Goal: Task Accomplishment & Management: Use online tool/utility

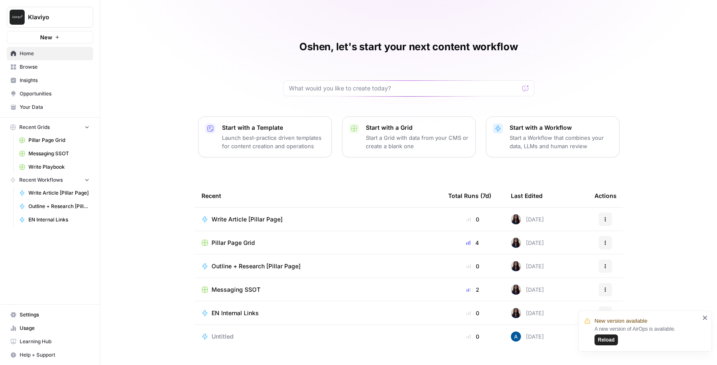
click at [602, 340] on span "Reload" at bounding box center [606, 340] width 17 height 8
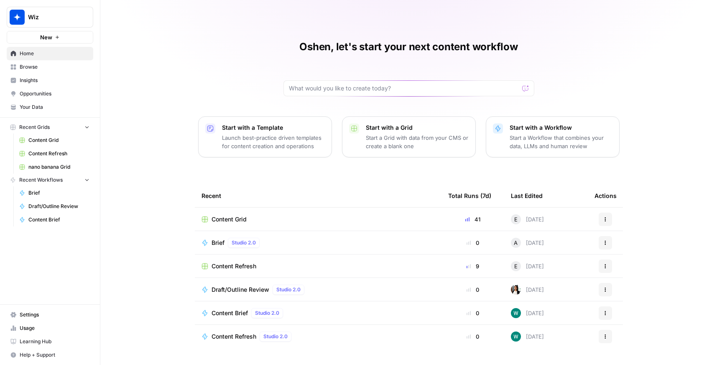
click at [26, 94] on span "Opportunities" at bounding box center [55, 94] width 70 height 8
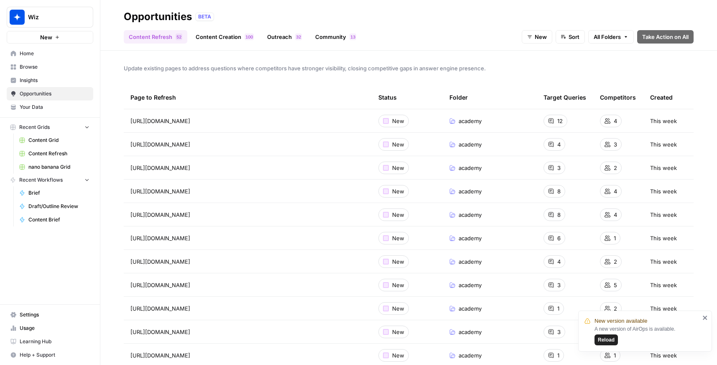
click at [612, 338] on span "Reload" at bounding box center [606, 340] width 17 height 8
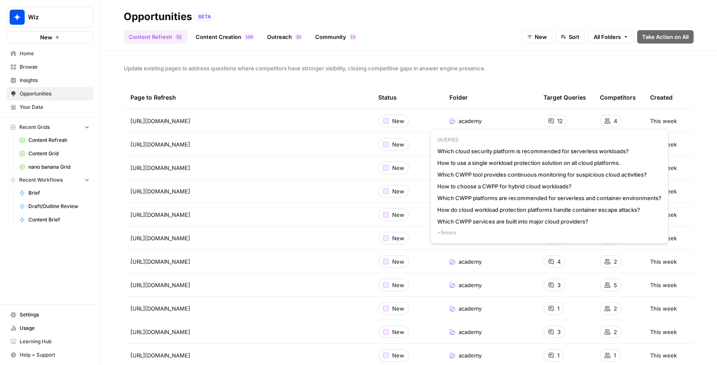
click at [549, 150] on span "Which cloud security platform is recommended for serverless workloads?" at bounding box center [549, 151] width 224 height 8
copy span "Which cloud security platform is recommended for serverless workloads?"
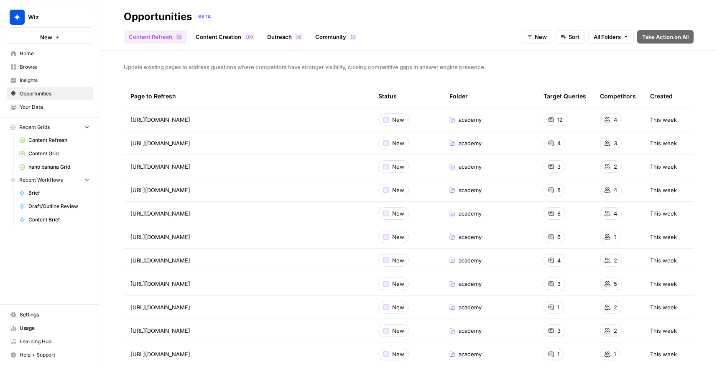
scroll to position [3, 0]
click at [190, 120] on span "https://www.wiz.io/academy/cloud-workload-protection-platforms-cwpp" at bounding box center [160, 118] width 60 height 8
drag, startPoint x: 132, startPoint y: 119, endPoint x: 314, endPoint y: 121, distance: 182.4
click at [190, 121] on span "https://www.wiz.io/academy/cloud-workload-protection-platforms-cwpp" at bounding box center [160, 118] width 60 height 8
click at [176, 117] on span "https://www.wiz.io/academy/cloud-workload-protection-platforms-cwpp" at bounding box center [160, 118] width 60 height 8
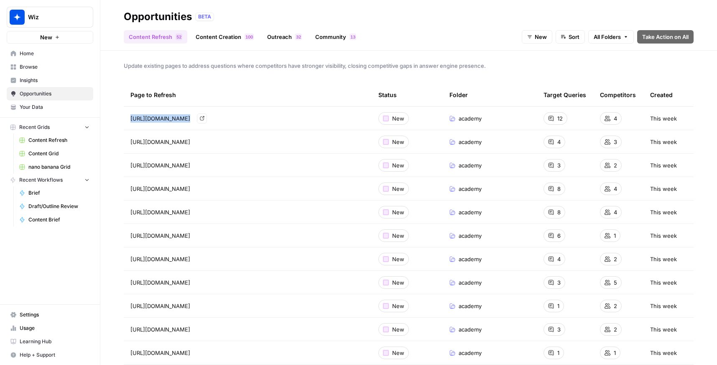
drag, startPoint x: 177, startPoint y: 118, endPoint x: 118, endPoint y: 119, distance: 58.6
click at [118, 119] on div "Update existing pages to address questions where competitors have stronger visi…" at bounding box center [408, 208] width 617 height 314
copy span "https://www.wiz.io"
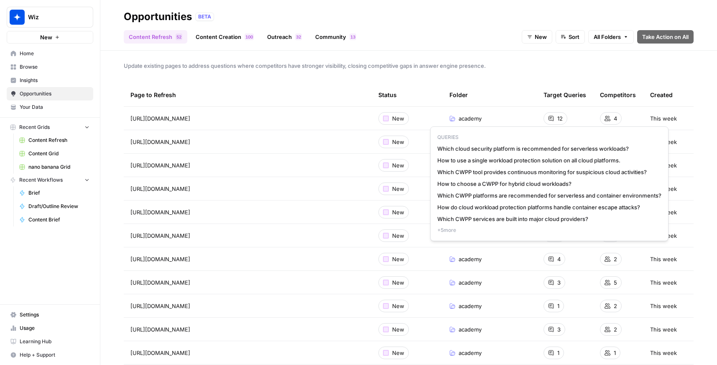
click at [505, 151] on span "Which cloud security platform is recommended for serverless workloads?" at bounding box center [549, 148] width 224 height 8
copy span "Which cloud security platform is recommended for serverless workloads?"
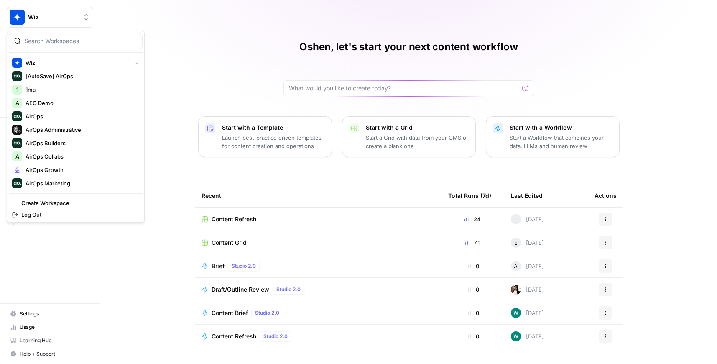
click at [32, 19] on span "Wiz" at bounding box center [53, 17] width 51 height 8
click at [41, 167] on span "AirOps Growth" at bounding box center [81, 170] width 110 height 8
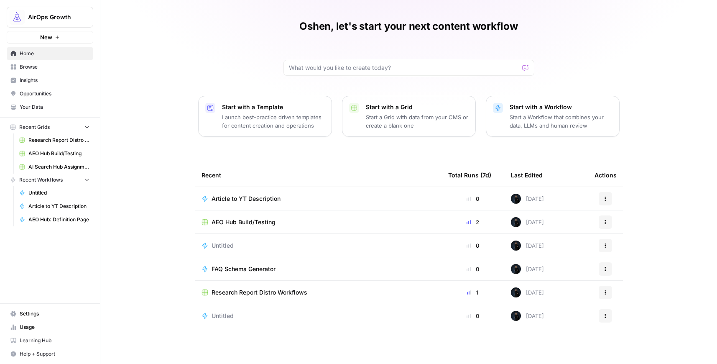
scroll to position [21, 0]
click at [43, 151] on span "AEO Hub Build/Testing" at bounding box center [58, 154] width 61 height 8
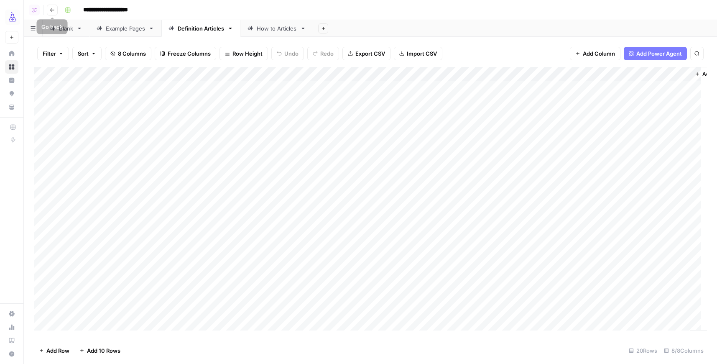
click at [51, 10] on icon "button" at bounding box center [52, 9] width 4 height 3
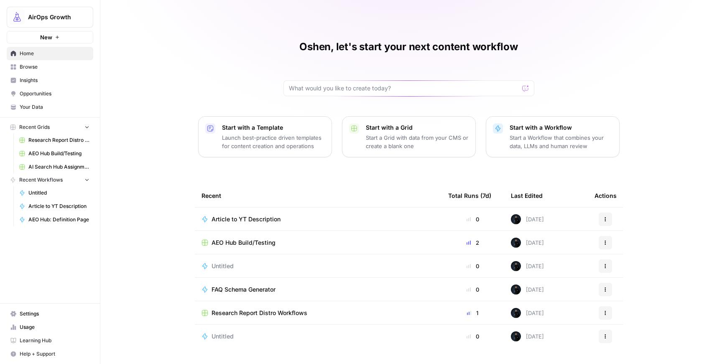
click at [32, 58] on link "Home" at bounding box center [50, 53] width 87 height 13
click at [31, 65] on span "Browse" at bounding box center [55, 67] width 70 height 8
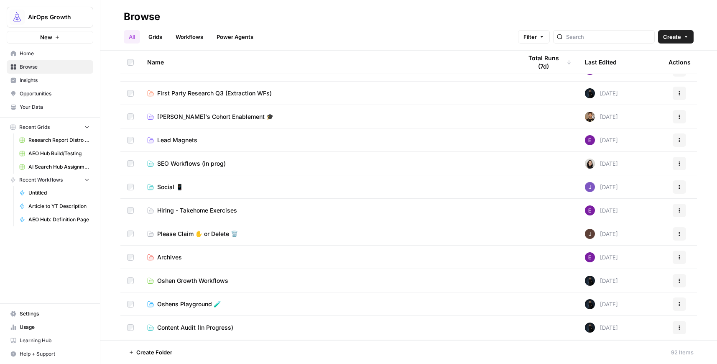
scroll to position [298, 0]
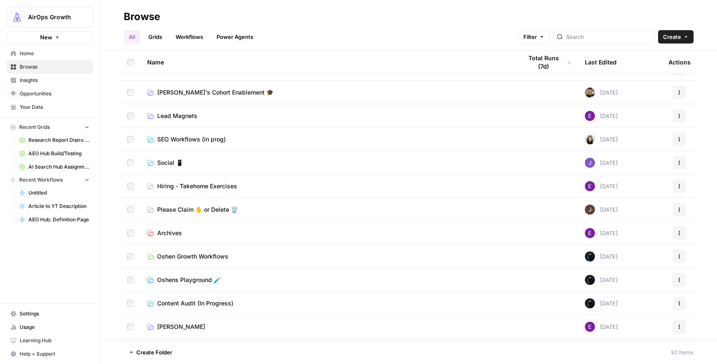
click at [182, 279] on span "Oshens Playground 🧪" at bounding box center [189, 280] width 64 height 8
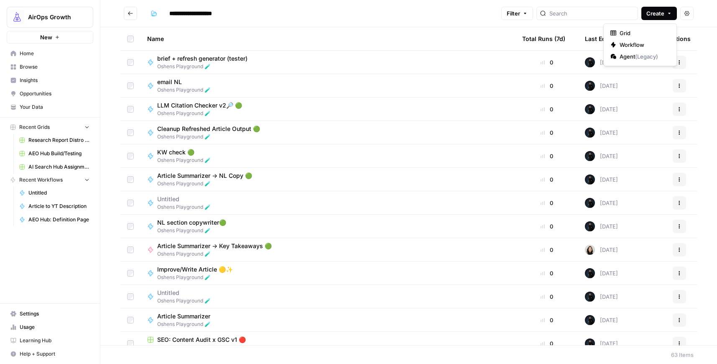
click at [656, 15] on span "Create" at bounding box center [656, 13] width 18 height 8
click at [632, 44] on span "Workflow" at bounding box center [643, 45] width 47 height 8
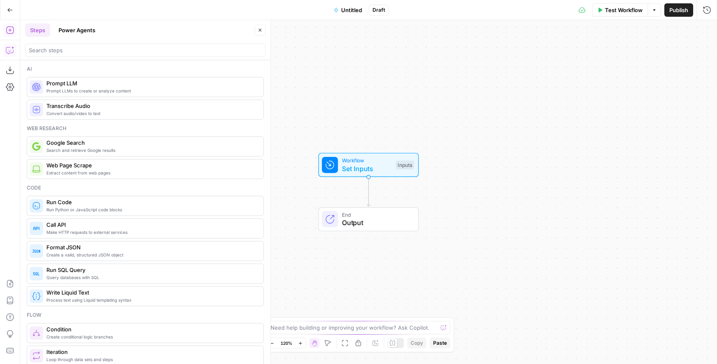
click at [11, 46] on icon "button" at bounding box center [10, 50] width 8 height 8
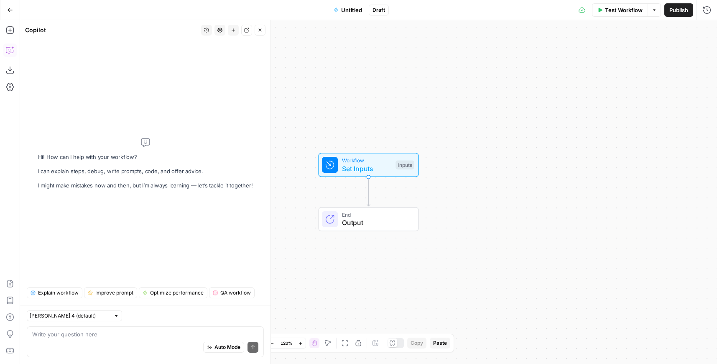
click at [53, 334] on textarea at bounding box center [145, 334] width 226 height 8
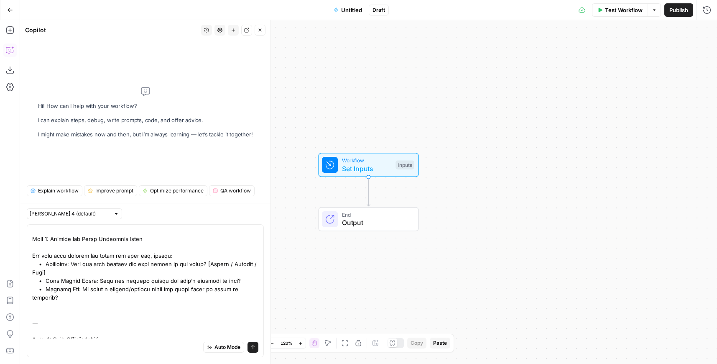
scroll to position [394, 0]
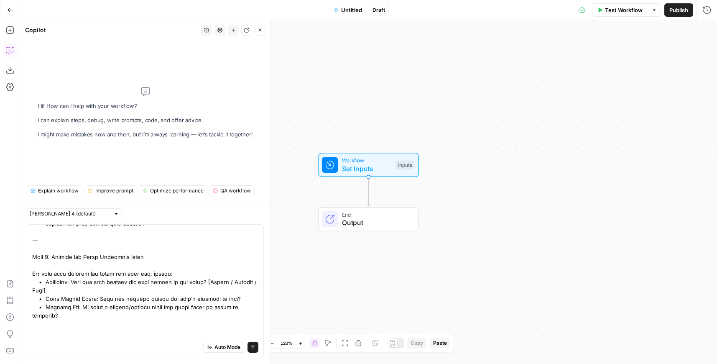
type textarea "help me create a workflow where when Given a query where our brand is not curre…"
click at [79, 211] on input "text" at bounding box center [70, 214] width 80 height 8
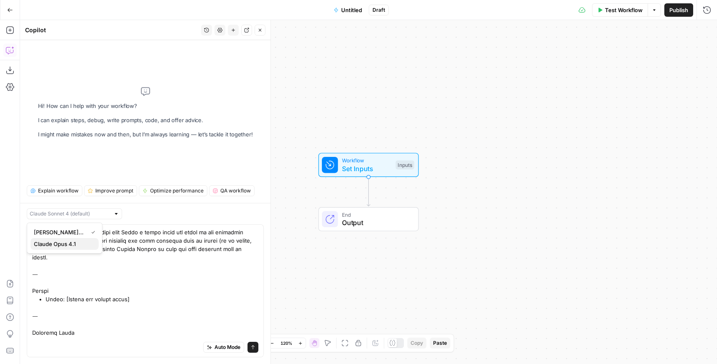
click at [55, 243] on span "Claude Opus 4.1" at bounding box center [63, 244] width 58 height 8
type input "Claude Opus 4.1"
click at [251, 346] on icon "submit" at bounding box center [253, 347] width 5 height 5
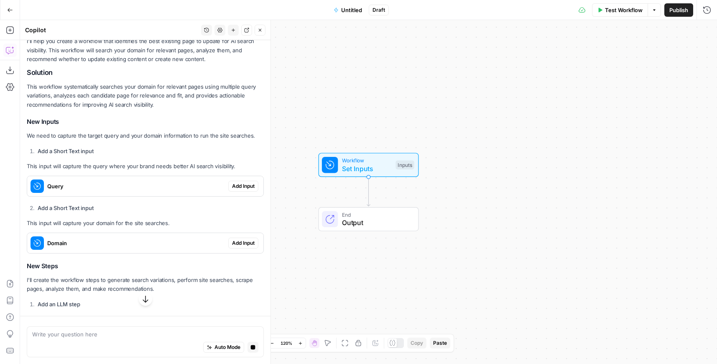
scroll to position [673, 0]
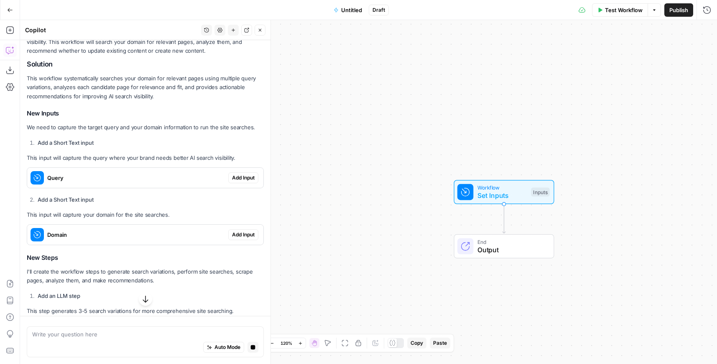
click at [232, 178] on span "Add Input" at bounding box center [243, 178] width 23 height 8
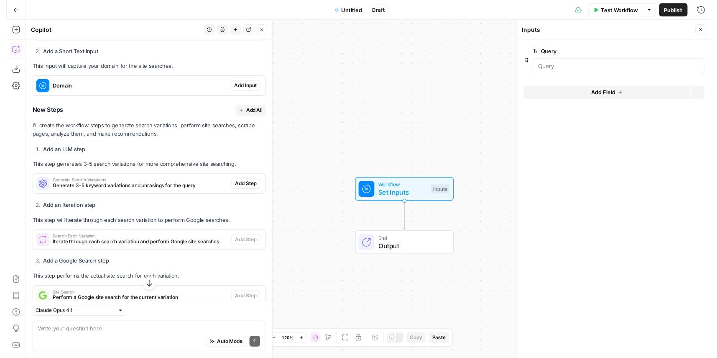
scroll to position [844, 0]
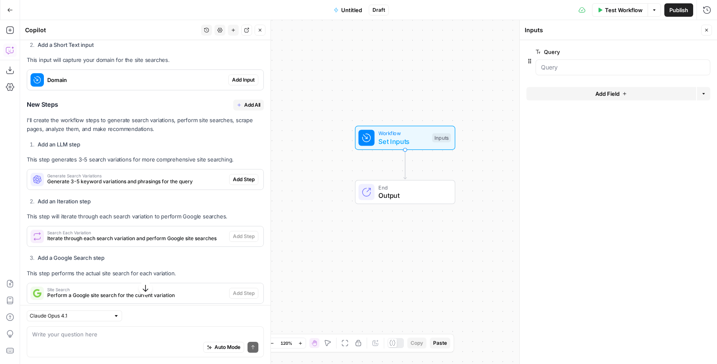
click at [245, 107] on span "Add All" at bounding box center [252, 105] width 16 height 8
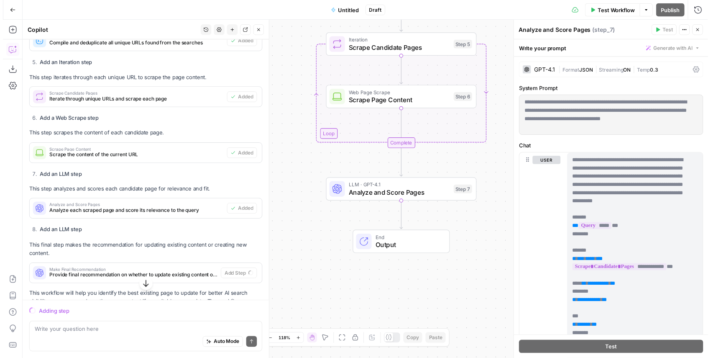
scroll to position [1137, 0]
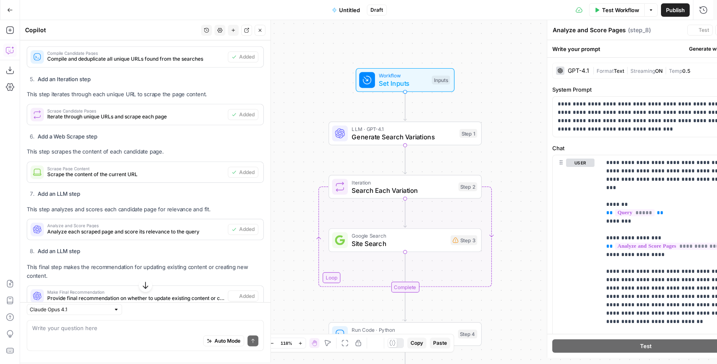
type textarea "Make Final Recommendation"
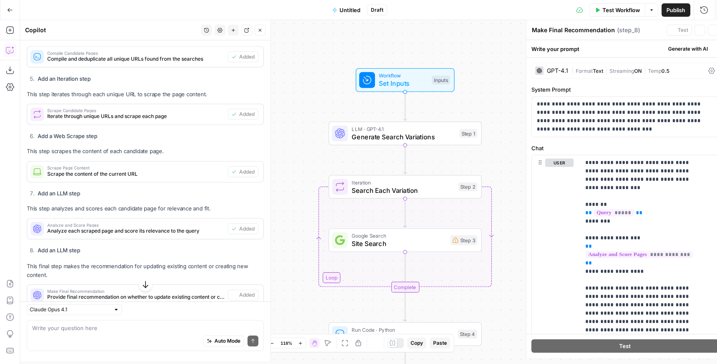
scroll to position [1150, 0]
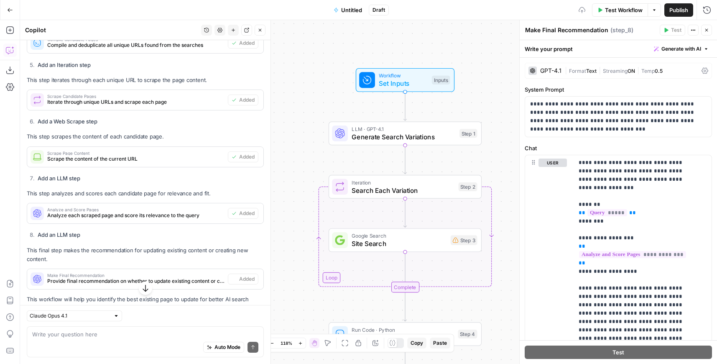
click at [352, 243] on span "Site Search" at bounding box center [399, 243] width 95 height 10
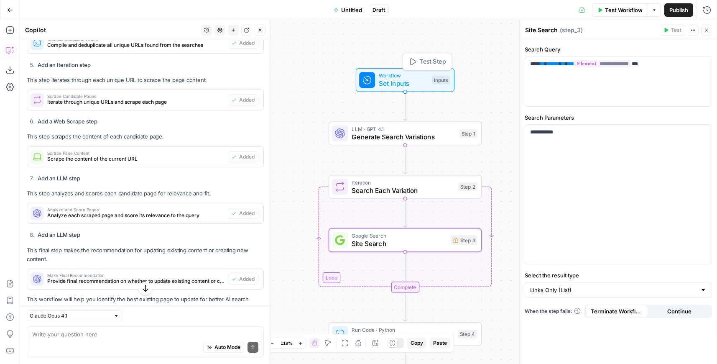
click at [373, 79] on div at bounding box center [367, 80] width 16 height 16
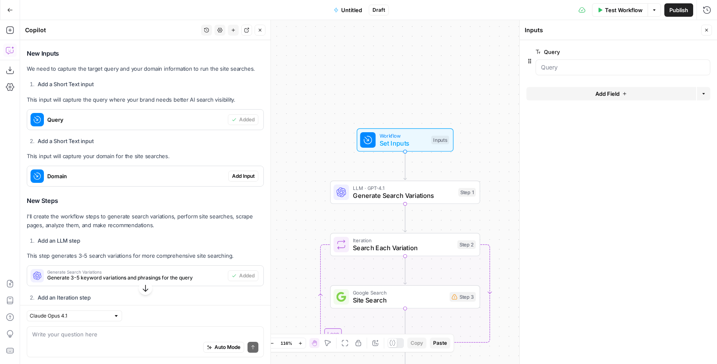
scroll to position [731, 0]
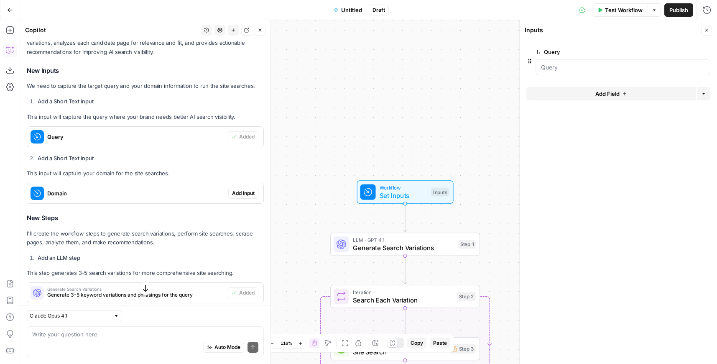
click at [234, 190] on span "Add Input" at bounding box center [243, 193] width 23 height 8
click at [549, 107] on div at bounding box center [623, 101] width 175 height 16
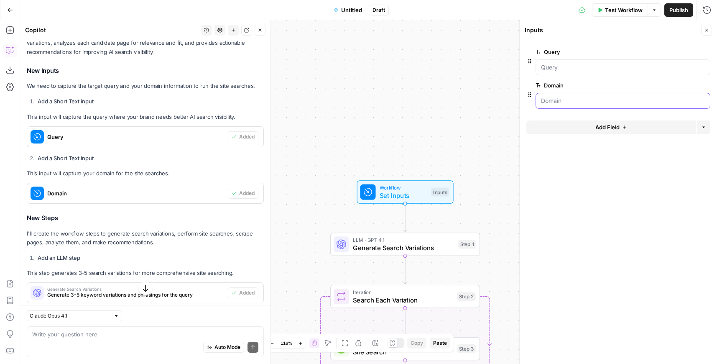
click at [551, 101] on input "Domain" at bounding box center [623, 101] width 164 height 8
click at [616, 10] on span "Test Workflow" at bounding box center [624, 10] width 38 height 8
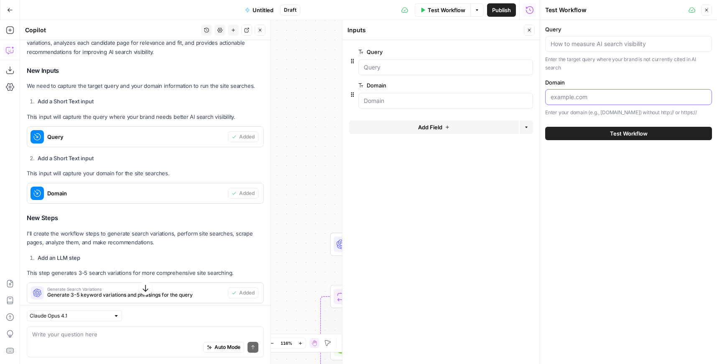
click at [557, 98] on input "Domain" at bounding box center [629, 97] width 156 height 8
paste input "https://www.wiz.io"
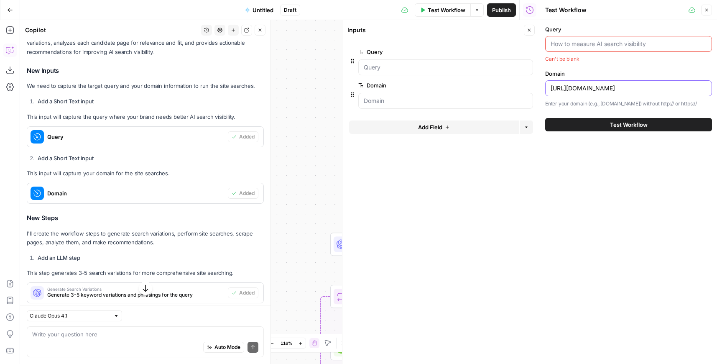
type input "https://www.wiz.io"
click at [565, 43] on input "Query" at bounding box center [629, 44] width 156 height 8
paste input "Which cloud security platform is recommended for serverless workloads?"
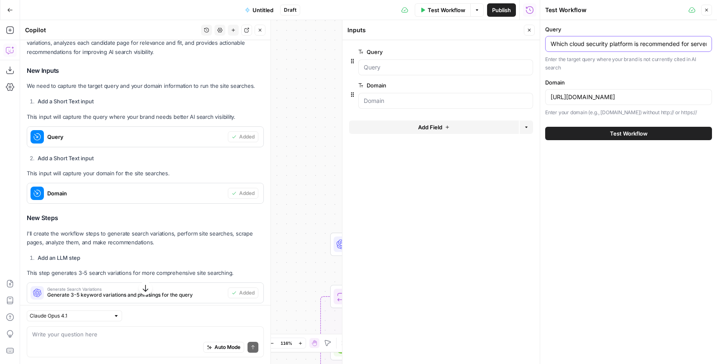
scroll to position [0, 48]
type input "Which cloud security platform is recommended for serverless workloads?"
click at [568, 134] on button "Test Workflow" at bounding box center [628, 133] width 167 height 13
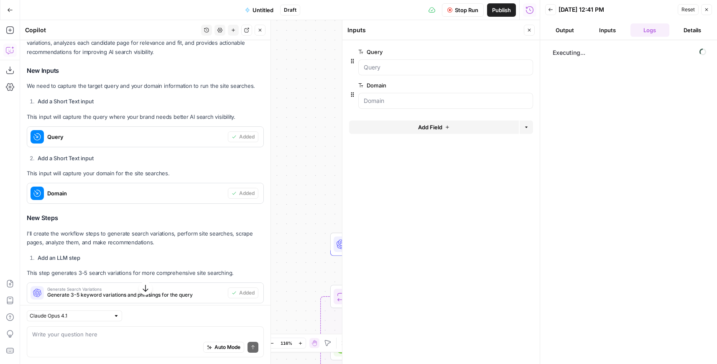
drag, startPoint x: 530, startPoint y: 29, endPoint x: 496, endPoint y: 59, distance: 45.3
click at [530, 29] on icon "button" at bounding box center [529, 30] width 3 height 3
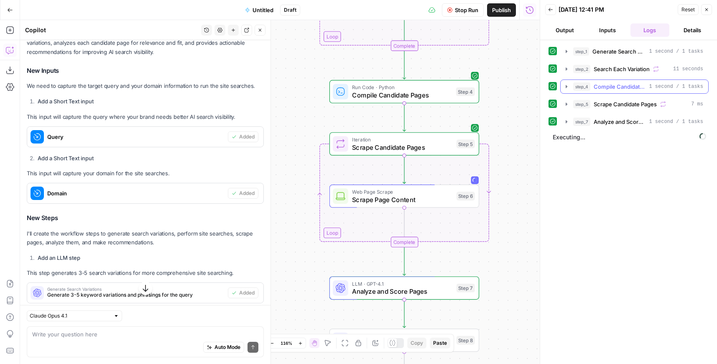
click at [566, 87] on icon "button" at bounding box center [567, 86] width 2 height 3
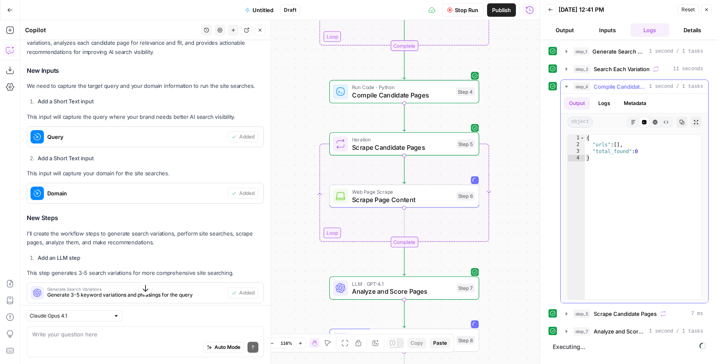
click at [566, 87] on icon "button" at bounding box center [566, 87] width 3 height 2
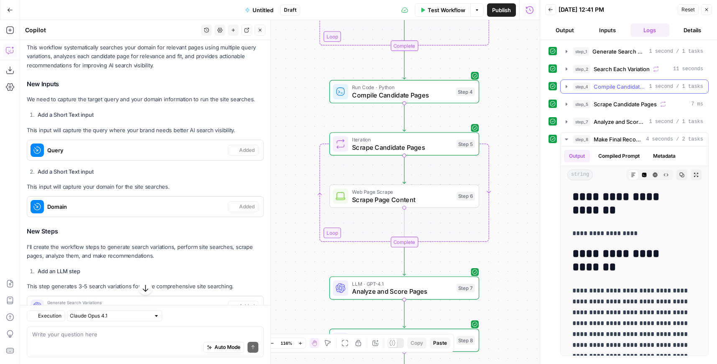
scroll to position [731, 0]
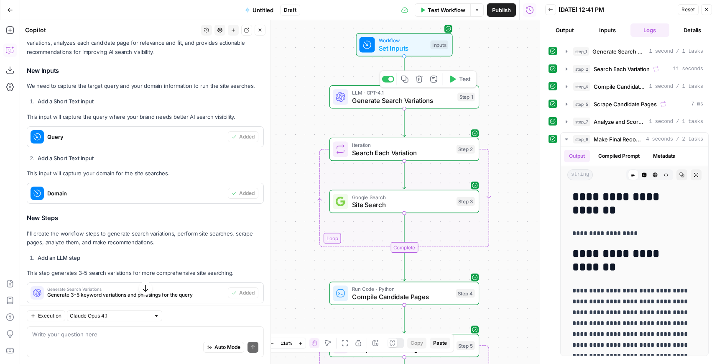
click at [453, 102] on div "LLM · GPT-4.1 Generate Search Variations Step 1 Copy step Delete step Add Note …" at bounding box center [404, 97] width 142 height 16
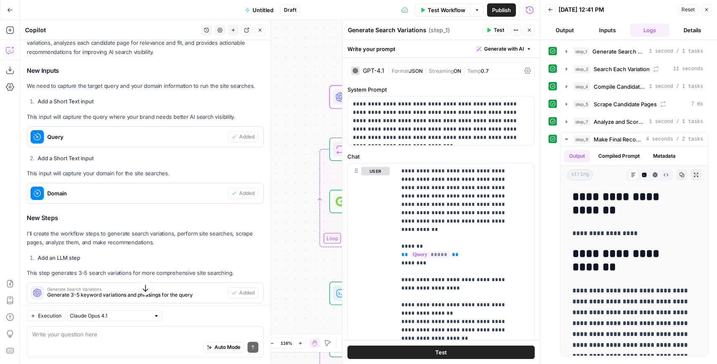
click at [486, 72] on span "0.7" at bounding box center [485, 71] width 8 height 6
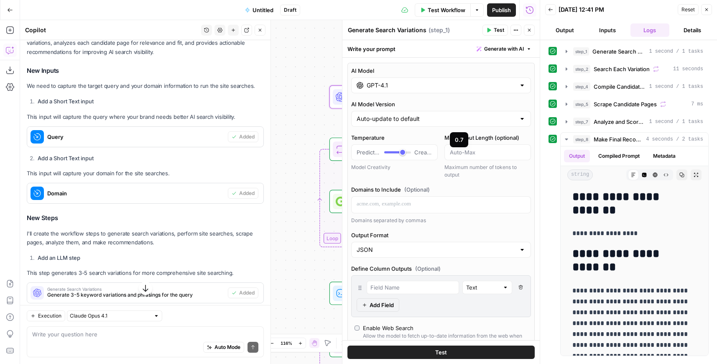
type input "***"
click at [411, 151] on div at bounding box center [397, 152] width 27 height 8
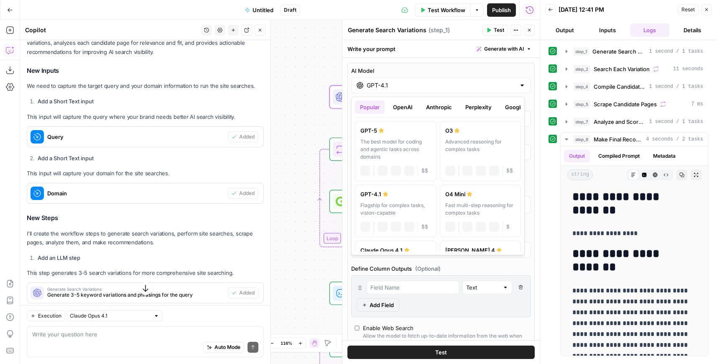
click at [392, 79] on div "GPT-4.1" at bounding box center [441, 85] width 180 height 16
click at [404, 157] on div "The best model for coding and agentic tasks across domains" at bounding box center [395, 149] width 71 height 23
type input "GPT-5"
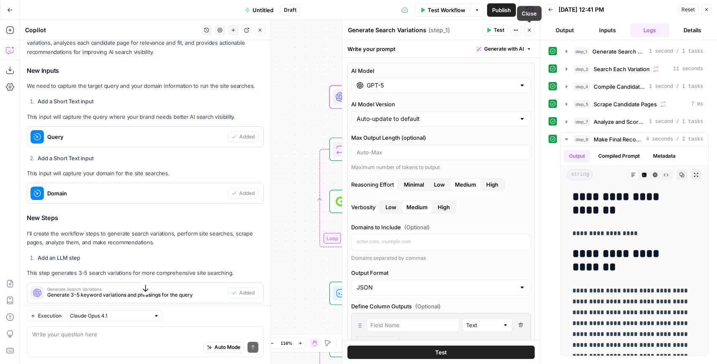
click at [528, 28] on icon "button" at bounding box center [529, 30] width 5 height 5
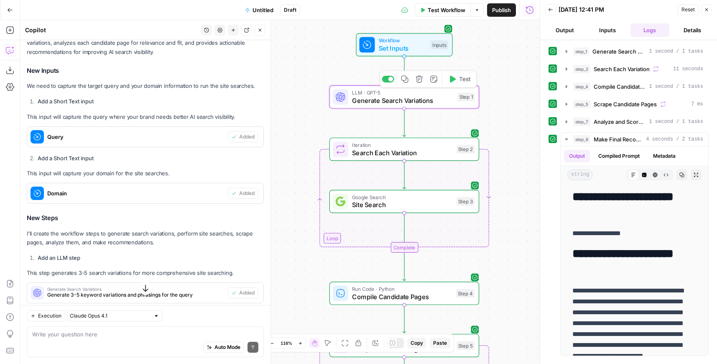
click at [465, 80] on span "Test" at bounding box center [465, 79] width 12 height 9
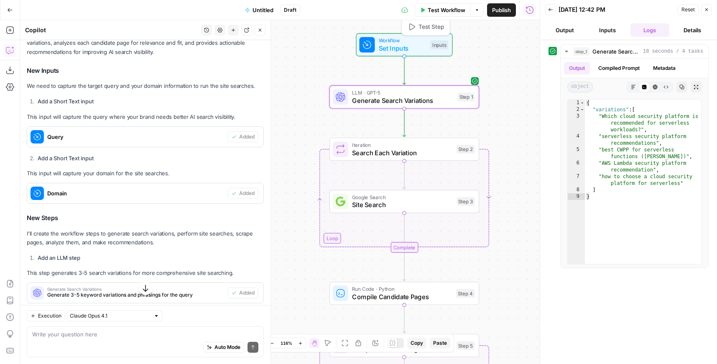
click at [423, 45] on span "Set Inputs" at bounding box center [403, 48] width 48 height 10
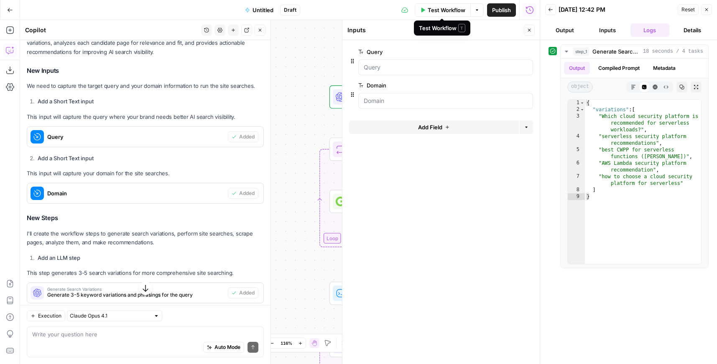
click at [434, 10] on span "Test Workflow" at bounding box center [447, 10] width 38 height 8
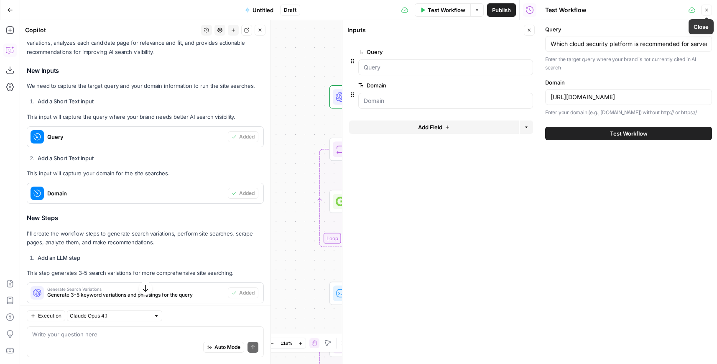
drag, startPoint x: 709, startPoint y: 11, endPoint x: 704, endPoint y: 16, distance: 7.4
click at [709, 11] on button "Close" at bounding box center [706, 10] width 11 height 11
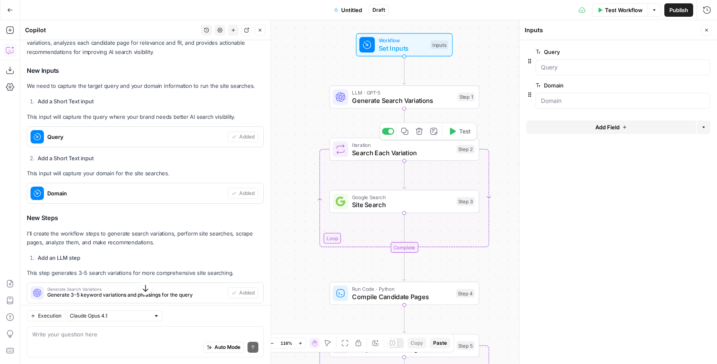
click at [461, 133] on span "Test" at bounding box center [465, 131] width 12 height 9
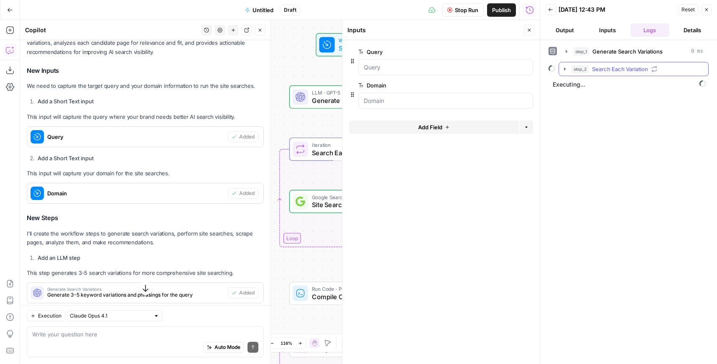
click at [564, 68] on icon "button" at bounding box center [565, 68] width 2 height 3
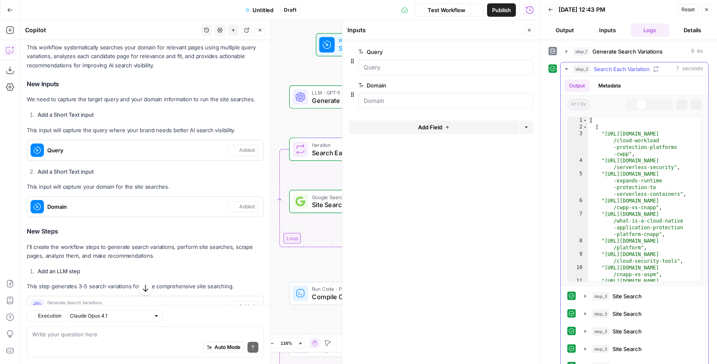
scroll to position [731, 0]
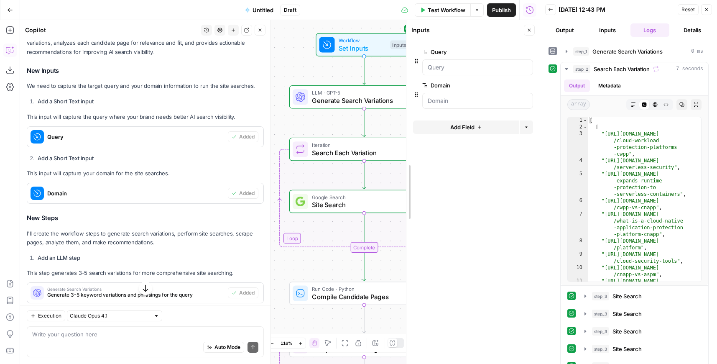
drag, startPoint x: 339, startPoint y: 49, endPoint x: 437, endPoint y: 53, distance: 98.4
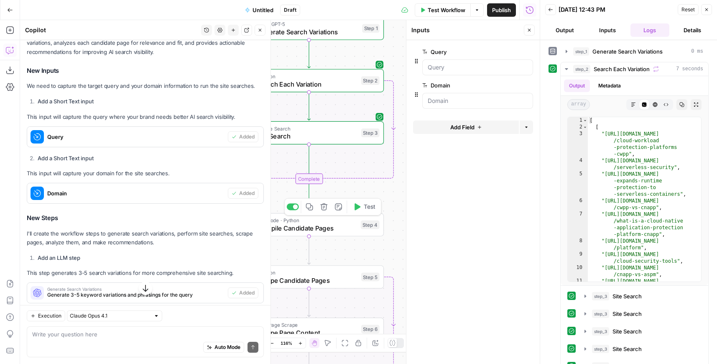
click at [366, 210] on span "Test" at bounding box center [370, 206] width 12 height 9
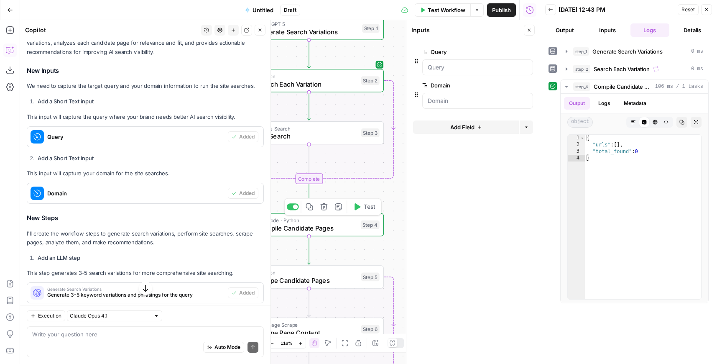
click at [357, 229] on span "Compile Candidate Pages" at bounding box center [307, 228] width 100 height 10
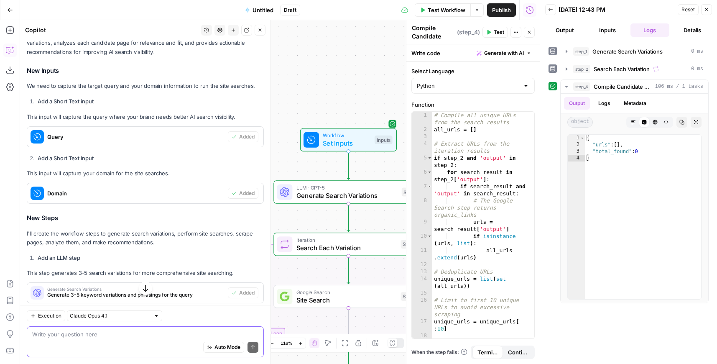
click at [161, 330] on textarea at bounding box center [145, 334] width 226 height 8
type textarea "fix step 4"
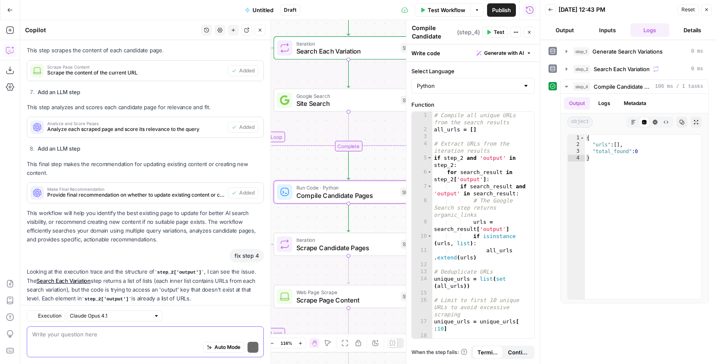
scroll to position [1281, 0]
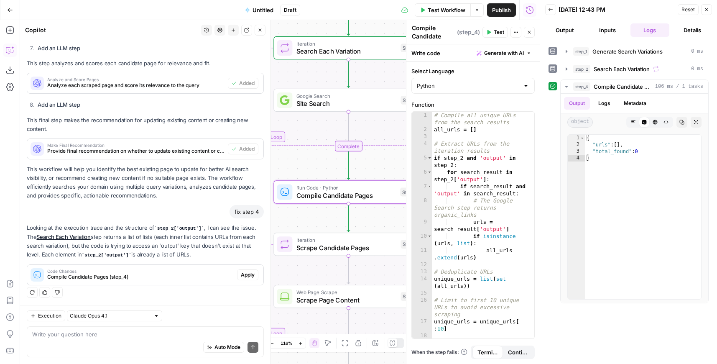
click at [241, 274] on span "Apply" at bounding box center [248, 275] width 14 height 8
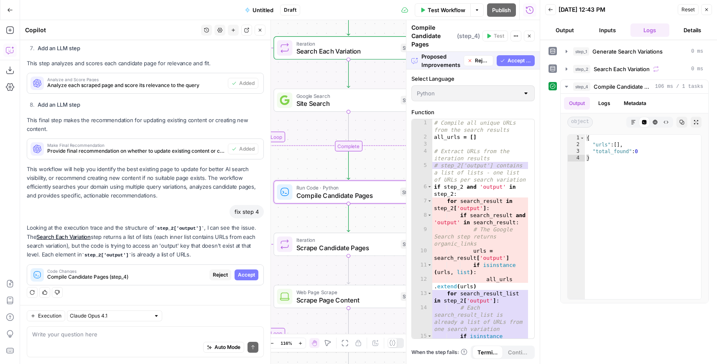
click at [240, 274] on span "Accept" at bounding box center [246, 275] width 17 height 8
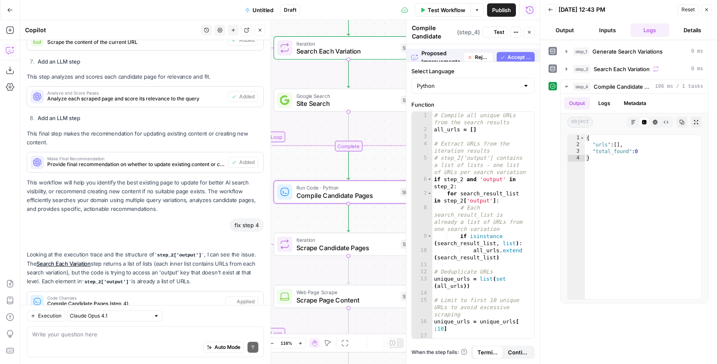
scroll to position [1294, 0]
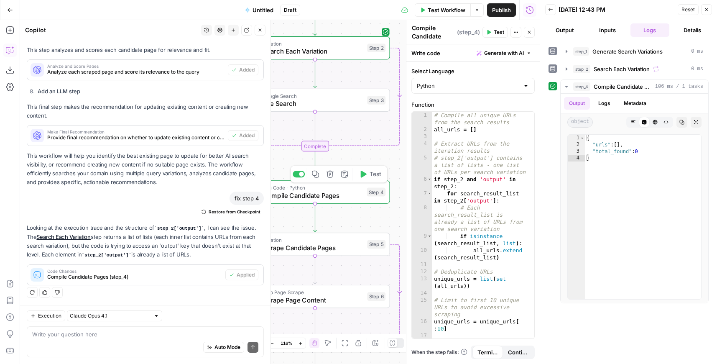
click at [373, 174] on span "Test" at bounding box center [376, 174] width 12 height 9
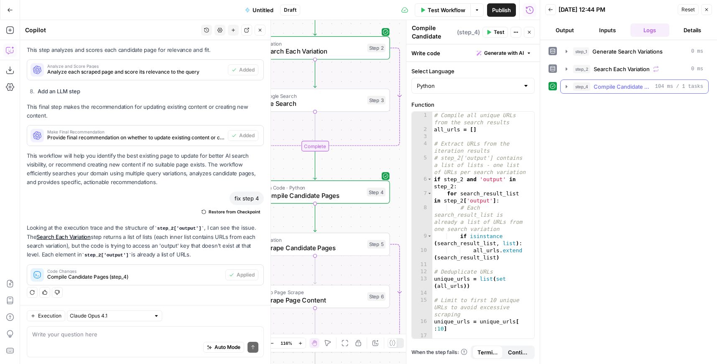
click at [568, 88] on icon "button" at bounding box center [566, 86] width 7 height 7
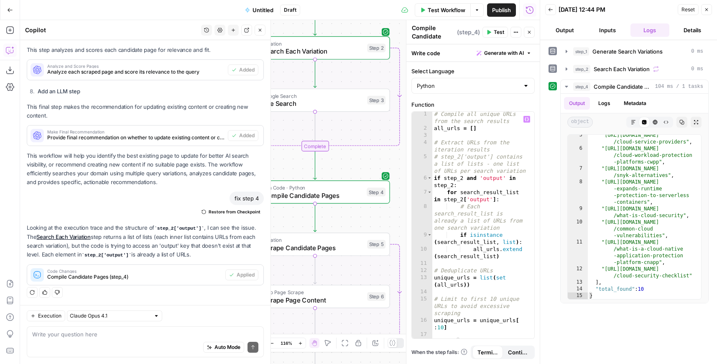
scroll to position [5, 0]
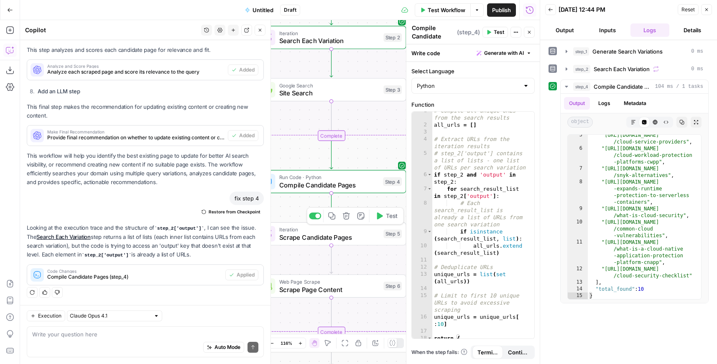
click at [391, 216] on span "Test" at bounding box center [392, 216] width 12 height 9
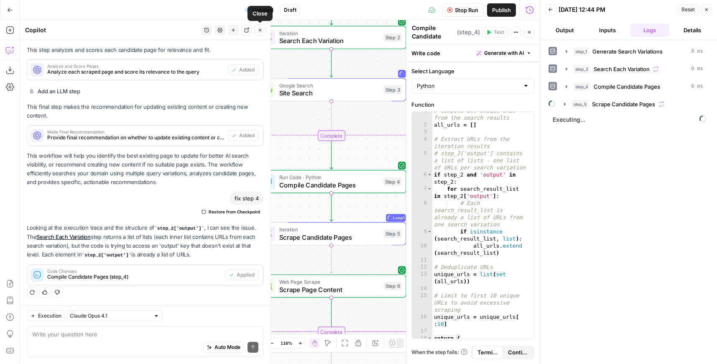
drag, startPoint x: 261, startPoint y: 30, endPoint x: 253, endPoint y: 30, distance: 8.0
click at [261, 30] on icon "button" at bounding box center [260, 30] width 5 height 5
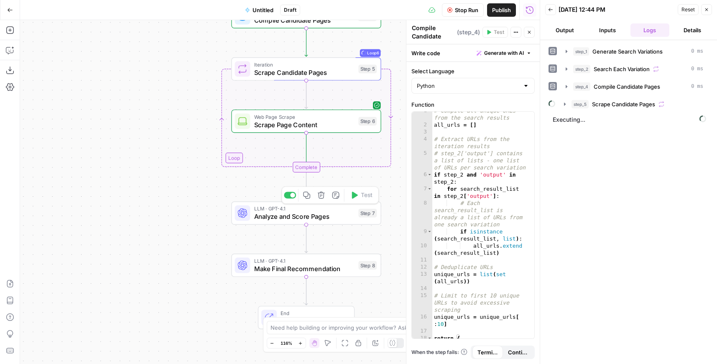
click at [276, 215] on span "Analyze and Score Pages" at bounding box center [304, 217] width 100 height 10
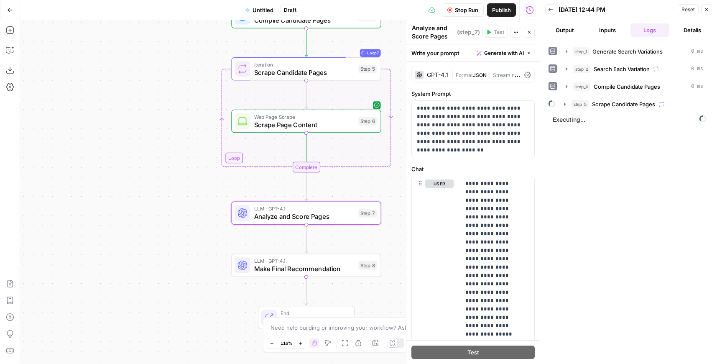
click at [437, 73] on div "GPT-4.1" at bounding box center [437, 75] width 21 height 6
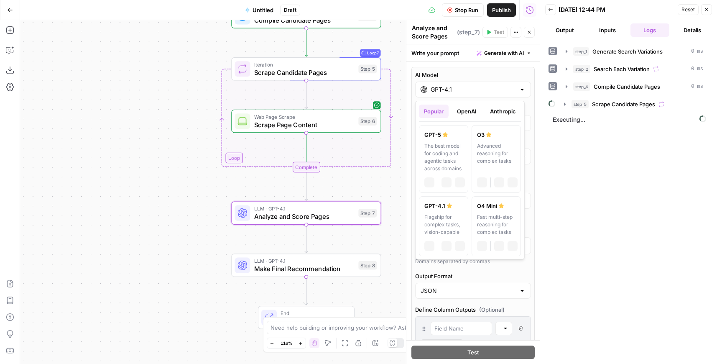
drag, startPoint x: 445, startPoint y: 85, endPoint x: 445, endPoint y: 91, distance: 6.3
click at [445, 85] on input "GPT-4.1" at bounding box center [473, 89] width 85 height 8
click at [457, 106] on button "OpenAI" at bounding box center [467, 111] width 30 height 13
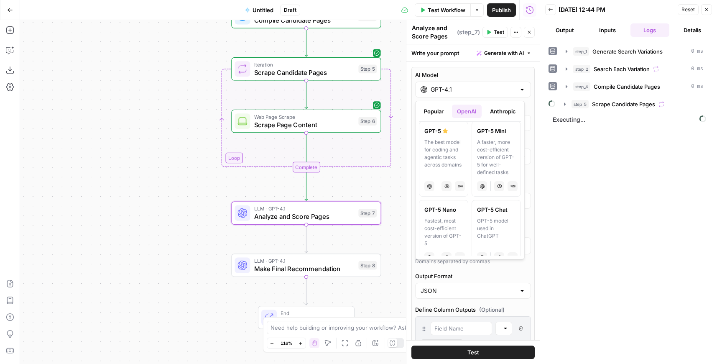
click at [437, 149] on div "The best model for coding and agentic tasks across domains" at bounding box center [443, 157] width 38 height 38
type input "GPT-5"
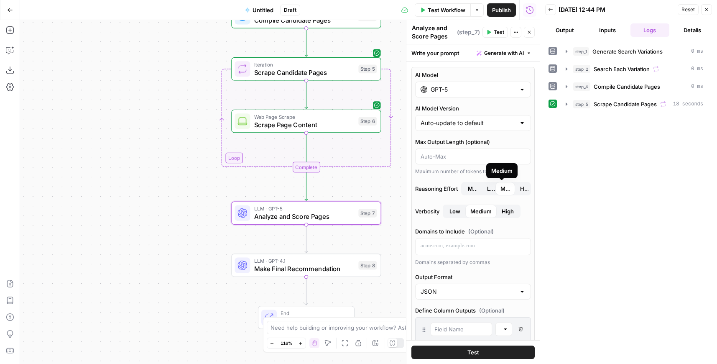
click at [501, 190] on span "Medium" at bounding box center [506, 188] width 10 height 8
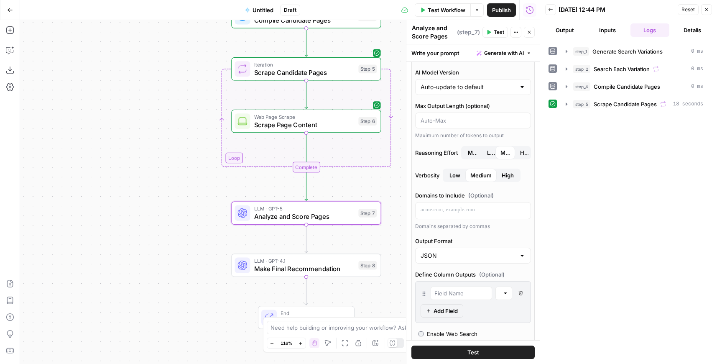
scroll to position [45, 0]
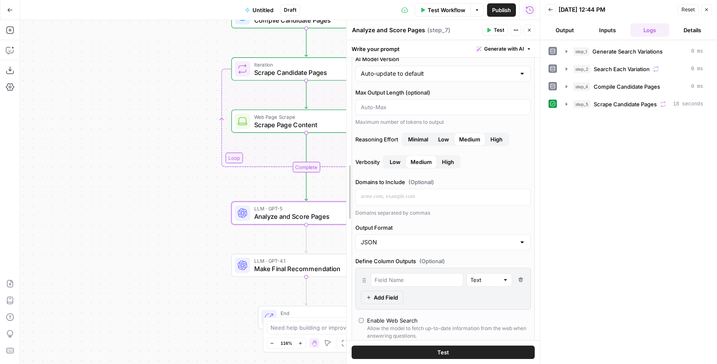
drag, startPoint x: 409, startPoint y: 162, endPoint x: 354, endPoint y: 159, distance: 55.7
click at [470, 141] on span "Medium" at bounding box center [469, 139] width 21 height 8
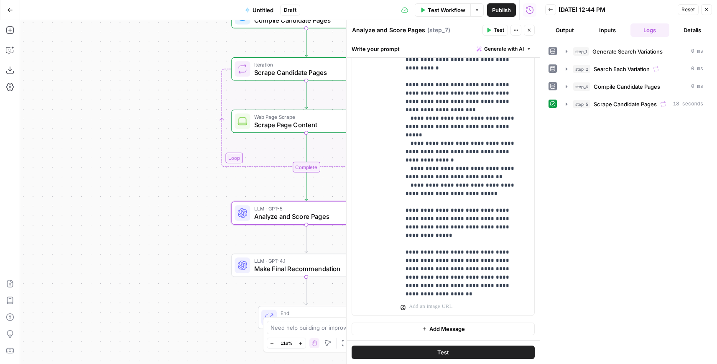
scroll to position [132, 0]
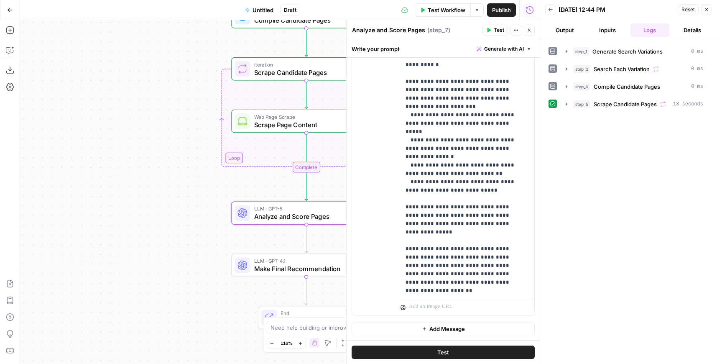
click at [529, 30] on icon "button" at bounding box center [529, 30] width 3 height 3
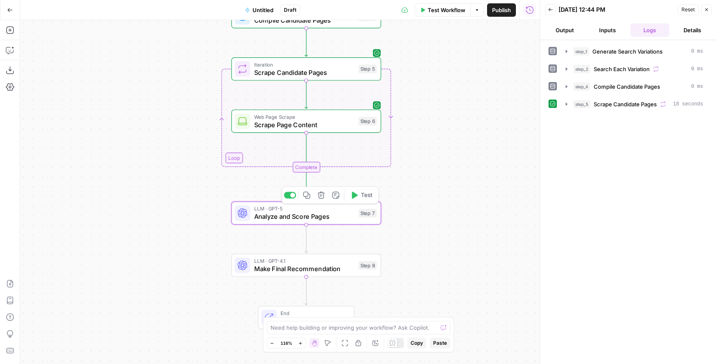
click at [367, 197] on span "Test" at bounding box center [367, 195] width 12 height 9
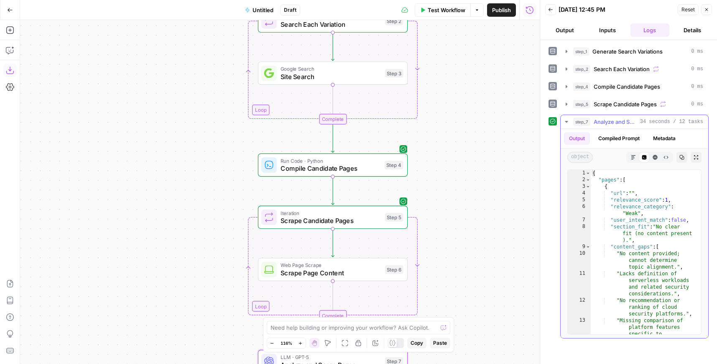
click at [697, 158] on icon "button" at bounding box center [696, 157] width 5 height 5
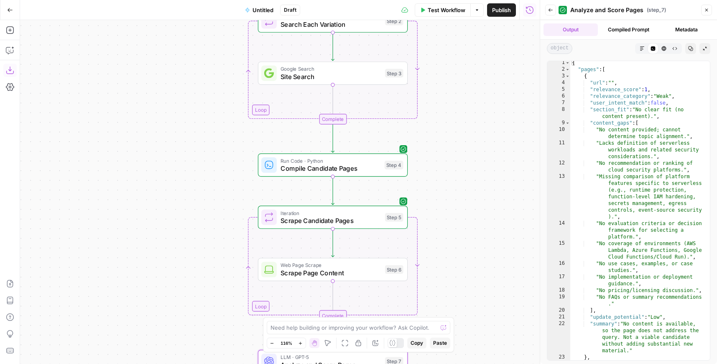
scroll to position [0, 0]
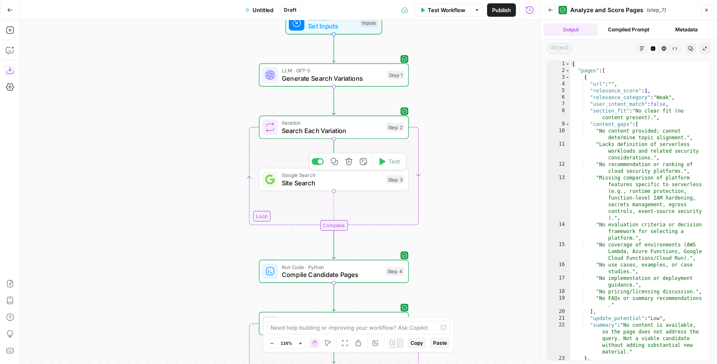
click at [369, 185] on span "Site Search" at bounding box center [332, 183] width 100 height 10
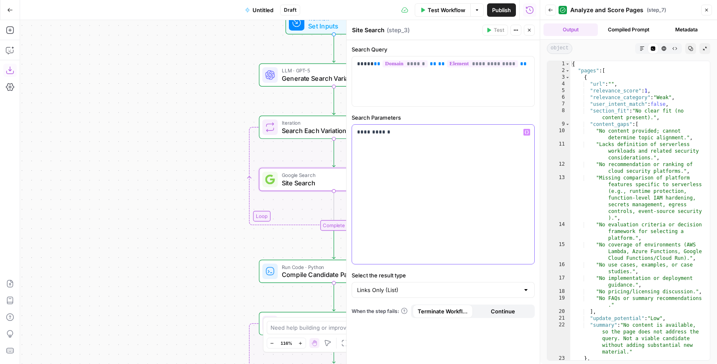
click at [384, 133] on p "**********" at bounding box center [443, 132] width 172 height 8
click at [529, 31] on icon "button" at bounding box center [529, 30] width 3 height 3
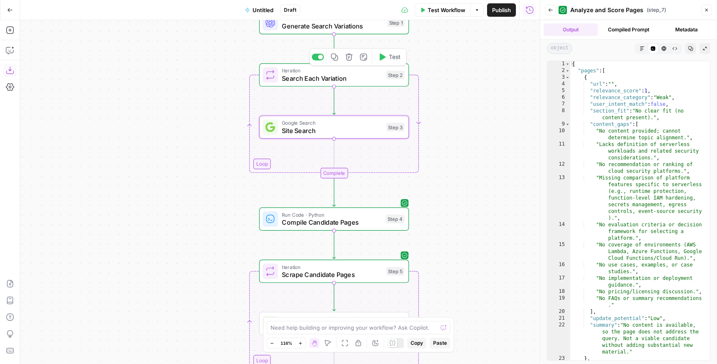
click at [395, 59] on span "Test" at bounding box center [395, 57] width 12 height 9
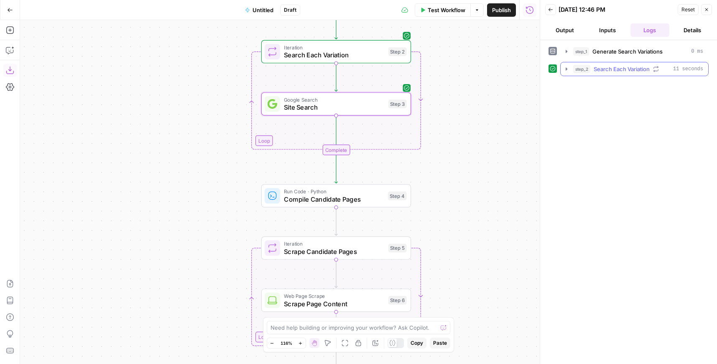
click at [564, 70] on icon "button" at bounding box center [566, 69] width 7 height 7
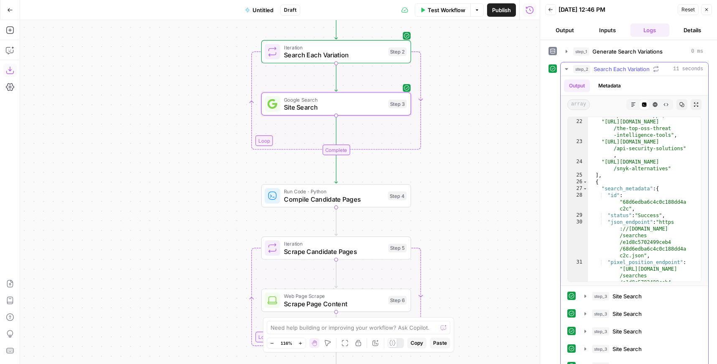
scroll to position [18, 0]
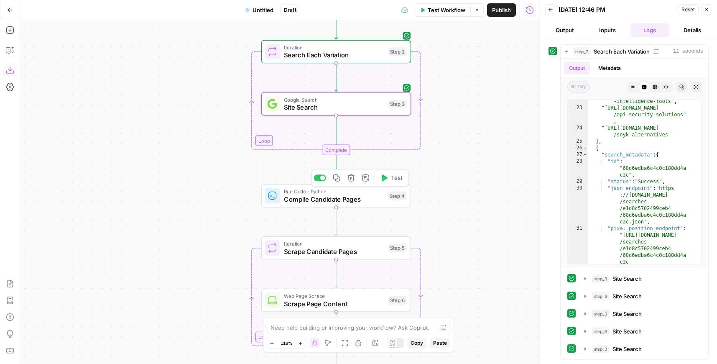
click at [393, 179] on span "Test" at bounding box center [397, 178] width 12 height 9
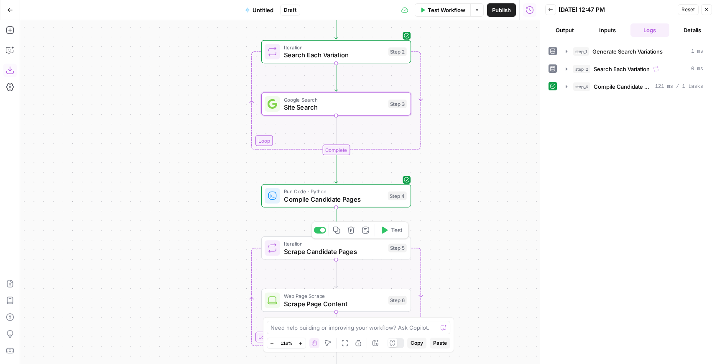
click at [395, 230] on span "Test" at bounding box center [397, 230] width 12 height 9
click at [566, 88] on icon "button" at bounding box center [566, 86] width 7 height 7
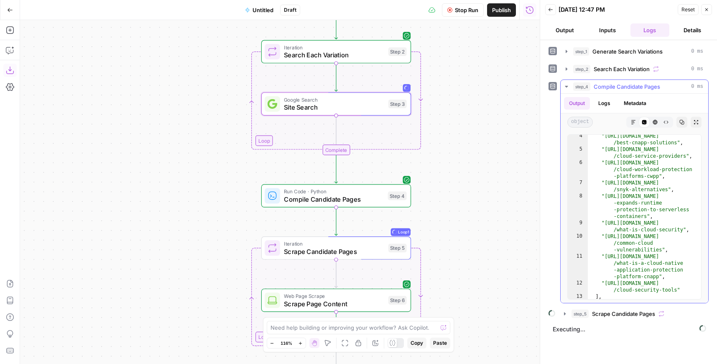
scroll to position [50, 0]
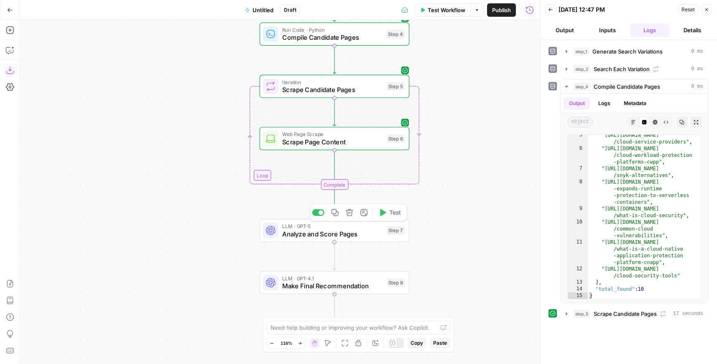
click at [385, 213] on icon "button" at bounding box center [382, 213] width 8 height 8
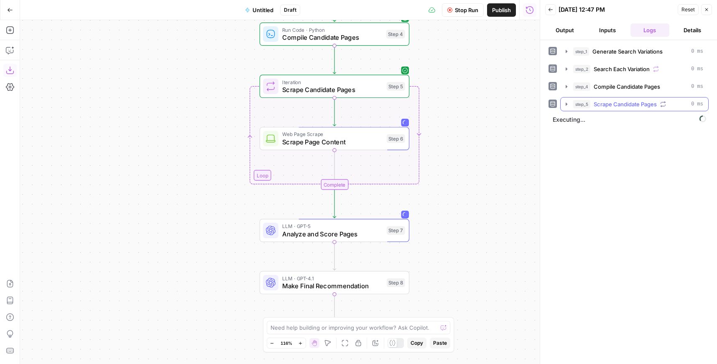
click at [565, 106] on icon "button" at bounding box center [566, 104] width 7 height 7
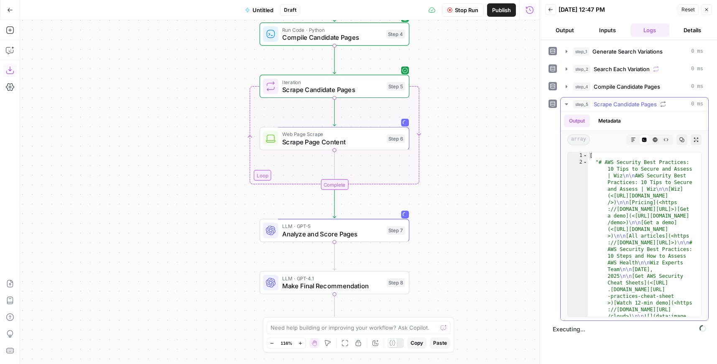
click at [565, 106] on icon "button" at bounding box center [566, 104] width 7 height 7
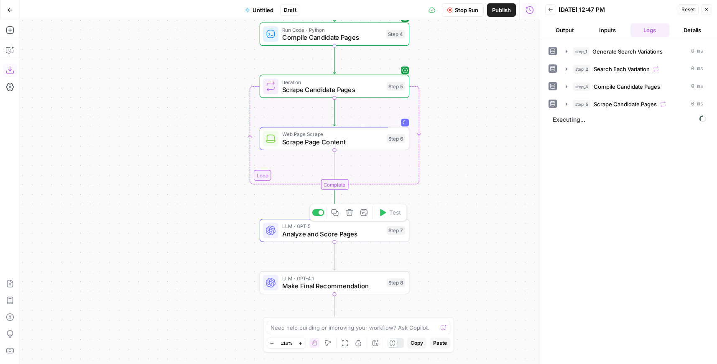
click at [388, 231] on div "Step 7" at bounding box center [396, 230] width 18 height 9
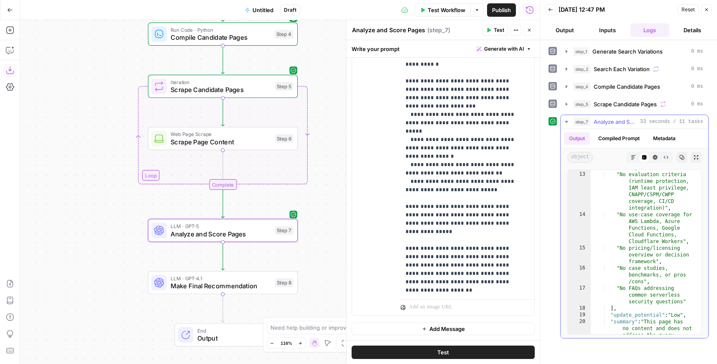
scroll to position [166, 0]
click at [9, 54] on icon "button" at bounding box center [9, 50] width 7 height 7
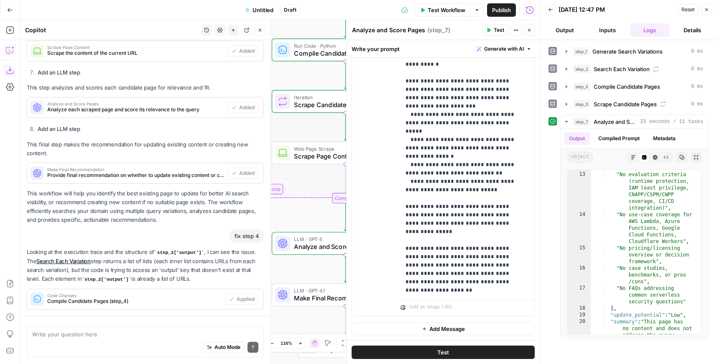
scroll to position [1294, 0]
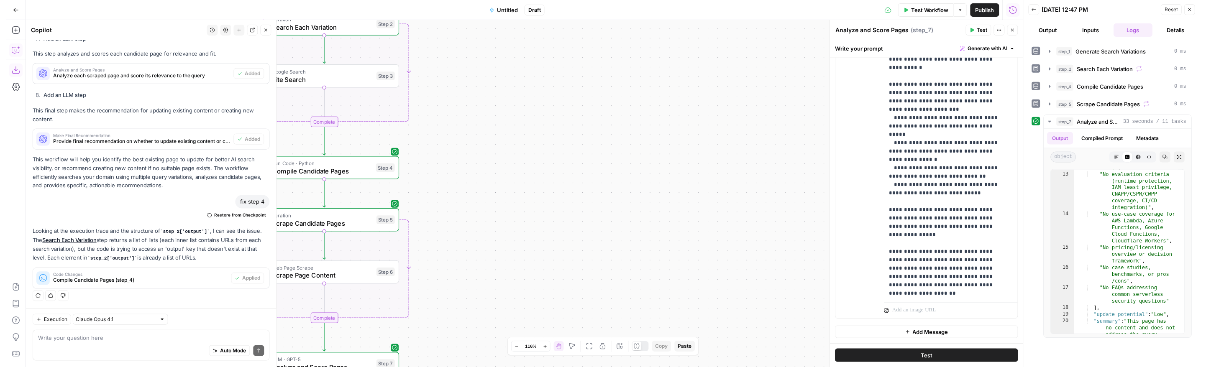
scroll to position [1291, 0]
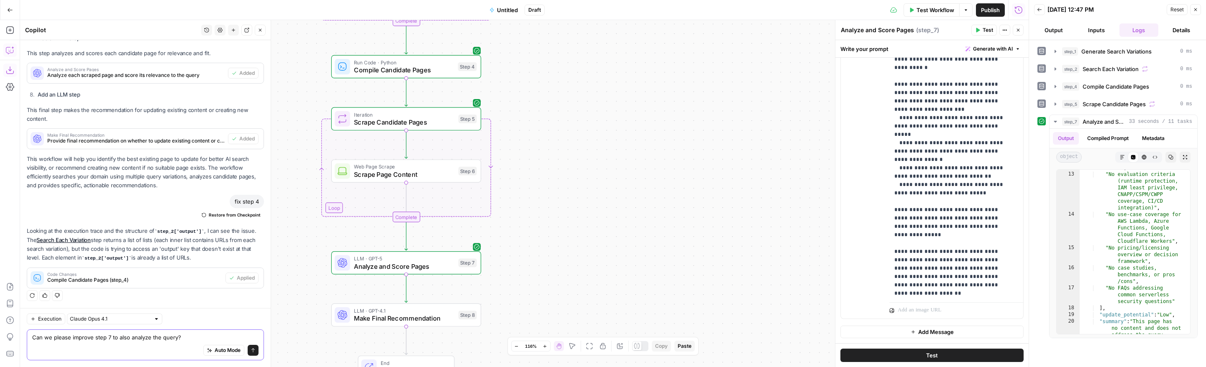
click at [174, 340] on textarea "Can we please improve step 7 to also analyze the query?" at bounding box center [145, 337] width 226 height 8
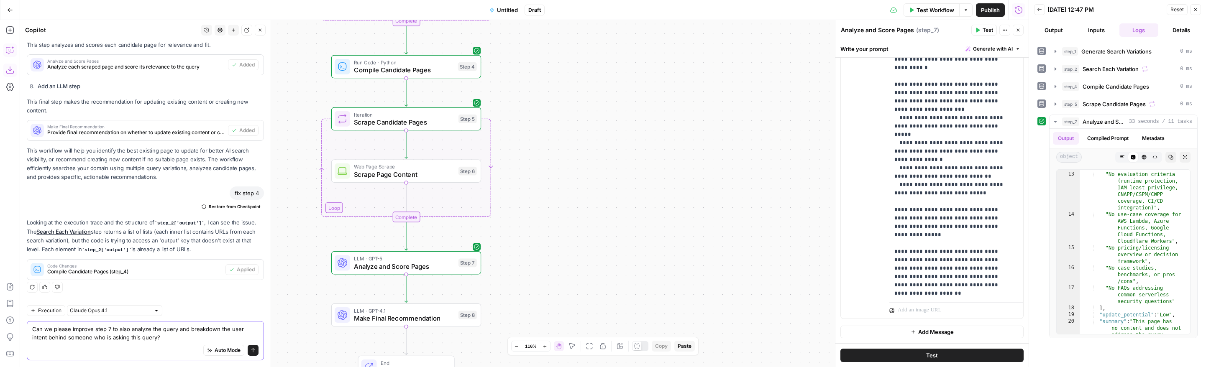
paste textarea "Maybe we should also add a LLM step before the analysis where we ask ChatGPT th…"
type textarea "Can we please improve step 7 to also analyze the query and breakdown the user i…"
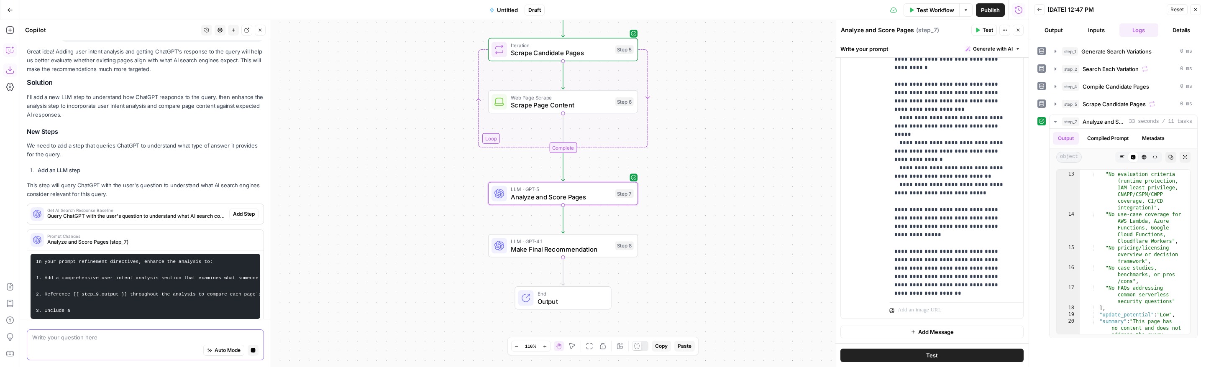
scroll to position [1580, 0]
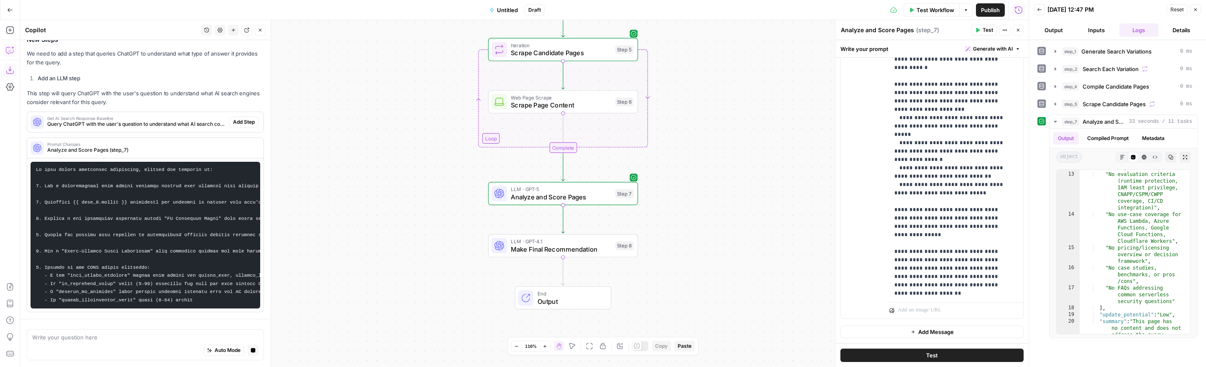
click at [239, 123] on div "Get AI Search Response Baseline Query ChatGPT with the user's question to under…" at bounding box center [145, 122] width 236 height 20
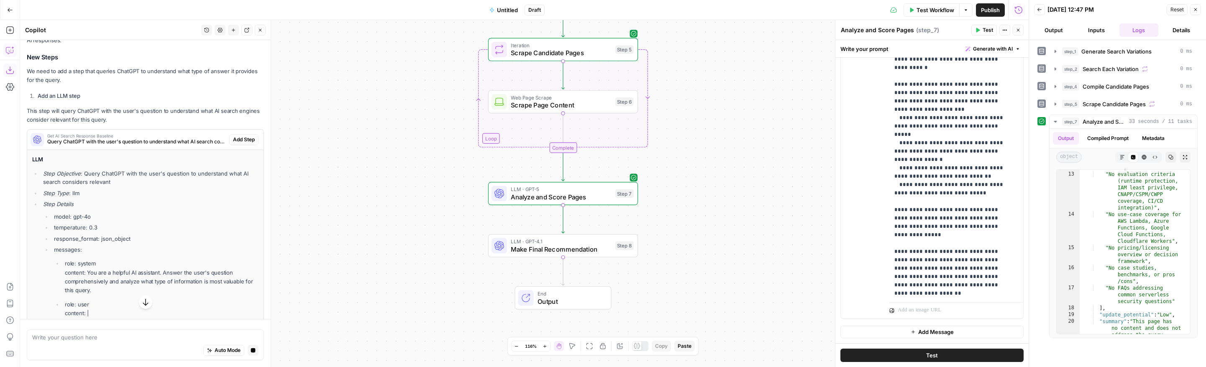
scroll to position [1632, 0]
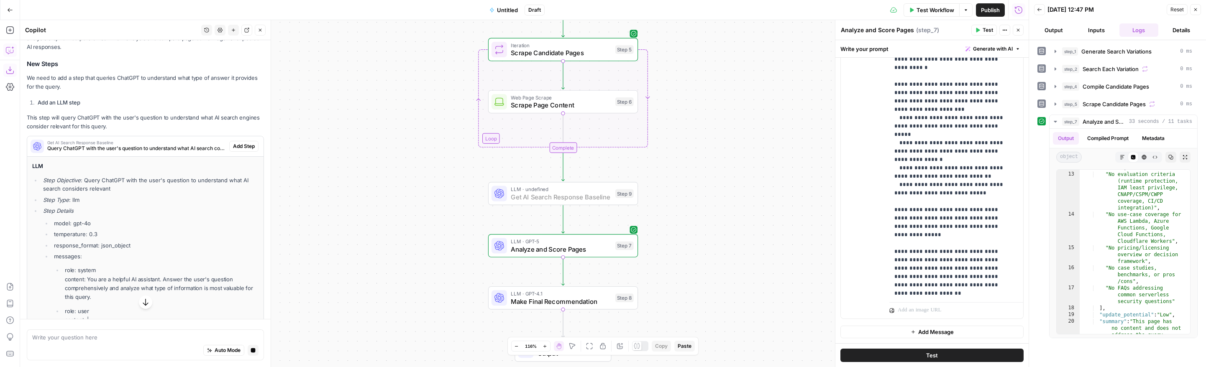
click at [233, 147] on span "Add Step" at bounding box center [244, 147] width 22 height 8
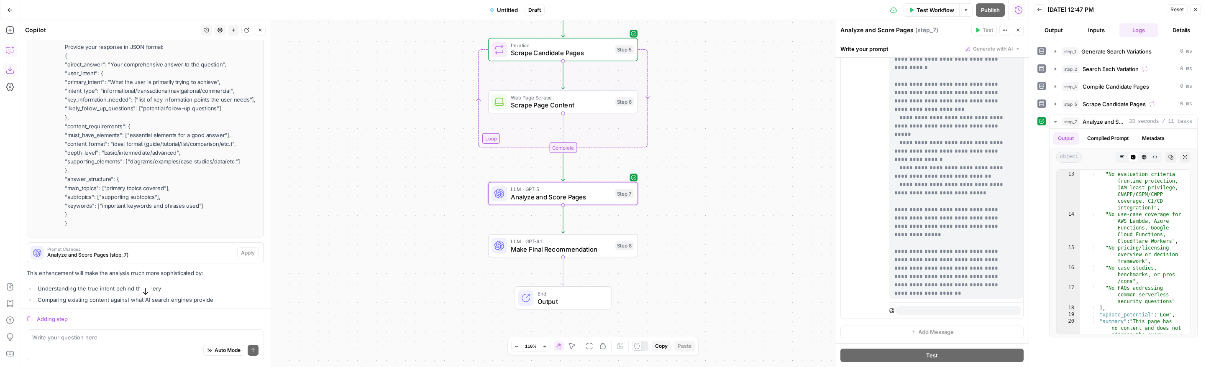
scroll to position [1982, 0]
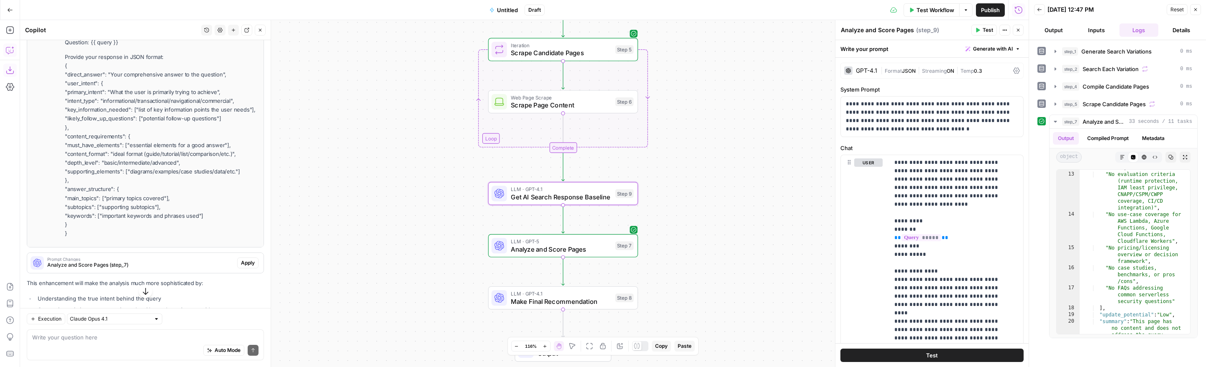
type textarea "Get AI Search Response Baseline"
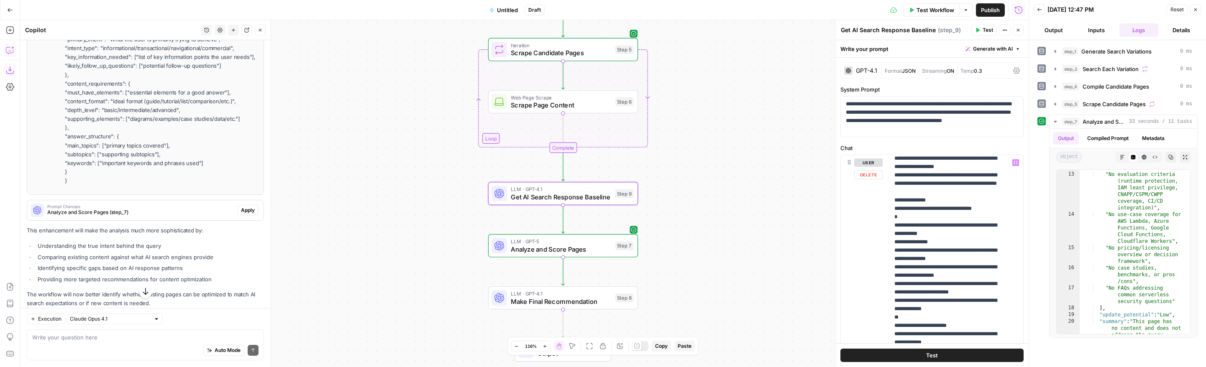
scroll to position [332, 0]
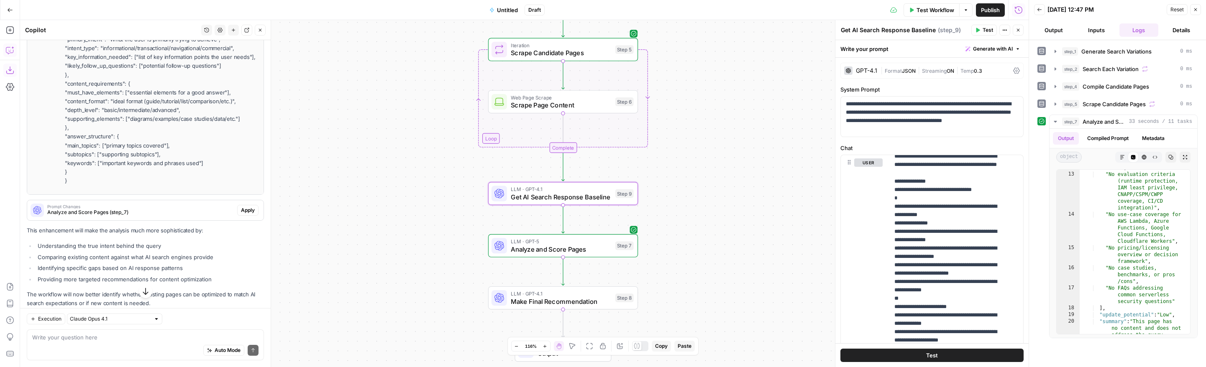
click at [717, 358] on span "Test" at bounding box center [932, 355] width 12 height 8
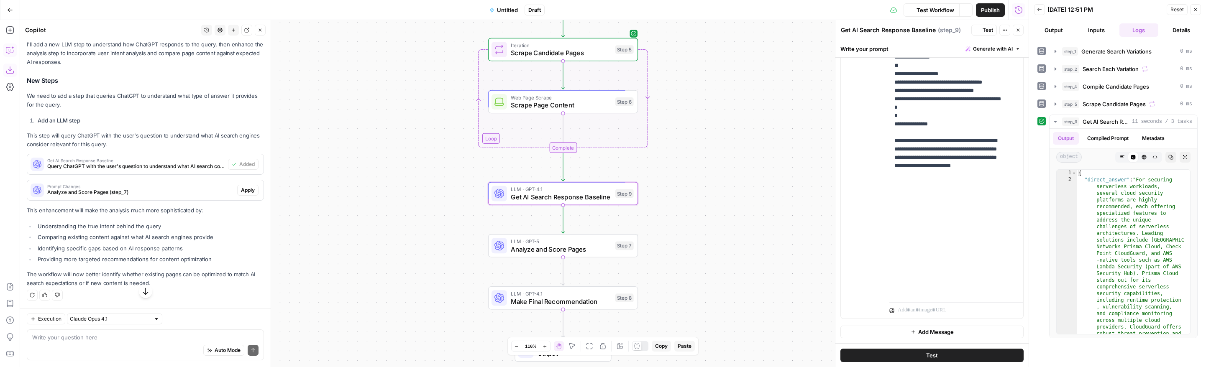
scroll to position [1663, 0]
click at [717, 156] on icon "button" at bounding box center [1184, 157] width 5 height 5
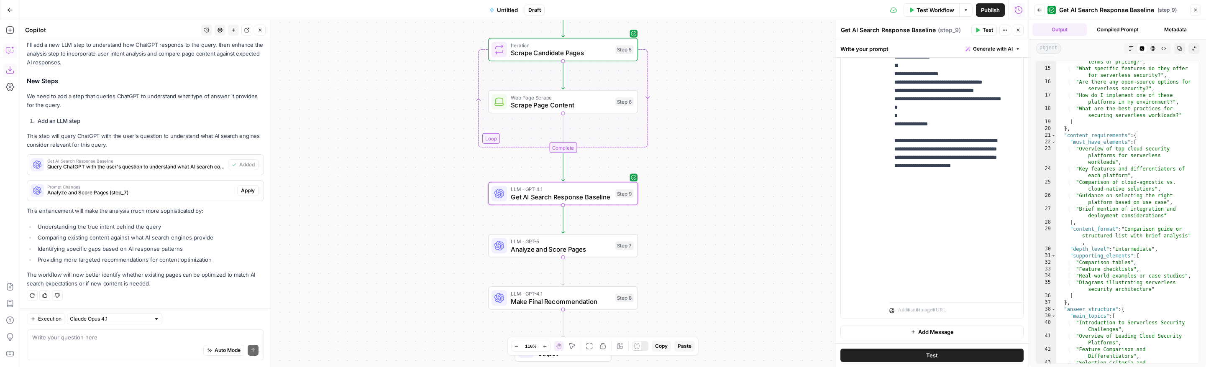
scroll to position [350, 0]
click at [11, 31] on icon "button" at bounding box center [10, 30] width 8 height 8
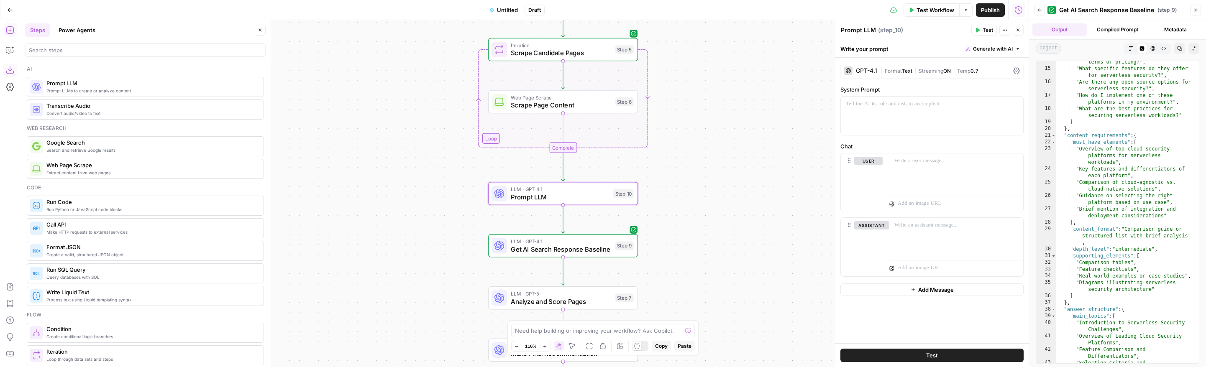
click at [717, 70] on div "GPT-4.1" at bounding box center [866, 71] width 21 height 6
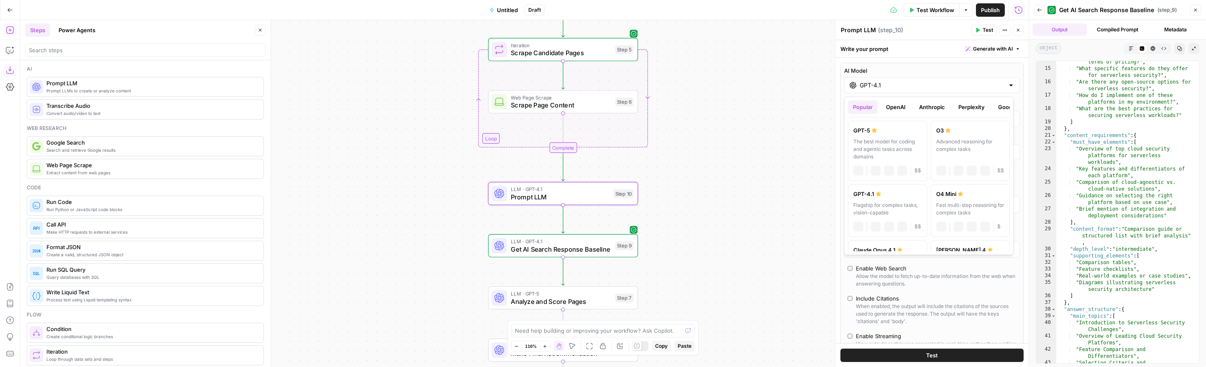
click at [717, 86] on input "GPT-4.1" at bounding box center [931, 85] width 145 height 8
click at [717, 107] on button "OpenAI" at bounding box center [896, 106] width 30 height 13
click at [717, 142] on div "GPT-5 Chat" at bounding box center [970, 143] width 69 height 8
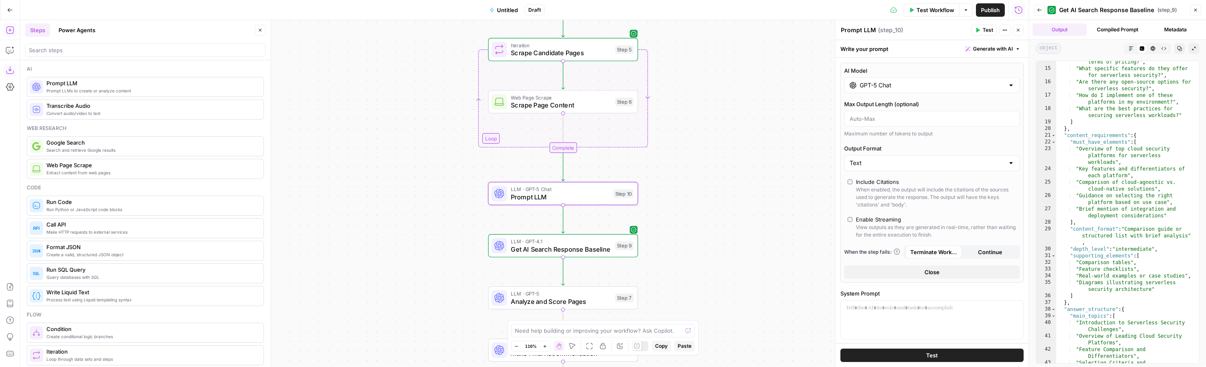
click at [717, 183] on label "Include Citations When enabled, the output will include the citations of the so…" at bounding box center [931, 193] width 169 height 31
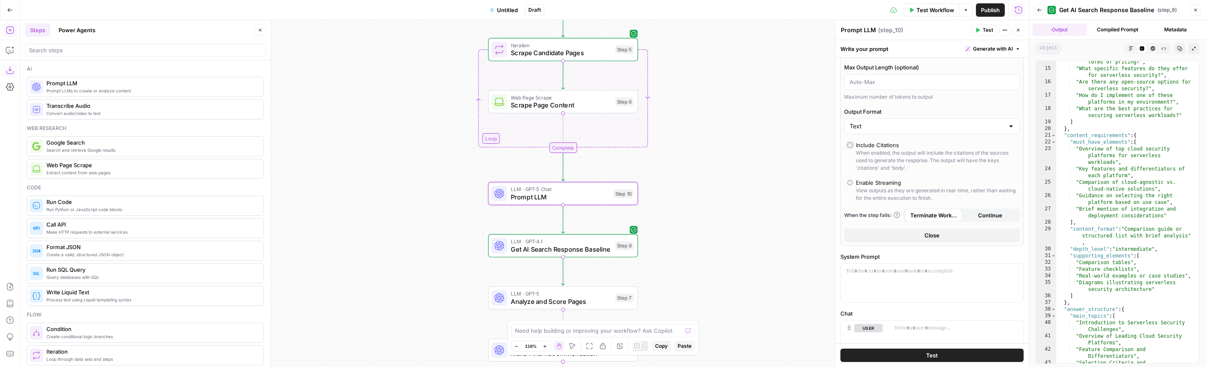
scroll to position [46, 0]
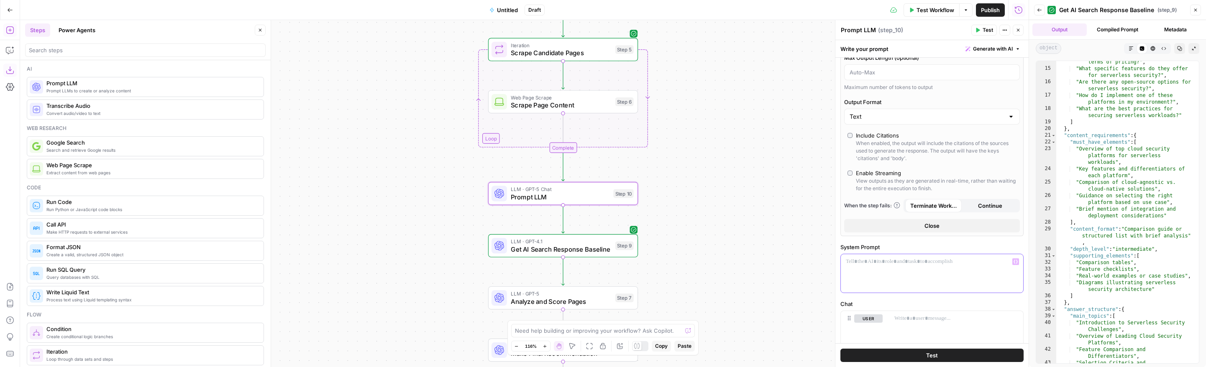
click at [717, 270] on div at bounding box center [932, 273] width 182 height 38
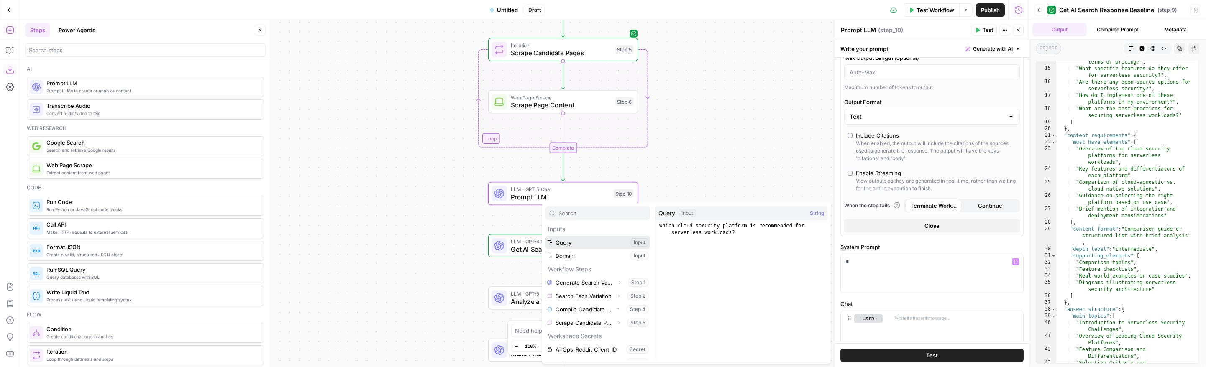
click at [599, 245] on button "Select variable Query" at bounding box center [597, 242] width 105 height 13
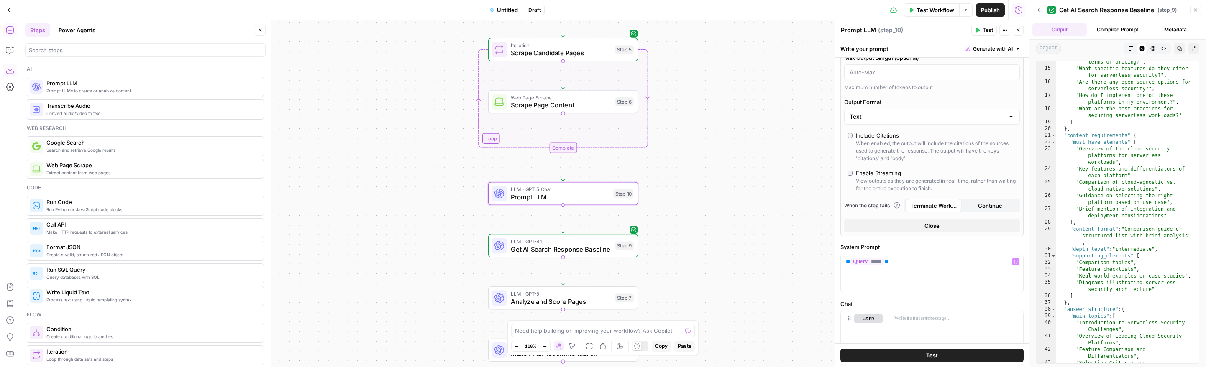
click at [717, 33] on button "Test" at bounding box center [984, 30] width 26 height 11
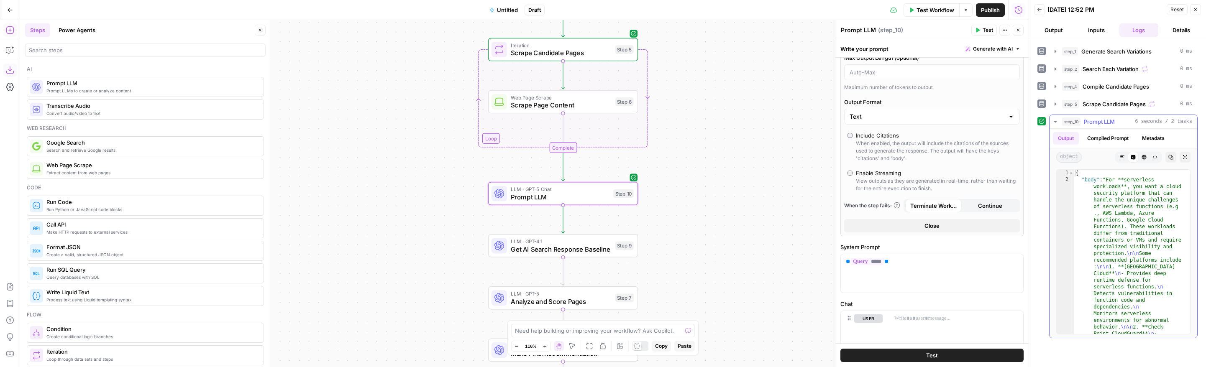
click at [717, 156] on icon "button" at bounding box center [1184, 157] width 5 height 5
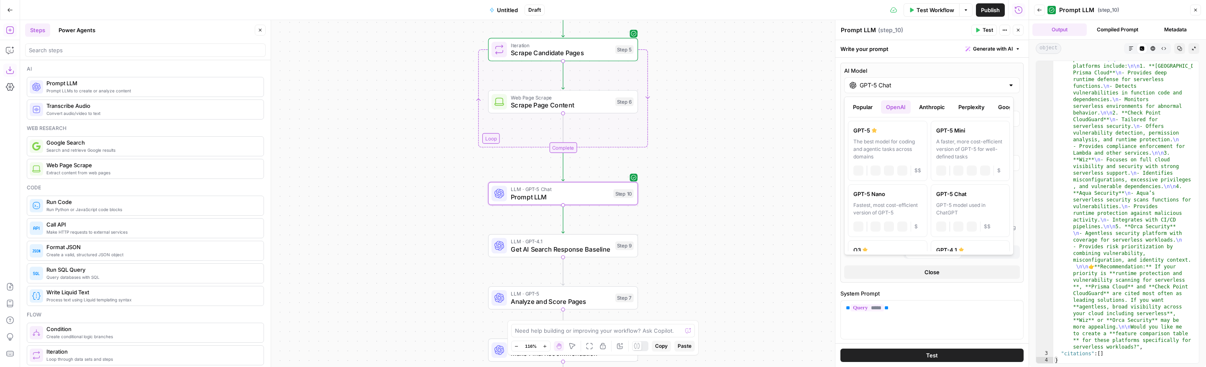
click at [717, 86] on input "GPT-5 Chat" at bounding box center [931, 85] width 145 height 8
click at [717, 139] on div "The best model for coding and agentic tasks across domains" at bounding box center [887, 149] width 69 height 23
type input "GPT-5"
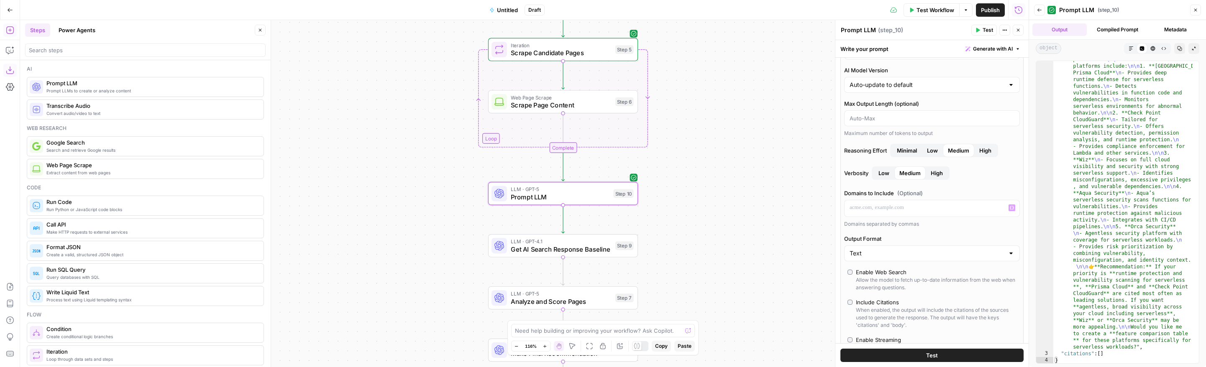
scroll to position [57, 0]
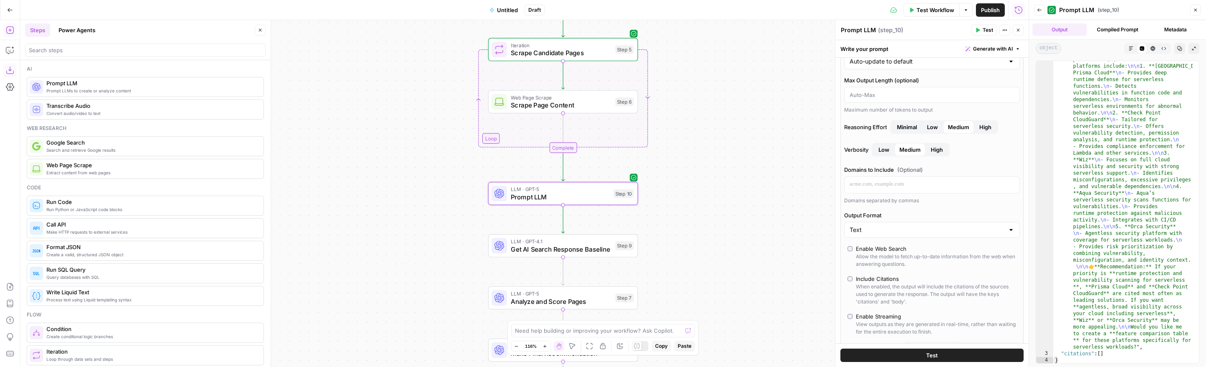
click at [717, 251] on div "Enable Web Search" at bounding box center [881, 249] width 51 height 8
click at [717, 353] on button "Test" at bounding box center [931, 355] width 183 height 13
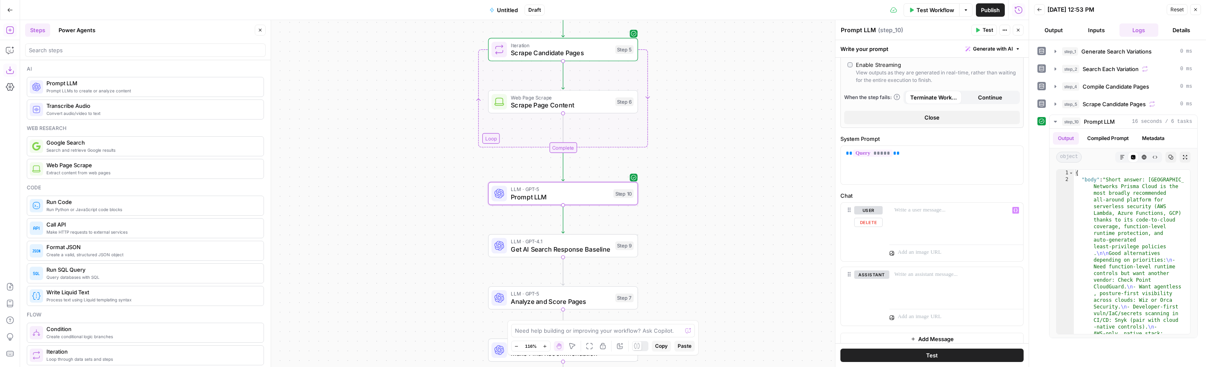
scroll to position [316, 0]
click at [717, 280] on button "Delete" at bounding box center [871, 279] width 35 height 9
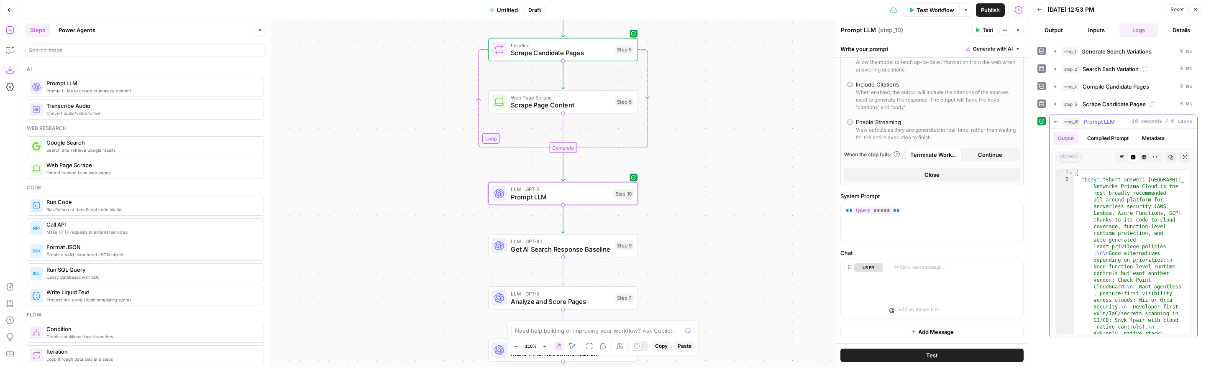
click at [717, 158] on icon "button" at bounding box center [1184, 157] width 5 height 5
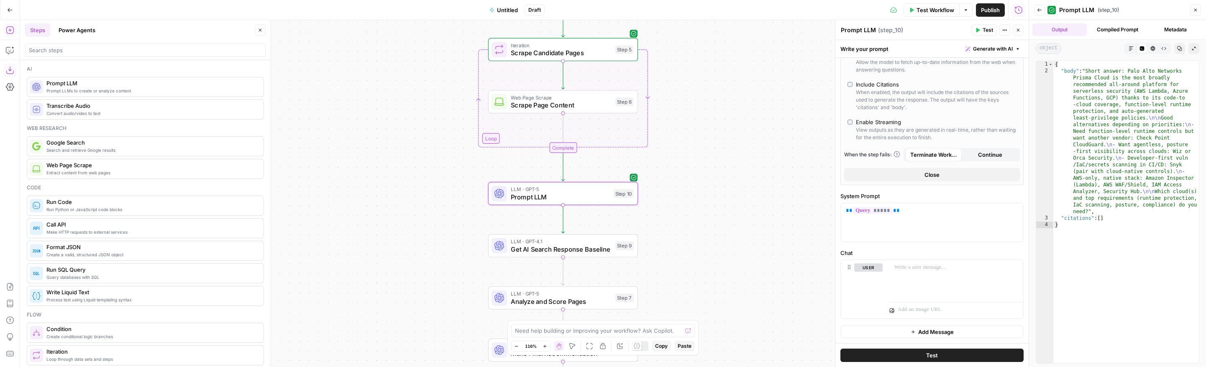
click at [717, 14] on button "Test Workflow" at bounding box center [931, 9] width 56 height 13
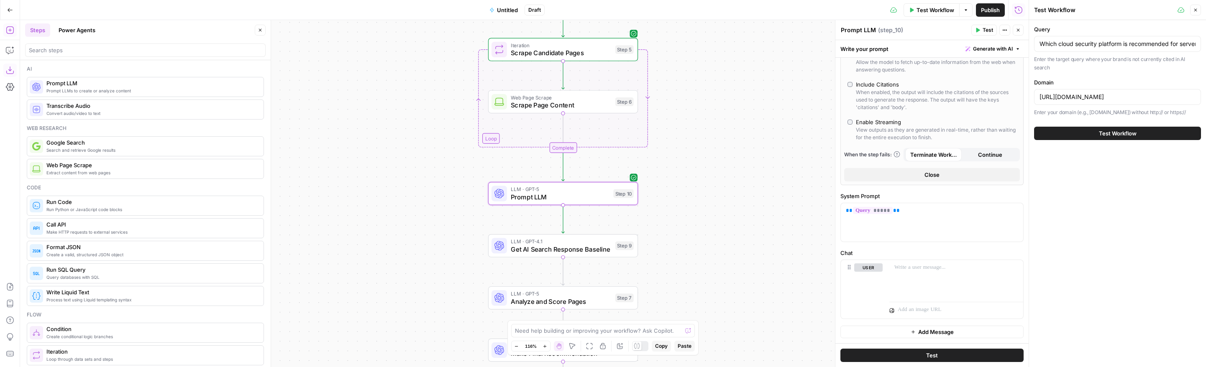
drag, startPoint x: 1199, startPoint y: 11, endPoint x: 1182, endPoint y: 18, distance: 17.5
click at [717, 11] on button "Close" at bounding box center [1195, 10] width 11 height 11
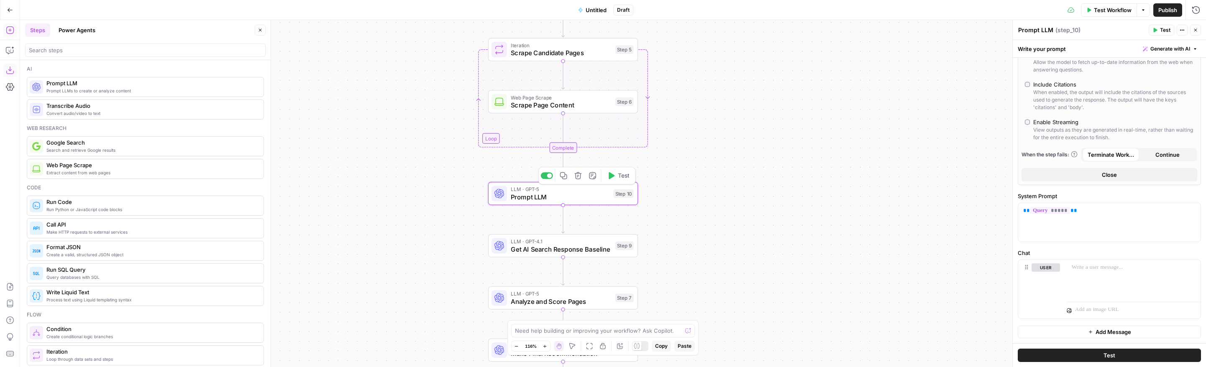
click at [530, 202] on div "LLM · GPT-5 Prompt LLM Step 10 Copy step Delete step Add Note Test" at bounding box center [563, 193] width 150 height 23
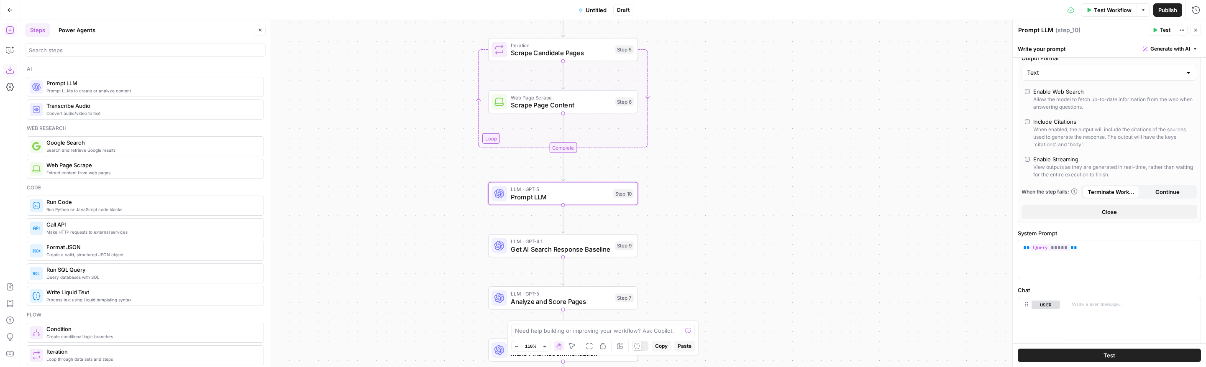
scroll to position [222, 0]
click at [717, 355] on button "Test" at bounding box center [1108, 355] width 183 height 13
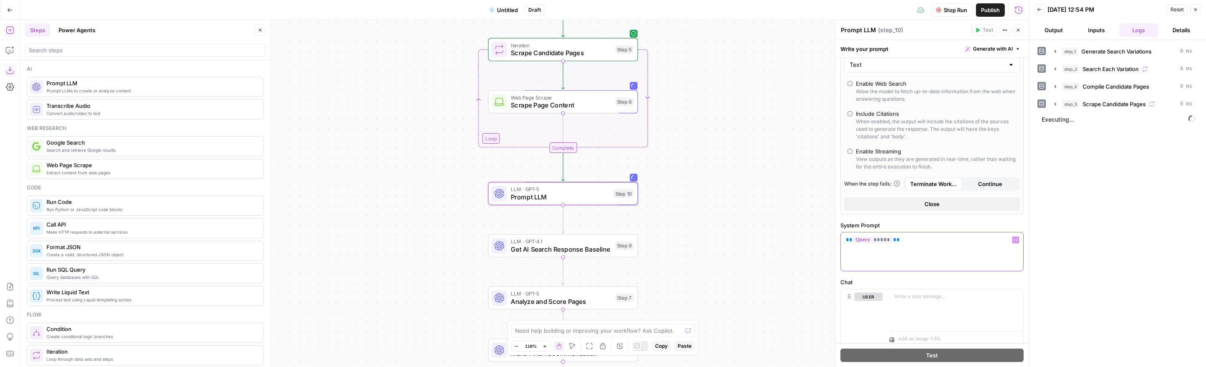
click at [717, 252] on div "** ***** **" at bounding box center [932, 252] width 182 height 38
click at [717, 299] on p at bounding box center [956, 297] width 124 height 8
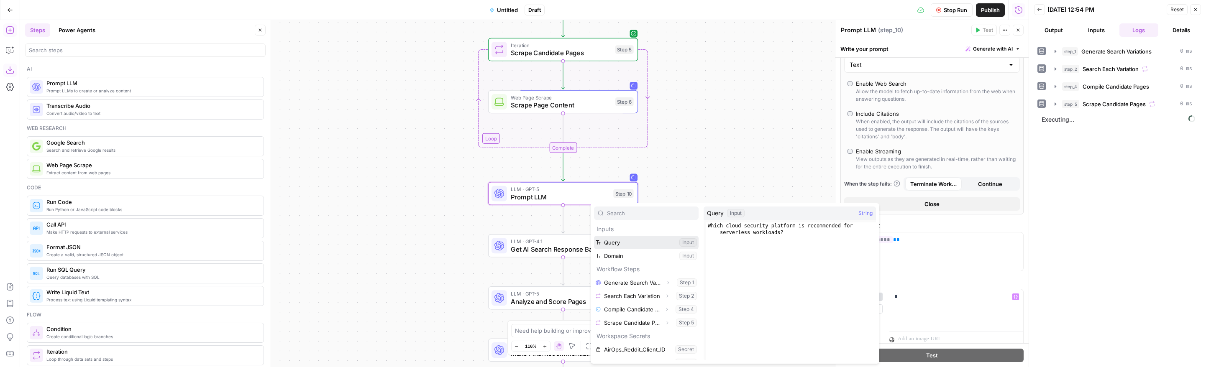
click at [644, 246] on button "Select variable Query" at bounding box center [646, 242] width 105 height 13
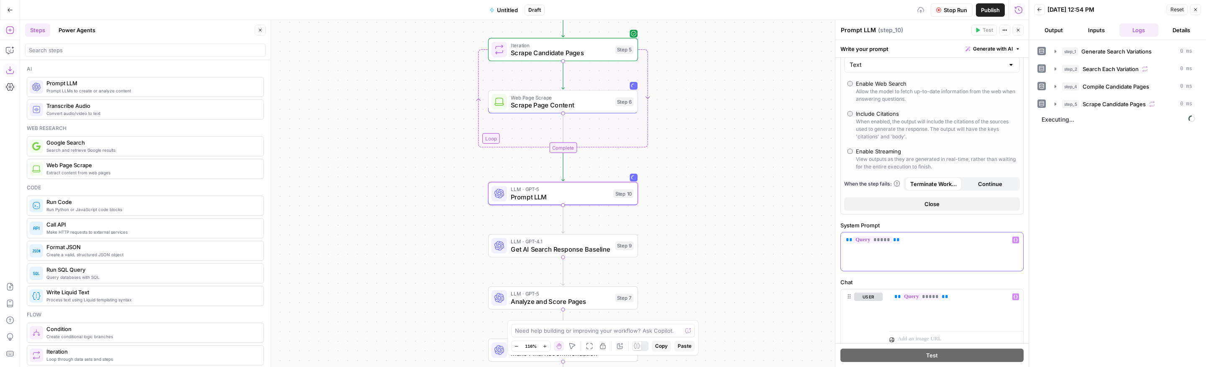
click at [717, 240] on p "** ***** **" at bounding box center [929, 240] width 166 height 8
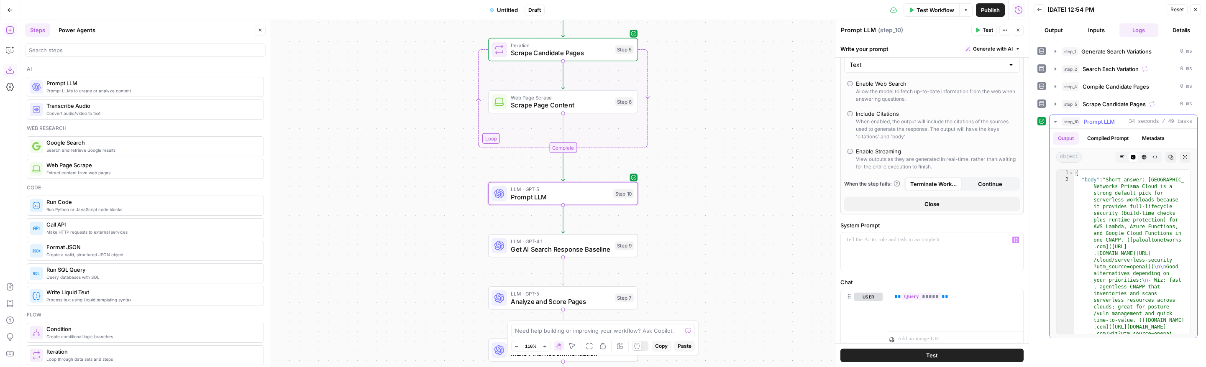
click at [717, 156] on icon "button" at bounding box center [1185, 157] width 4 height 4
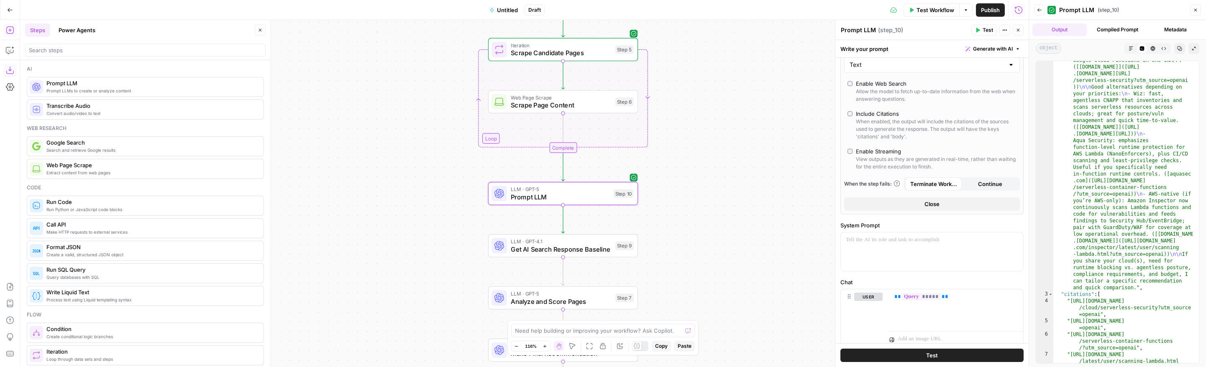
scroll to position [53, 0]
click at [717, 26] on textarea "Prompt LLM" at bounding box center [858, 30] width 35 height 8
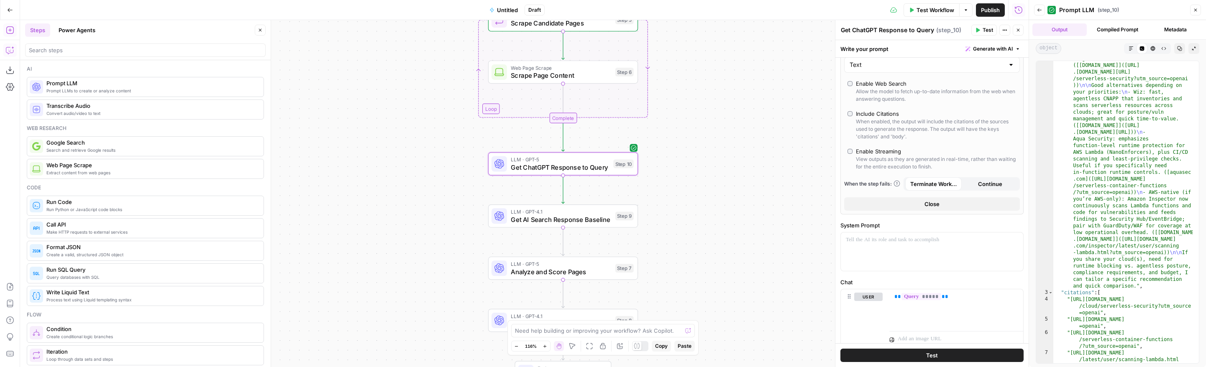
type textarea "Get ChatGPT Response to Query"
click at [12, 51] on icon "button" at bounding box center [10, 50] width 8 height 8
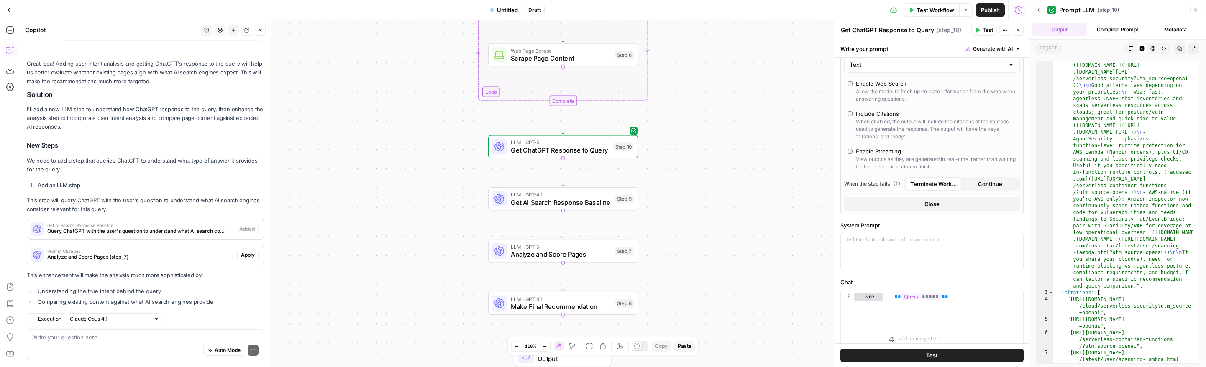
scroll to position [1663, 0]
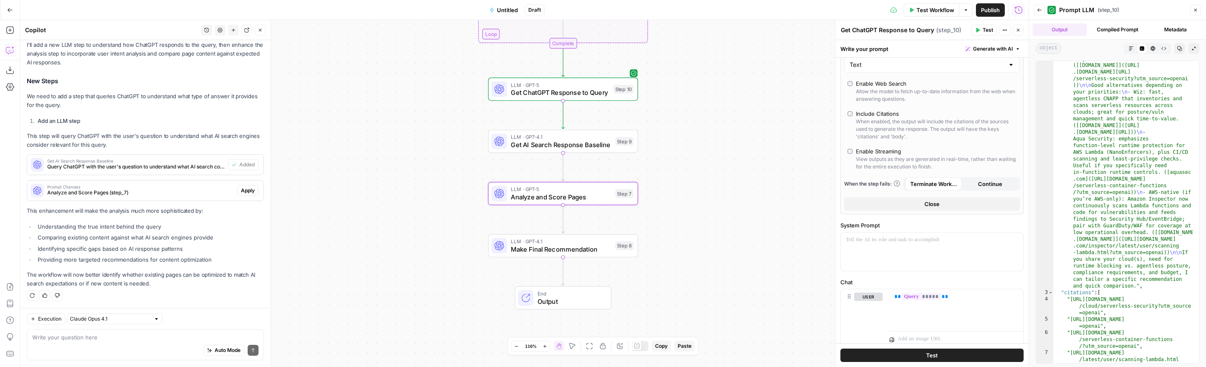
click at [241, 190] on span "Apply" at bounding box center [248, 191] width 14 height 8
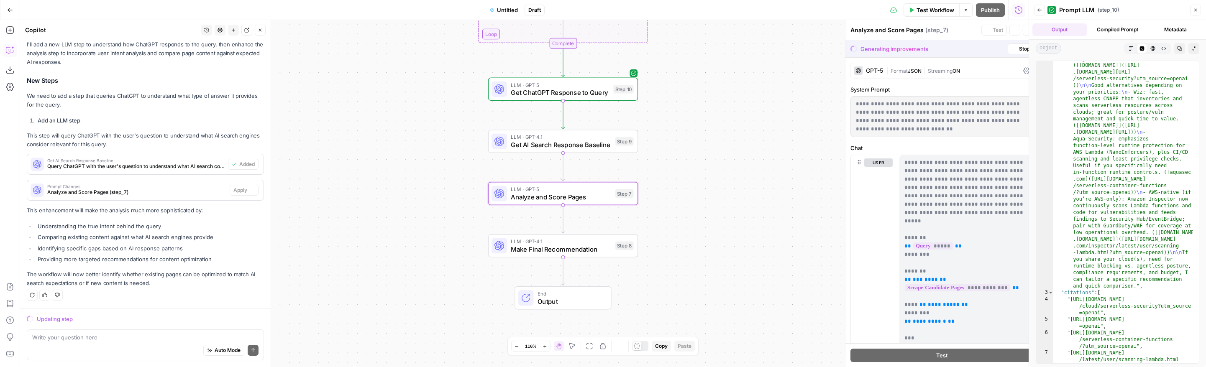
scroll to position [1623, 0]
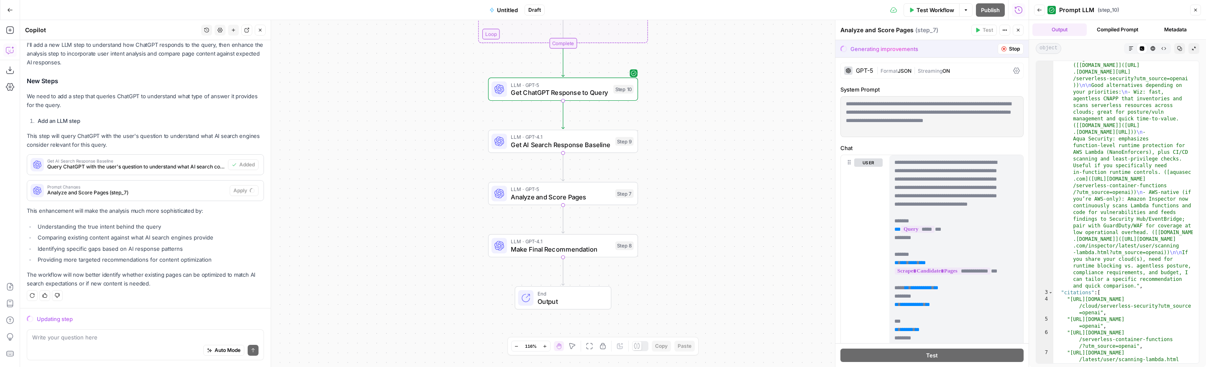
click at [111, 343] on div "Auto Mode Send" at bounding box center [145, 351] width 226 height 18
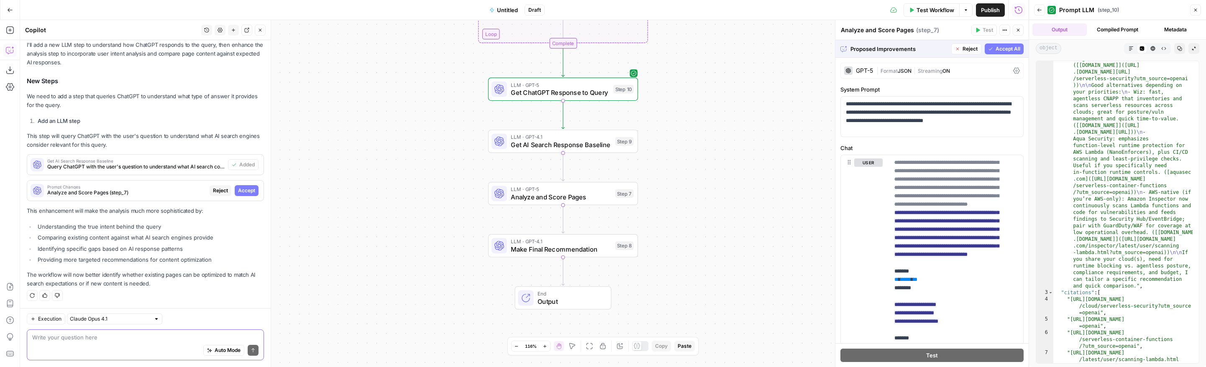
paste textarea "I've also added in step 10 where we're just asking ChatGPT the query so that we…"
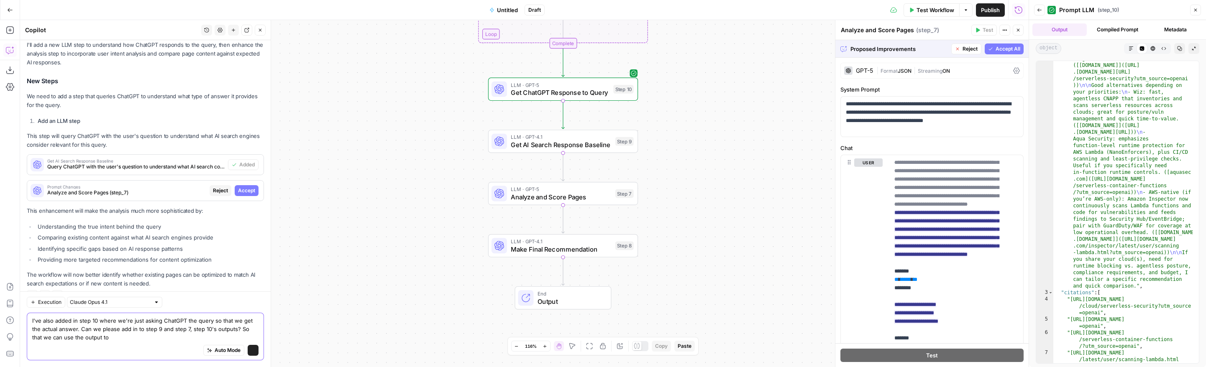
scroll to position [1639, 0]
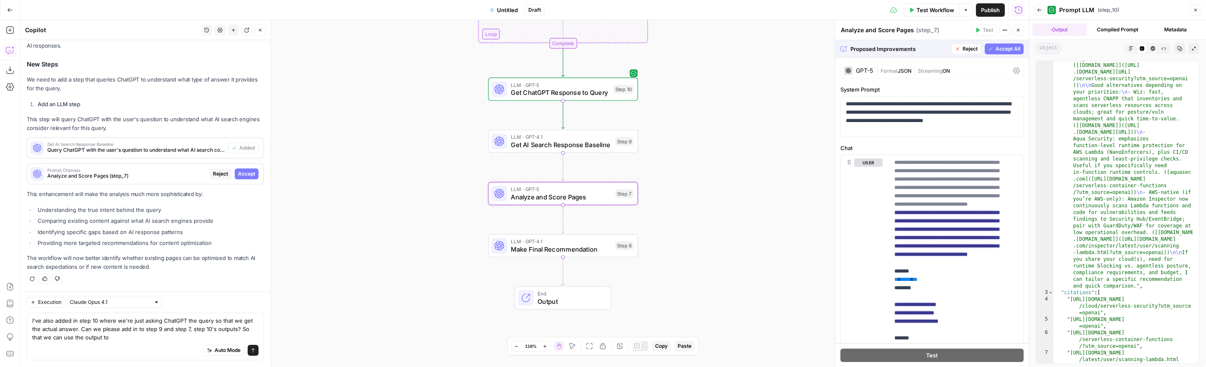
click at [249, 175] on button "Accept" at bounding box center [247, 174] width 24 height 11
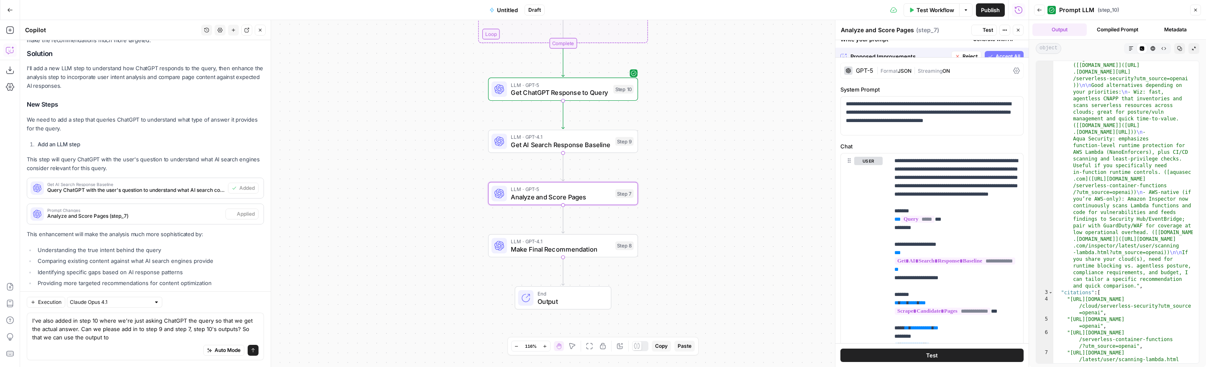
scroll to position [1680, 0]
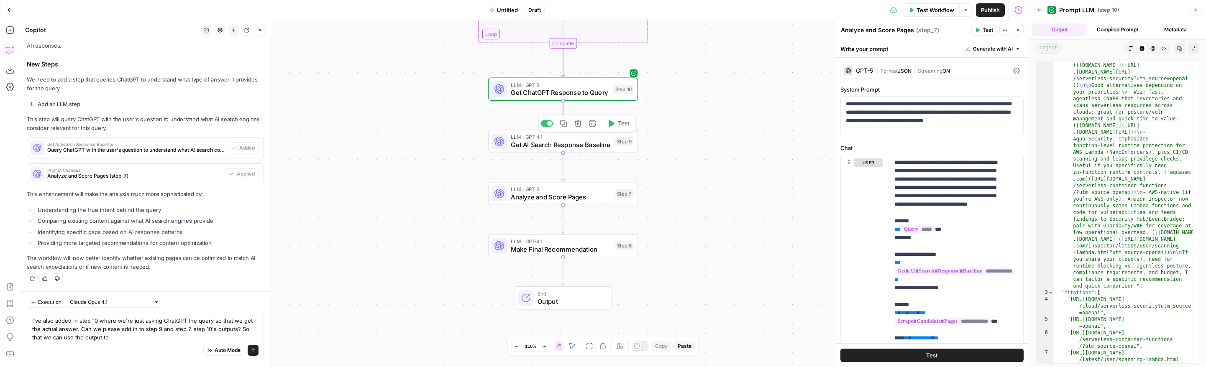
click at [618, 127] on span "Test" at bounding box center [624, 123] width 12 height 9
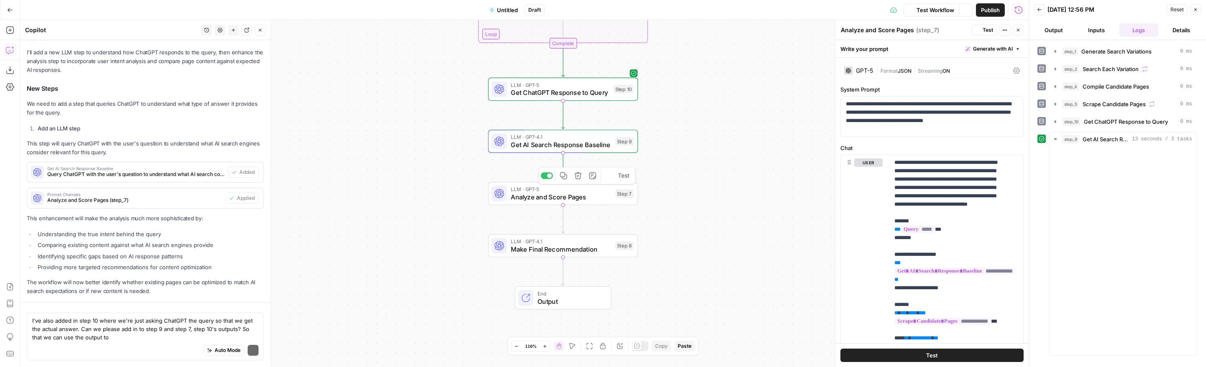
scroll to position [1680, 0]
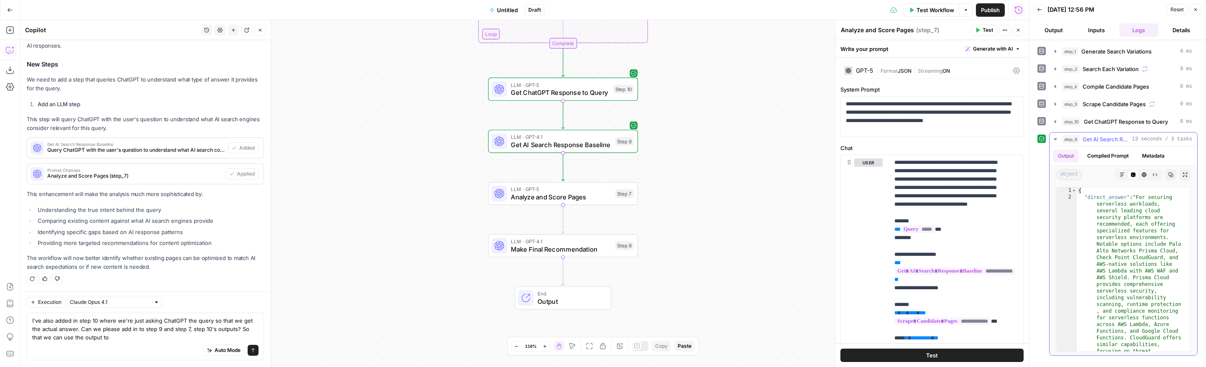
click at [717, 176] on button "Expand Output" at bounding box center [1184, 174] width 11 height 11
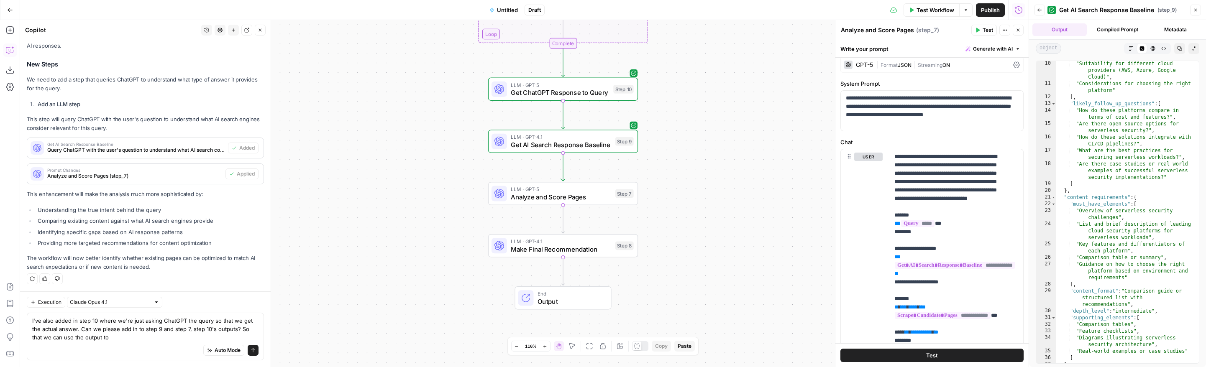
scroll to position [10, 0]
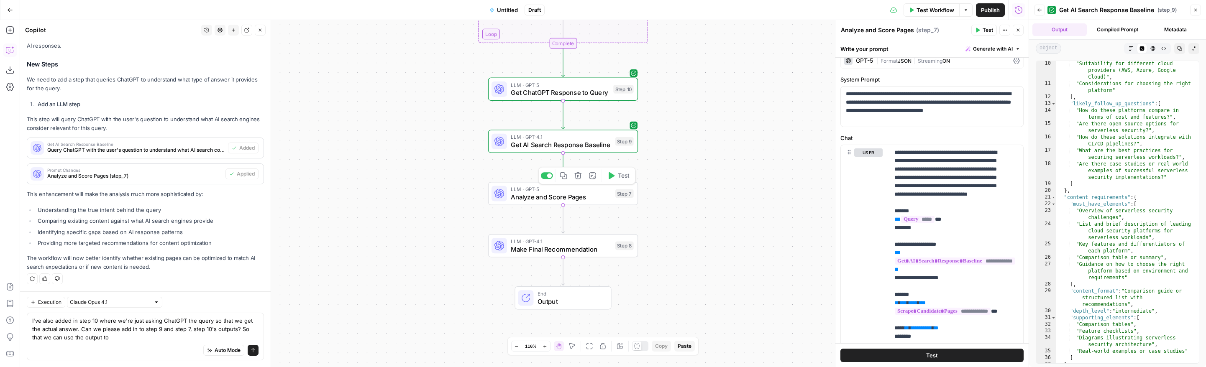
click at [621, 176] on span "Test" at bounding box center [624, 175] width 12 height 9
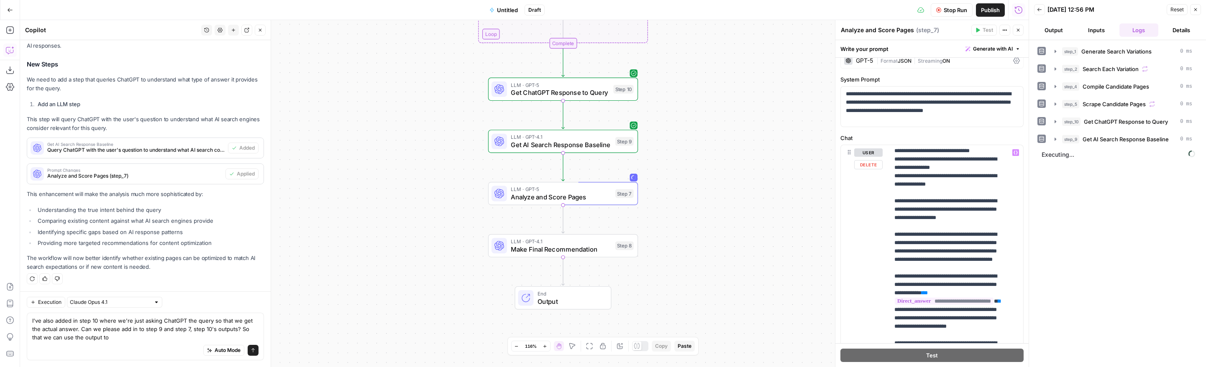
scroll to position [362, 0]
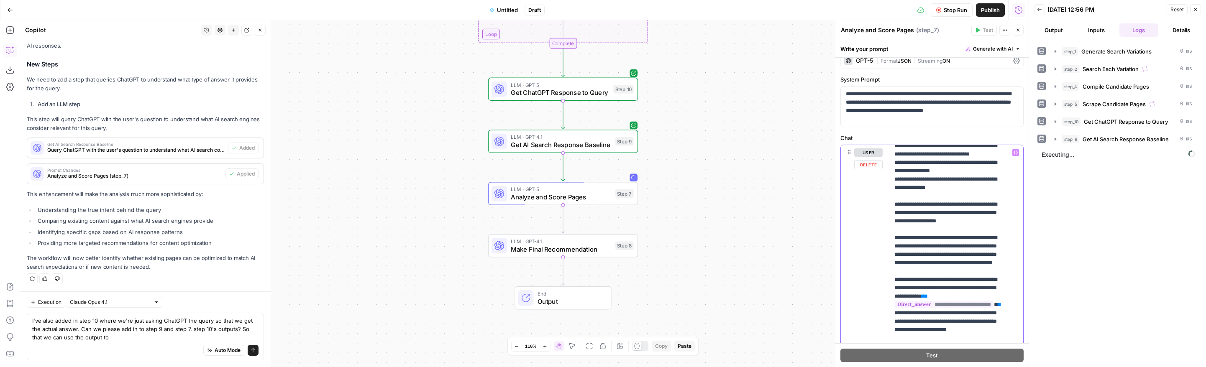
scroll to position [365, 0]
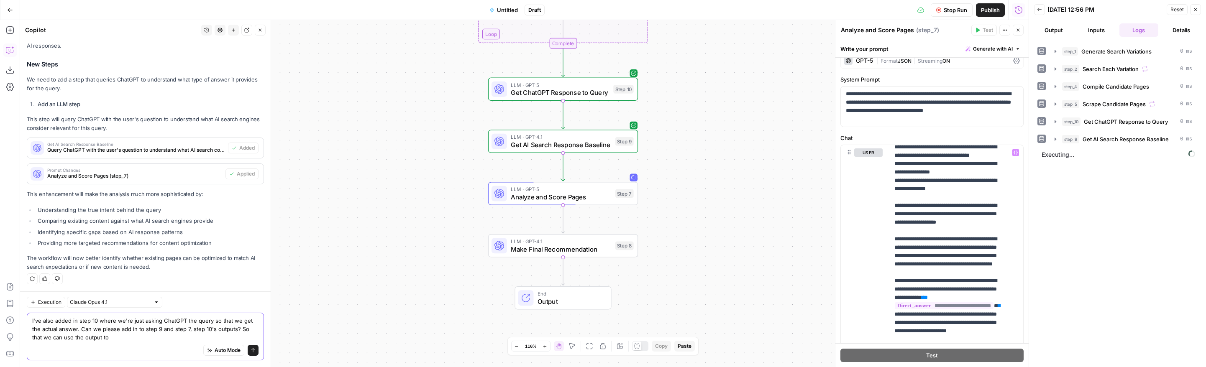
click at [105, 332] on textarea "I've also added in step 10 where we're just asking ChatGPT the query so that we…" at bounding box center [145, 329] width 226 height 25
click at [126, 339] on textarea "I've also added in step 10 where we're just asking ChatGPT the query so that we…" at bounding box center [145, 329] width 226 height 25
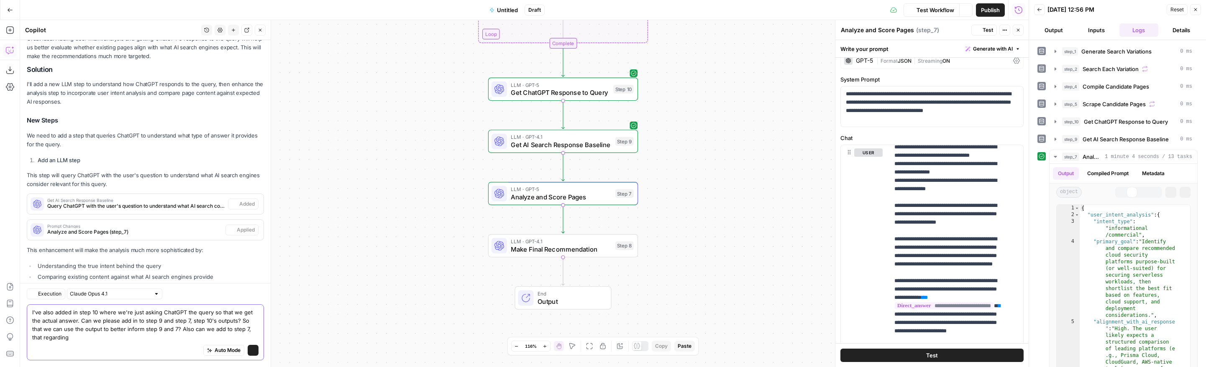
scroll to position [1688, 0]
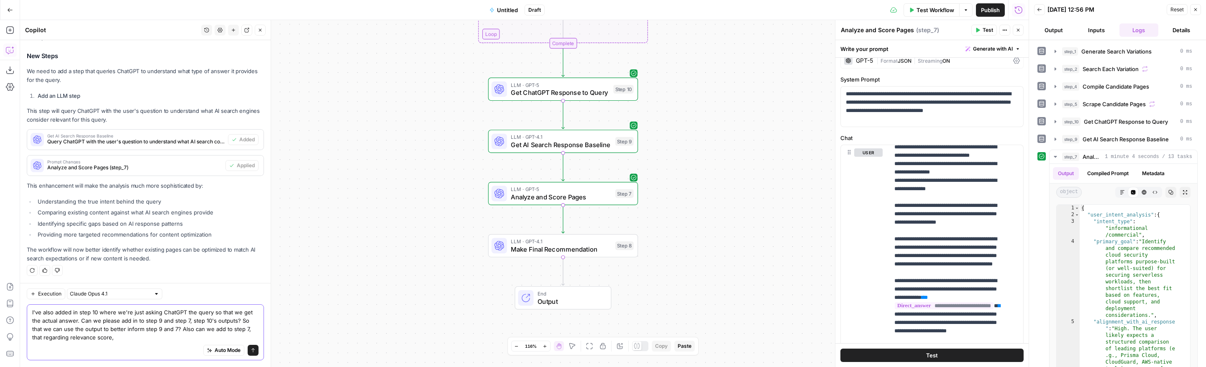
paste textarea "an article can be topically relevant but not aligned with that user's search in…"
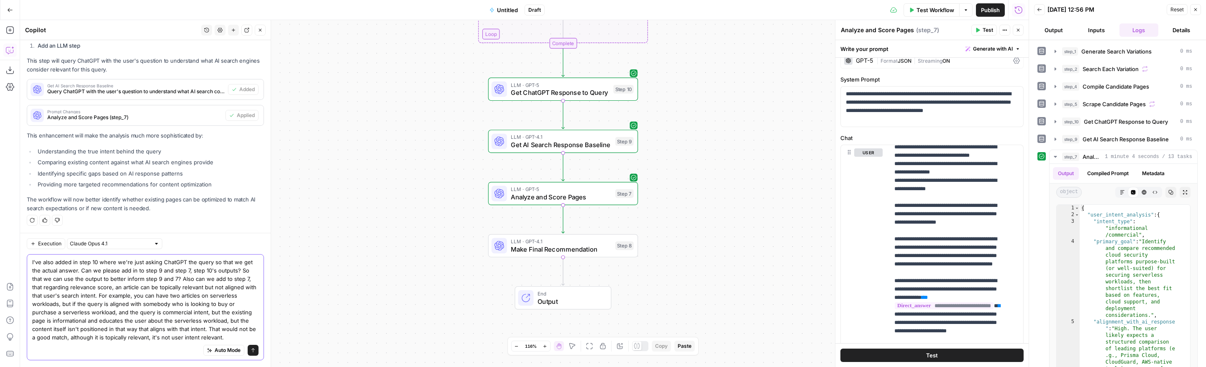
paste textarea "Overall, I want to identify whether it is topically or user-intent relevant, as…"
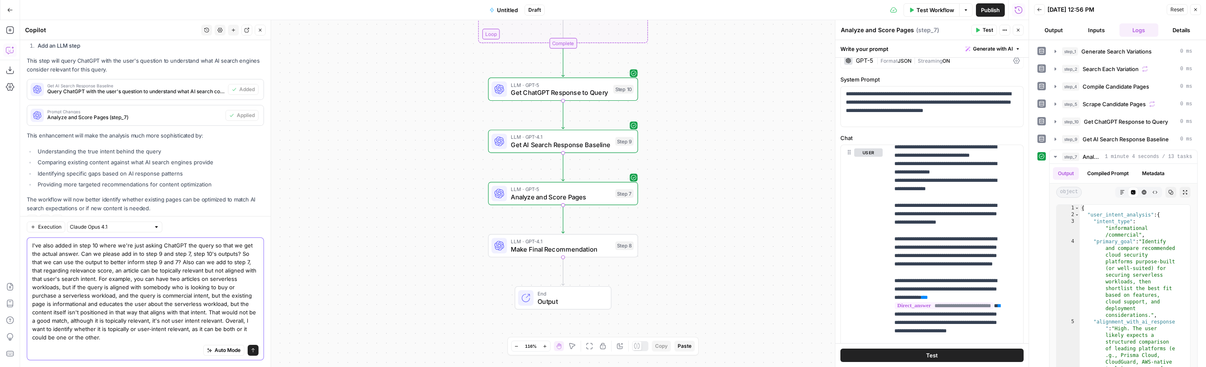
scroll to position [1755, 0]
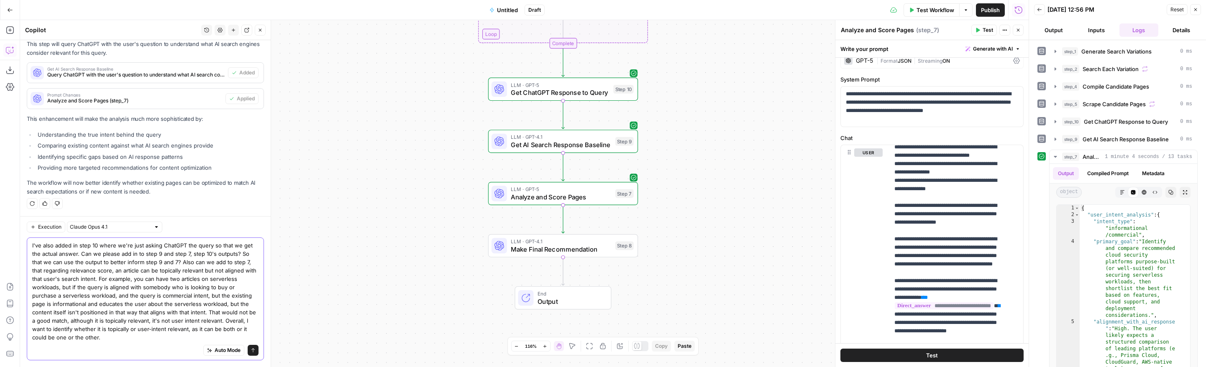
paste textarea "Our goal is to identify the best page that matches the topic and user intent."
type textarea "I've also added in step 10 where we're just asking ChatGPT the query so that we…"
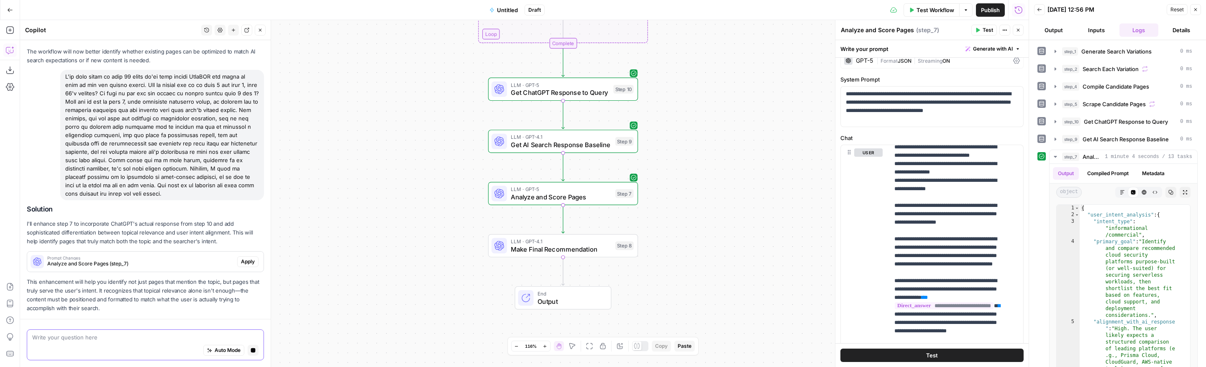
scroll to position [1910, 0]
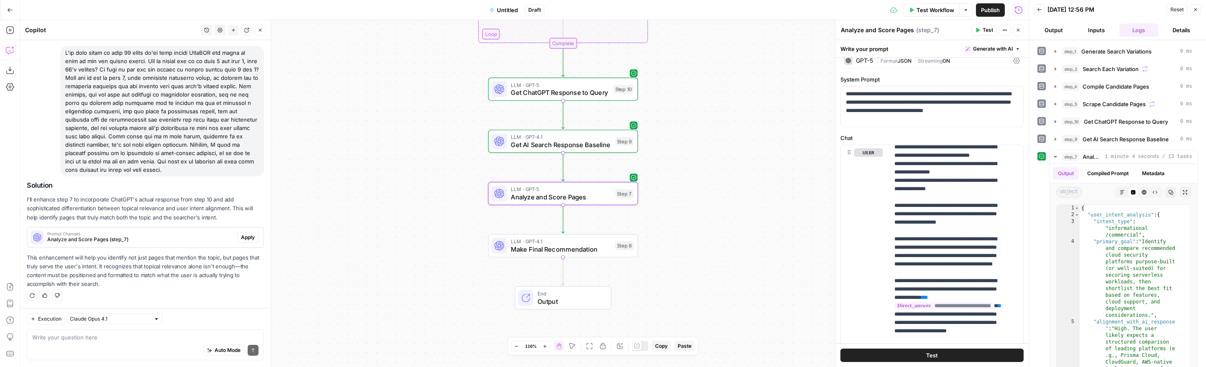
click at [243, 236] on span "Apply" at bounding box center [248, 238] width 14 height 8
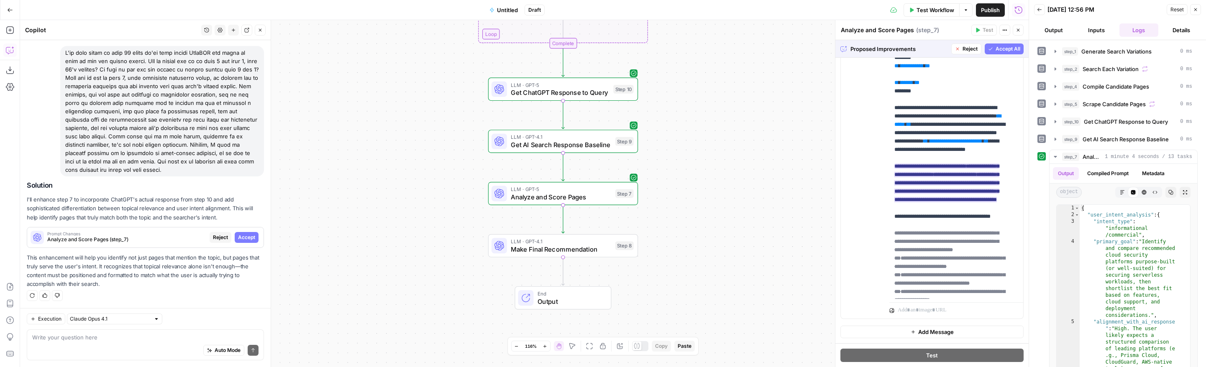
scroll to position [157, 0]
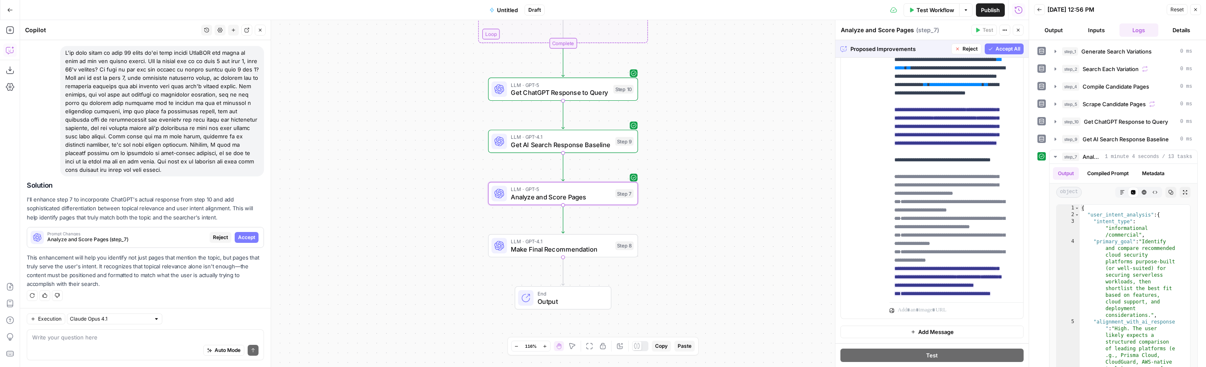
click at [239, 236] on span "Accept" at bounding box center [246, 238] width 17 height 8
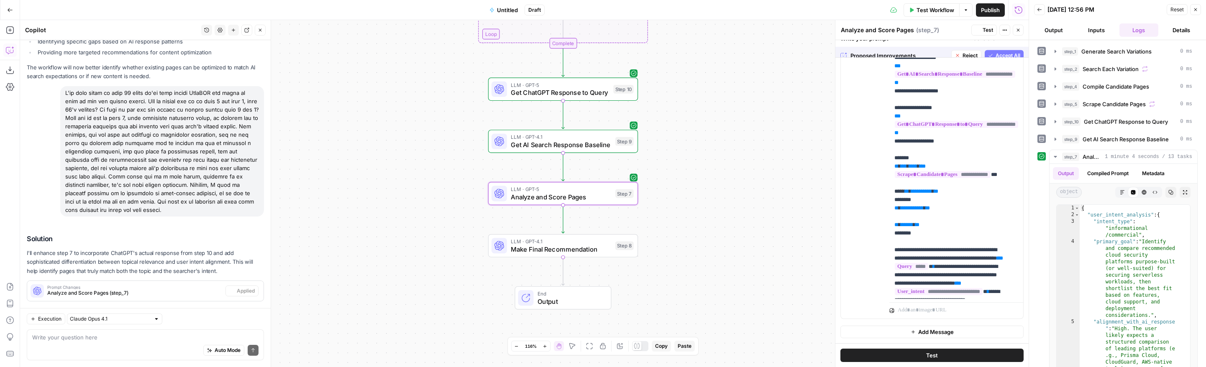
scroll to position [0, 0]
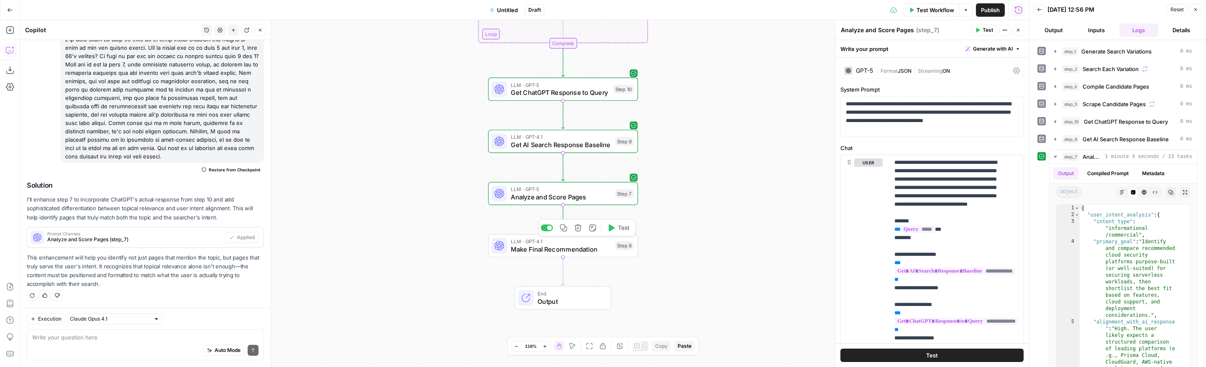
click at [616, 228] on button "Test" at bounding box center [618, 228] width 30 height 13
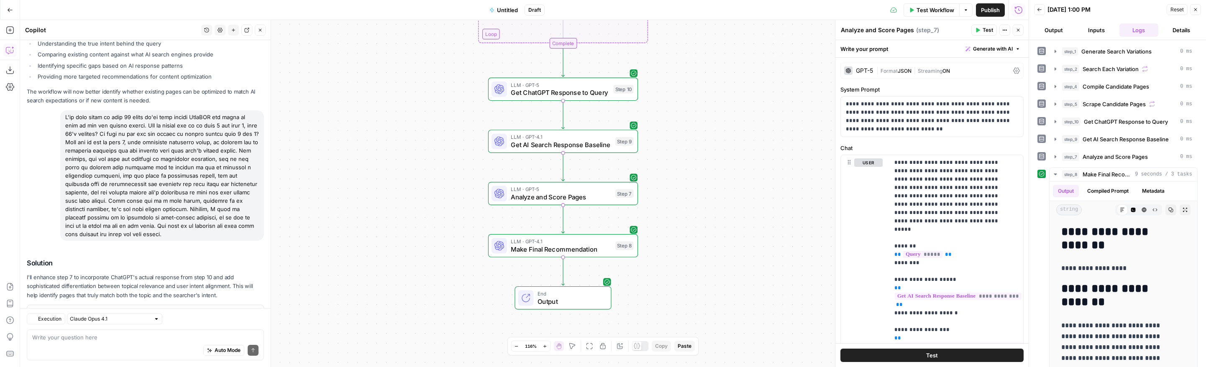
scroll to position [1924, 0]
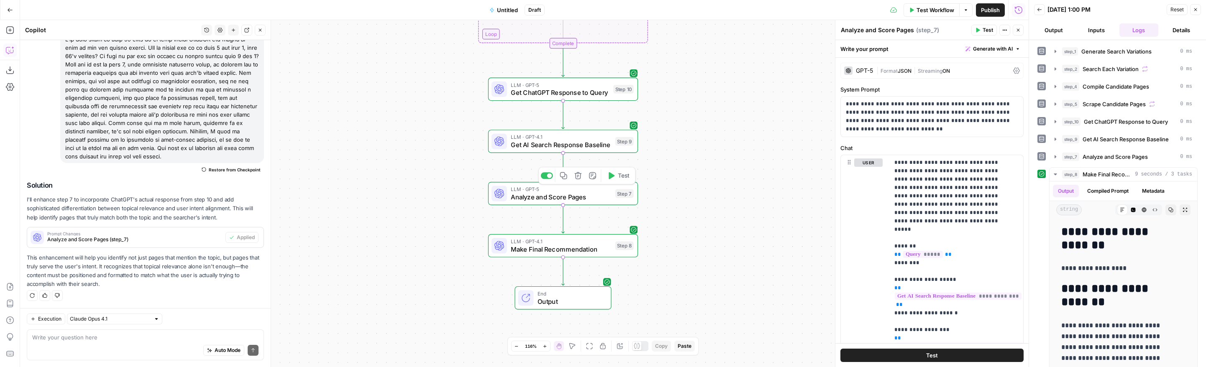
click at [618, 176] on span "Test" at bounding box center [624, 175] width 12 height 9
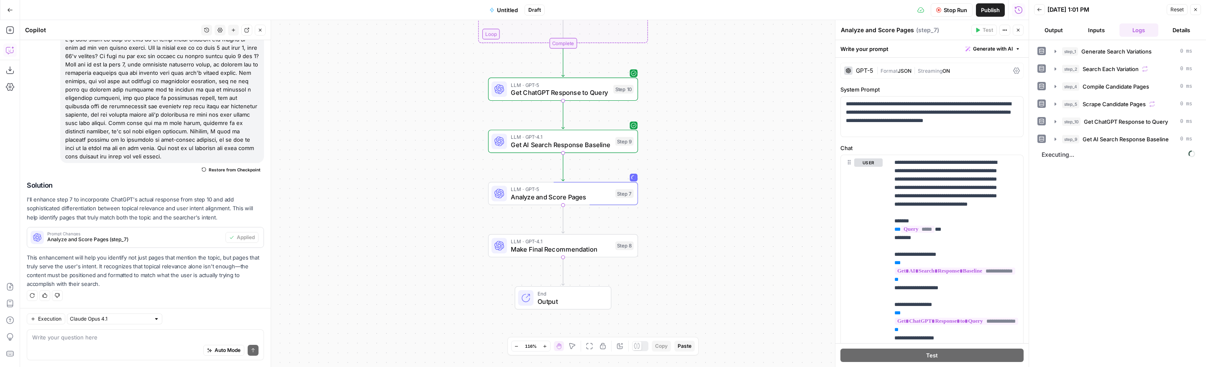
click at [501, 245] on icon at bounding box center [499, 246] width 10 height 10
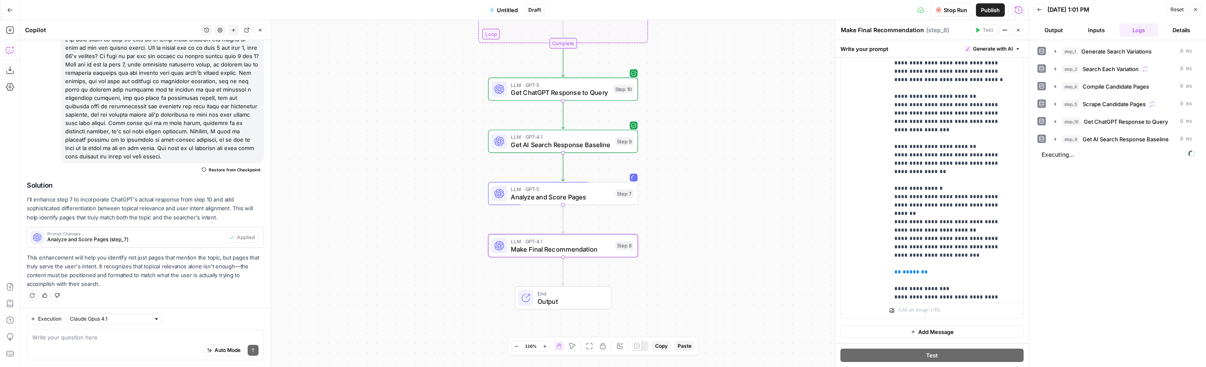
scroll to position [544, 0]
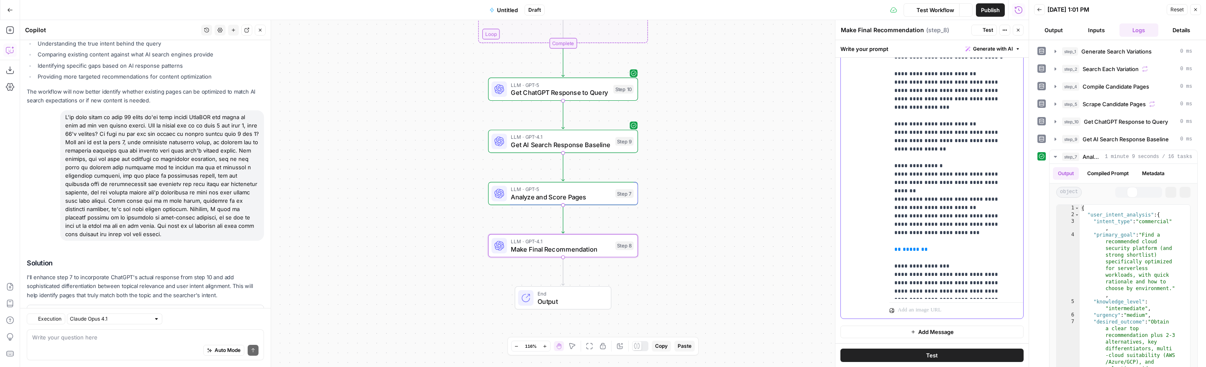
scroll to position [1924, 0]
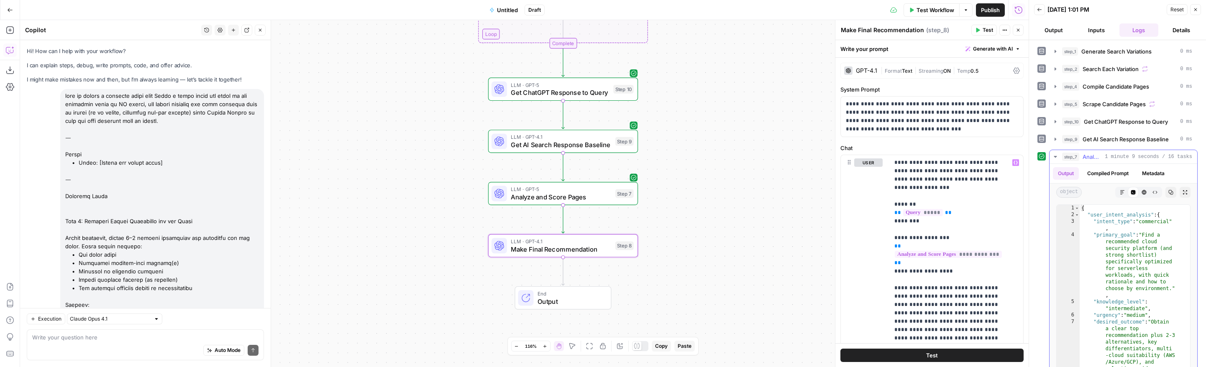
scroll to position [544, 0]
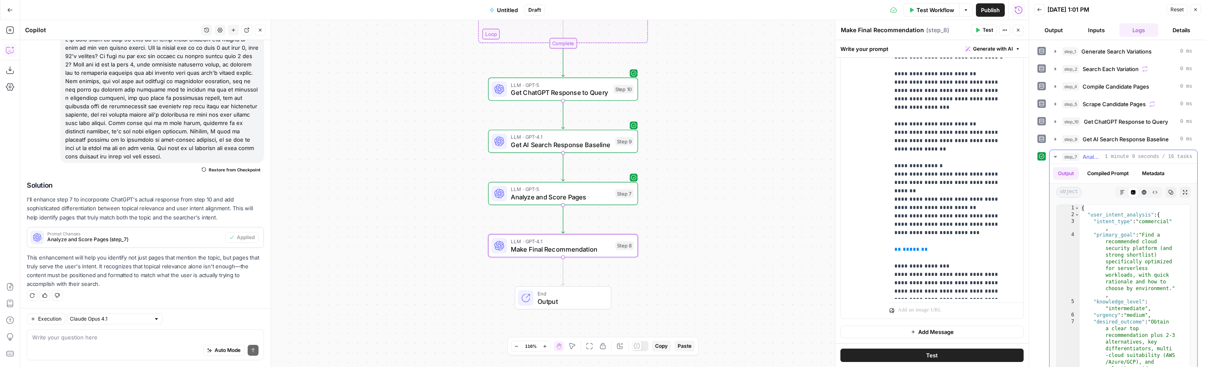
click at [1182, 191] on icon "button" at bounding box center [1184, 192] width 5 height 5
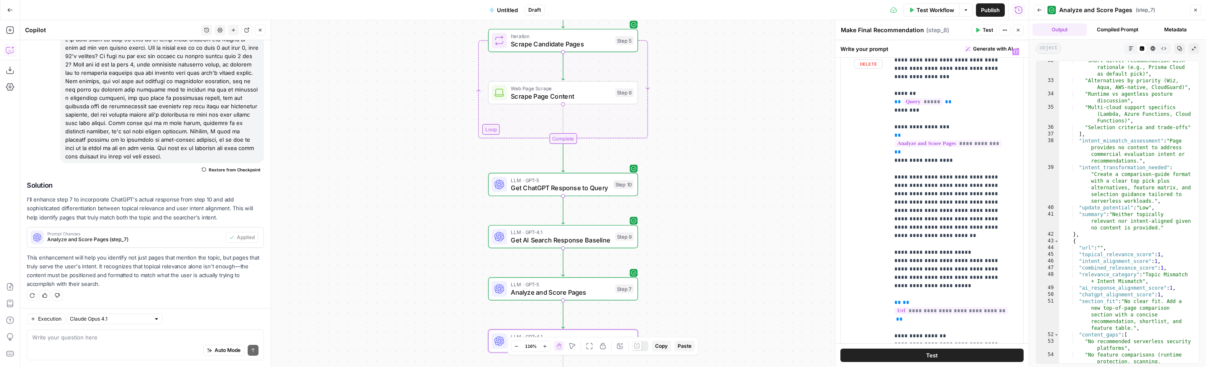
scroll to position [107, 0]
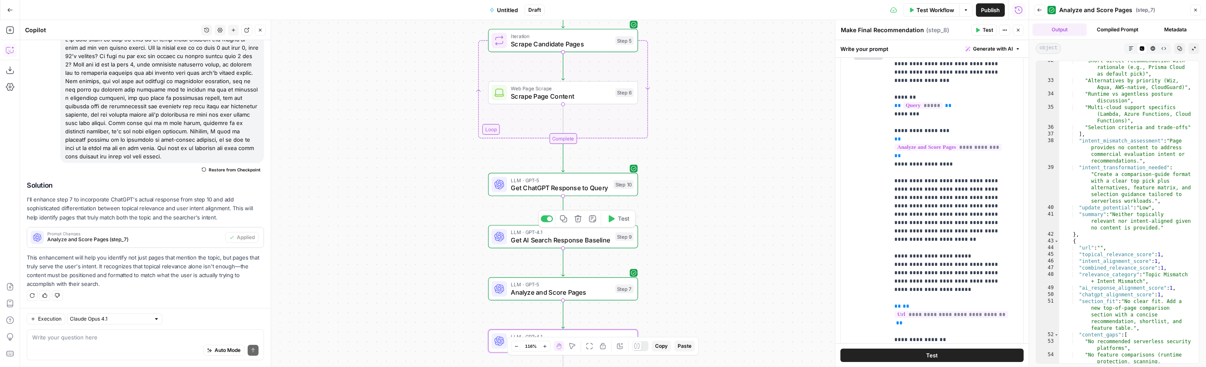
click at [587, 289] on span "Analyze and Score Pages" at bounding box center [561, 293] width 100 height 10
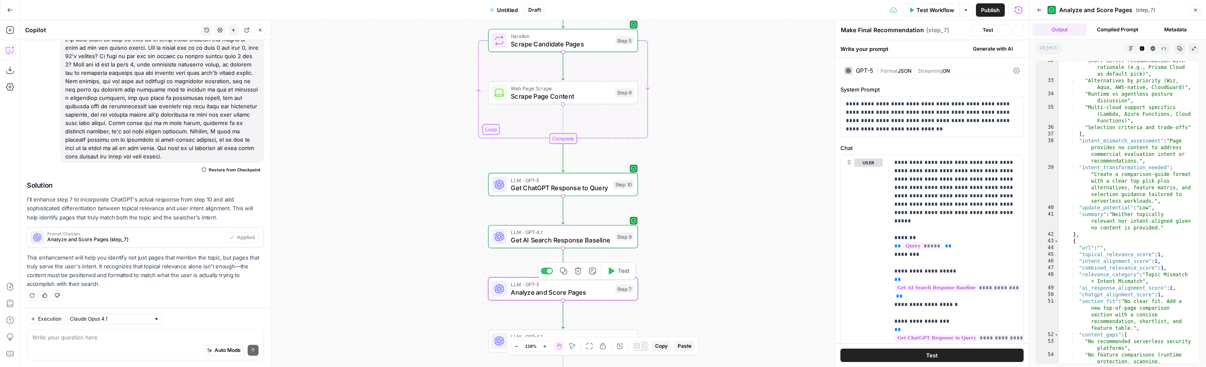
type textarea "Analyze and Score Pages"
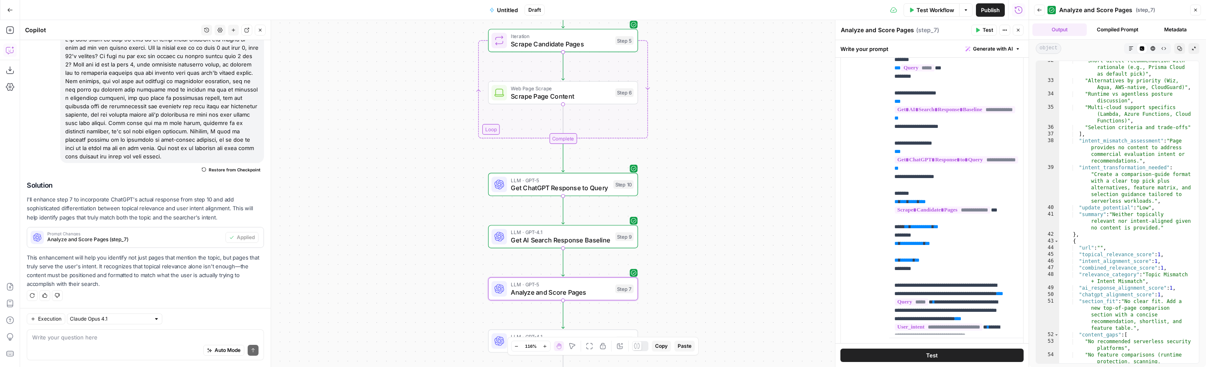
scroll to position [179, 0]
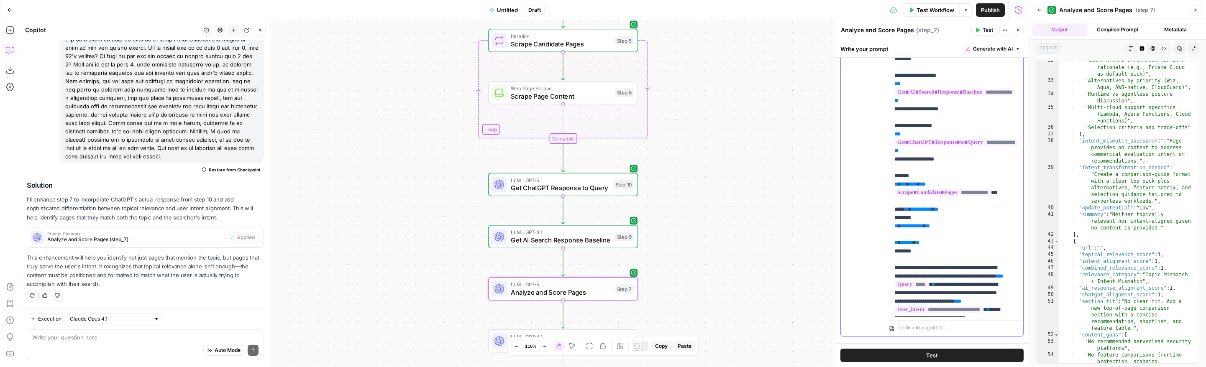
click at [928, 212] on span "**********" at bounding box center [921, 209] width 21 height 5
drag, startPoint x: 941, startPoint y: 234, endPoint x: 915, endPoint y: 235, distance: 26.4
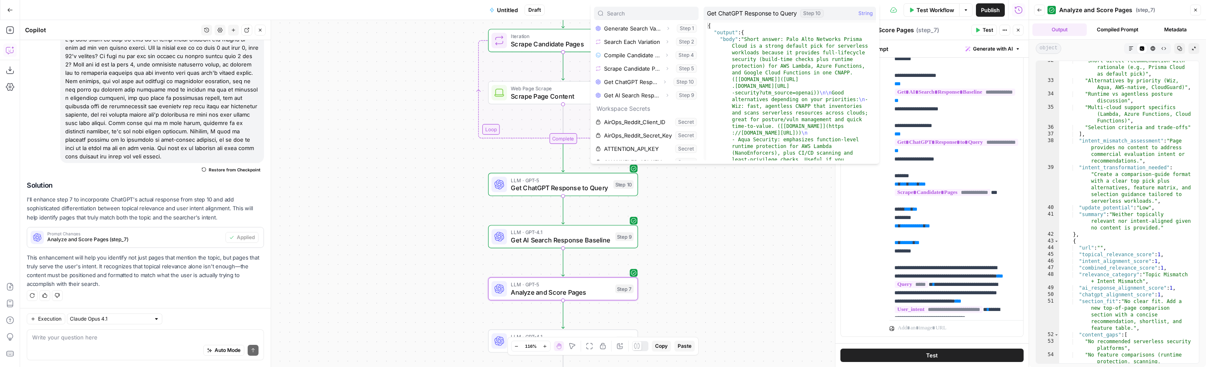
scroll to position [52, 0]
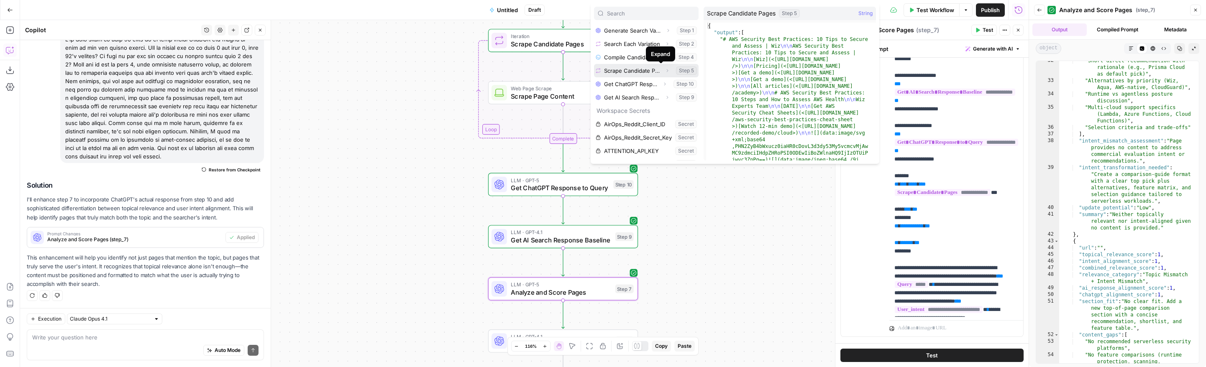
click at [665, 70] on icon "button" at bounding box center [667, 70] width 5 height 5
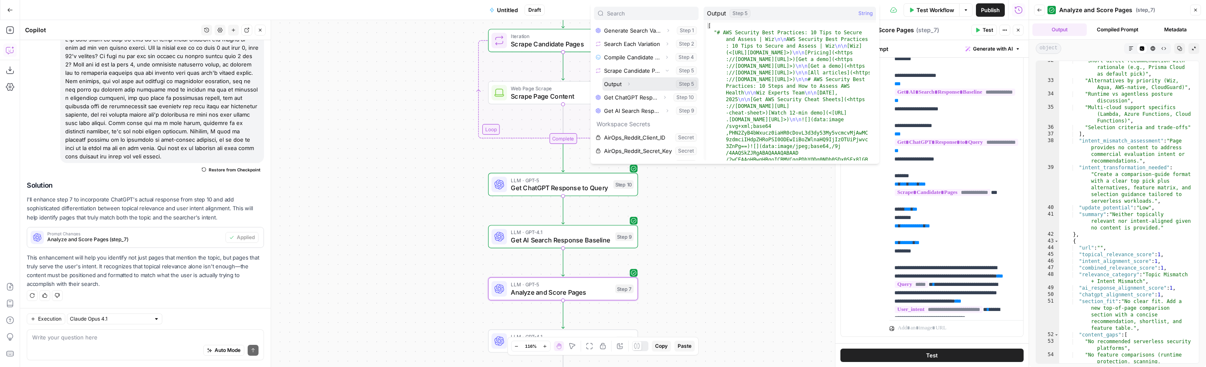
click at [629, 84] on icon "button" at bounding box center [629, 84] width 2 height 3
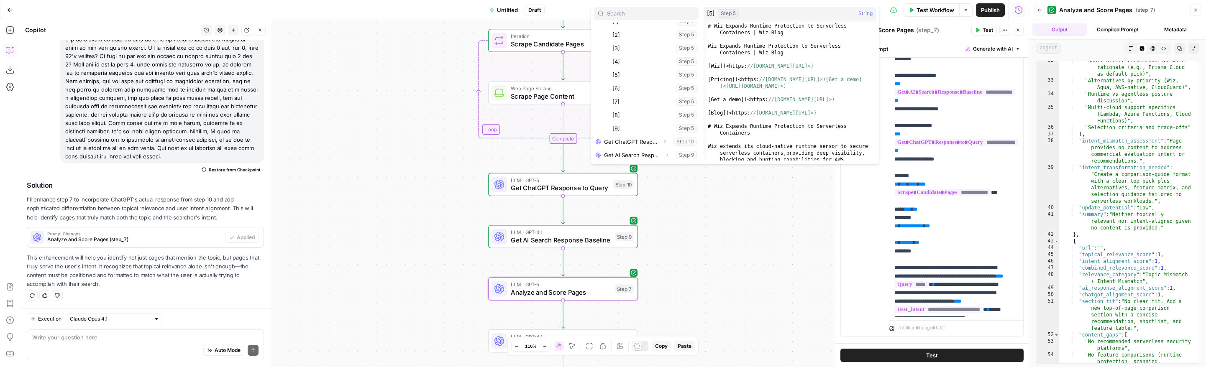
scroll to position [88, 0]
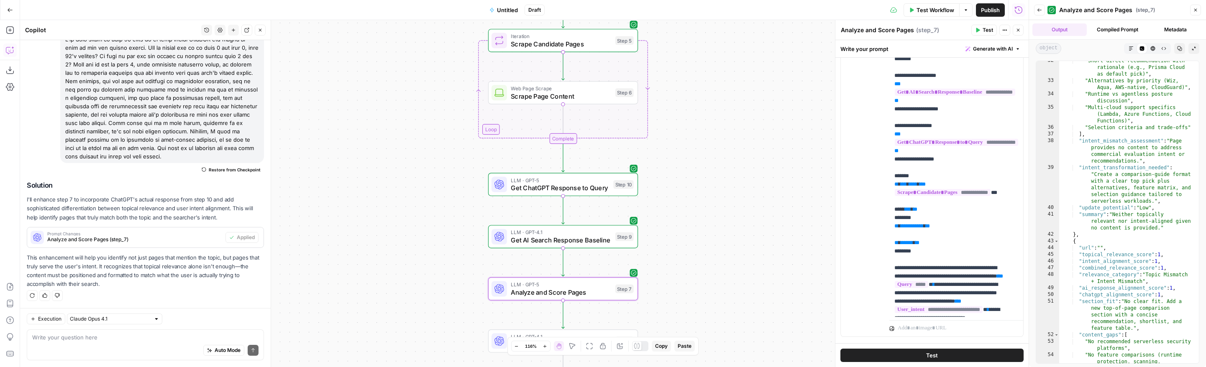
click at [40, 344] on div "Auto Mode Send" at bounding box center [145, 351] width 226 height 18
paste textarea "Can you please improve step 7 as the URL is not in the step 7 output?"
type textarea "Can you please improve step 7 as the URL is not in the step 7 output?"
click at [586, 97] on span "Scrape Page Content" at bounding box center [561, 96] width 100 height 10
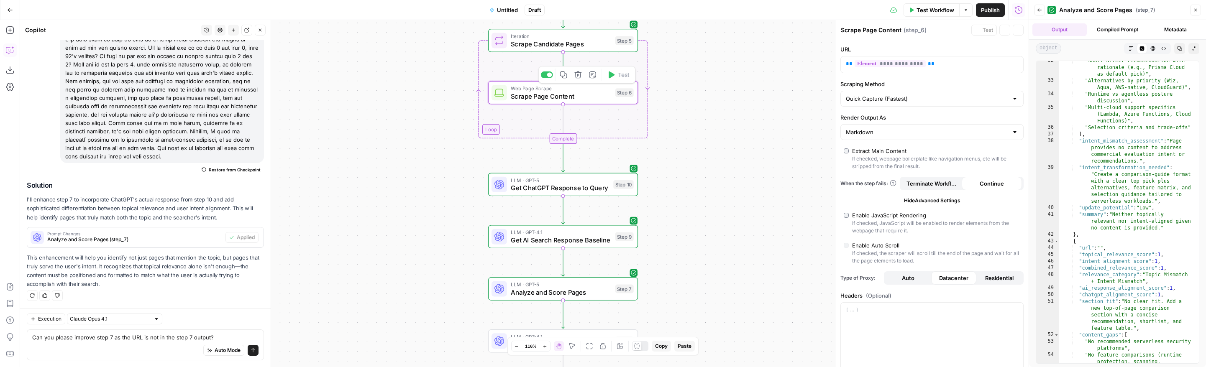
scroll to position [1924, 0]
type input "Custom"
click at [871, 136] on div "Markdown" at bounding box center [931, 132] width 183 height 16
click at [859, 166] on span "HTML" at bounding box center [926, 165] width 159 height 8
type input "HTML"
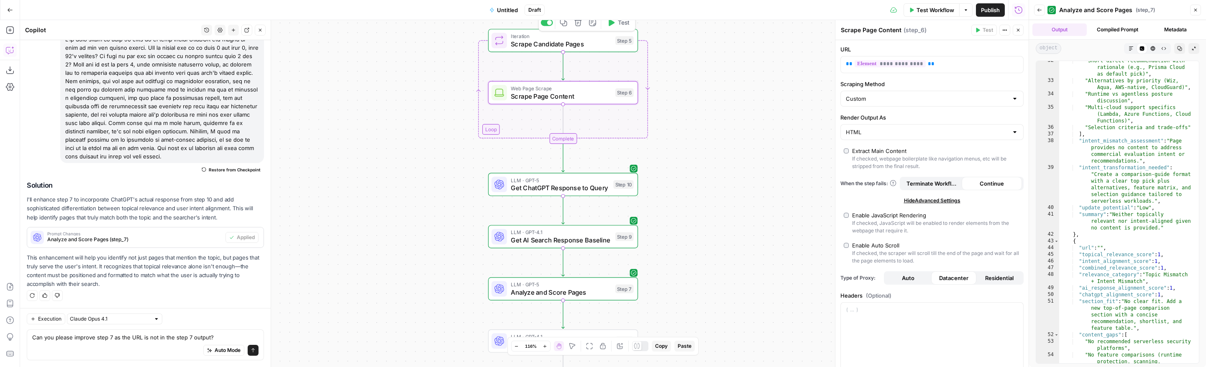
click at [623, 27] on button "Test" at bounding box center [618, 22] width 30 height 13
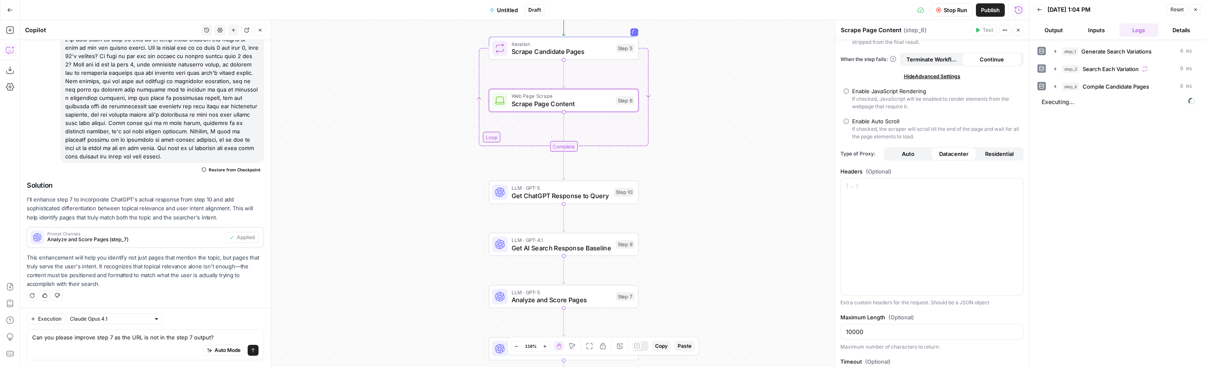
scroll to position [165, 0]
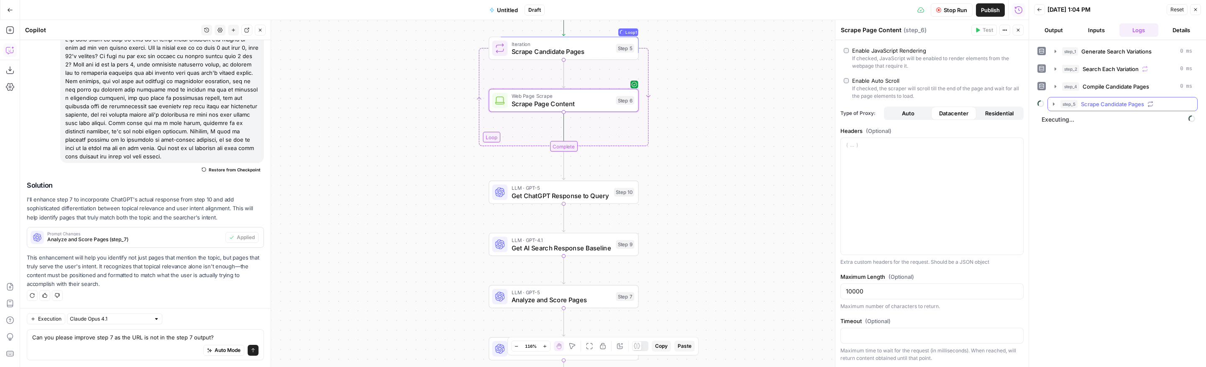
click at [1053, 104] on icon "button" at bounding box center [1054, 103] width 2 height 3
click at [1073, 121] on icon "button" at bounding box center [1072, 121] width 2 height 3
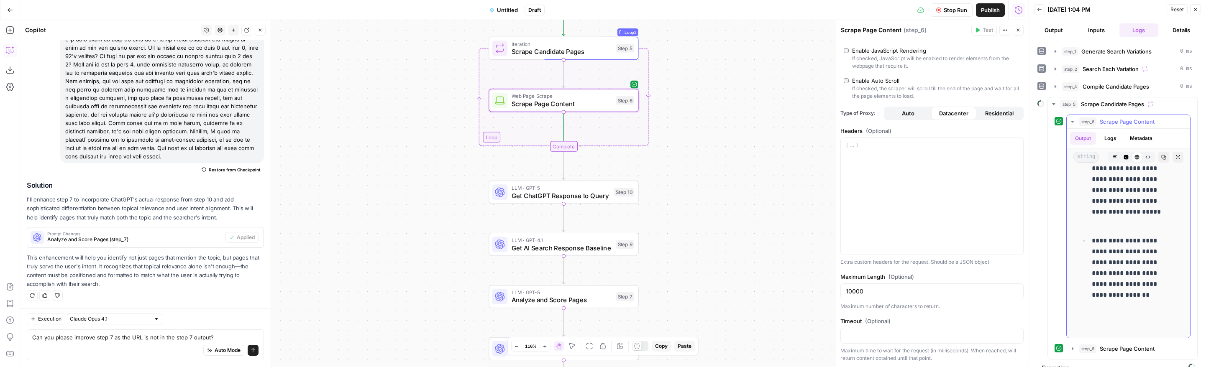
scroll to position [762, 0]
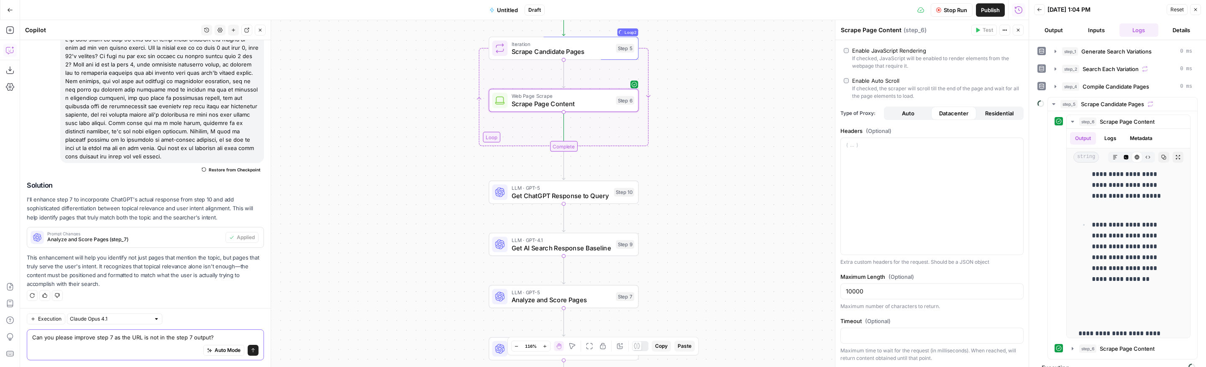
drag, startPoint x: 161, startPoint y: 335, endPoint x: 169, endPoint y: 337, distance: 8.2
click at [161, 335] on textarea "Can you please improve step 7 as the URL is not in the step 7 output?" at bounding box center [145, 337] width 226 height 8
click at [129, 339] on textarea "Can you please improve step 7 as the URL is not in the step 7 output?" at bounding box center [145, 337] width 226 height 8
click at [140, 338] on textarea "Can you please improve step 7 as the URL is not in the step 7 output?" at bounding box center [145, 337] width 226 height 8
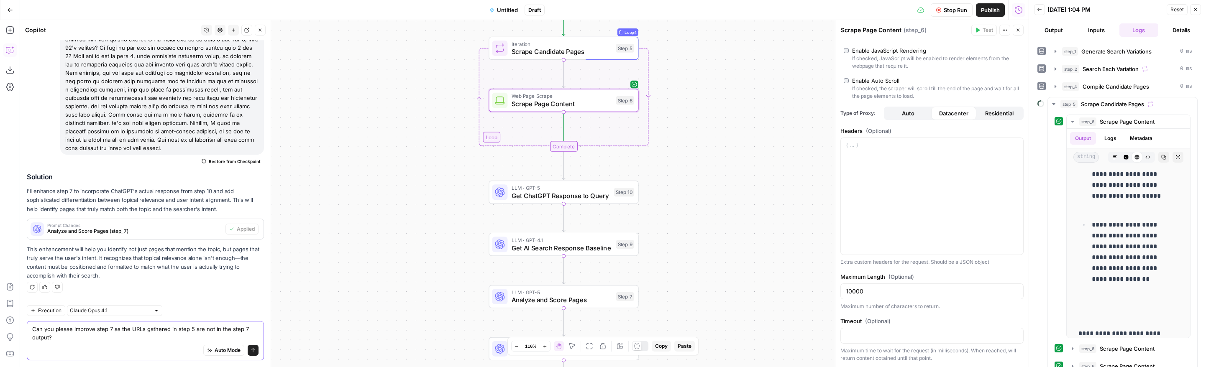
drag, startPoint x: 57, startPoint y: 332, endPoint x: 59, endPoint y: 336, distance: 4.3
click at [57, 332] on textarea "Can you please improve step 7 as the URLs gathered in step 5 are not in the ste…" at bounding box center [145, 333] width 226 height 17
click at [61, 340] on textarea "Can you please improve step 7 as the URLs gathered in step 5 are not in the ste…" at bounding box center [145, 333] width 226 height 17
type textarea "Can you please improve step 7 as the URLs gathered in step 5 are not in the ste…"
click at [251, 353] on icon "submit" at bounding box center [253, 350] width 5 height 5
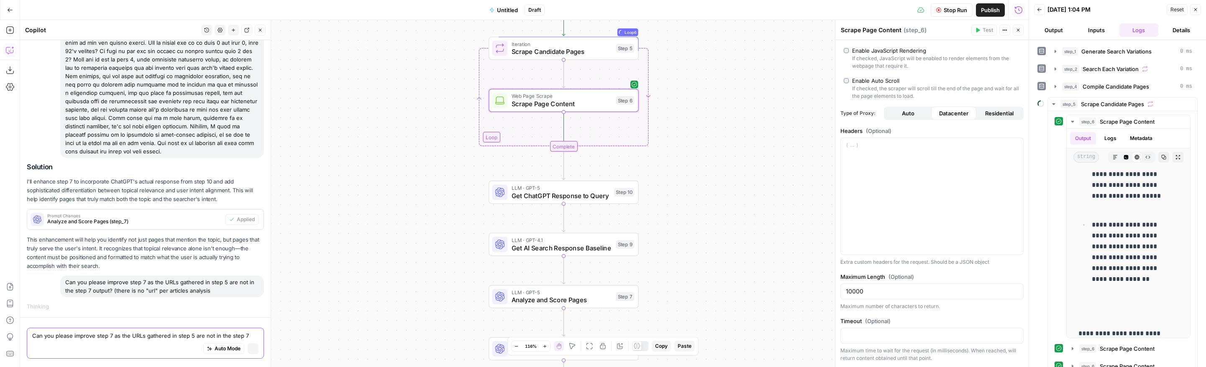
scroll to position [1877, 0]
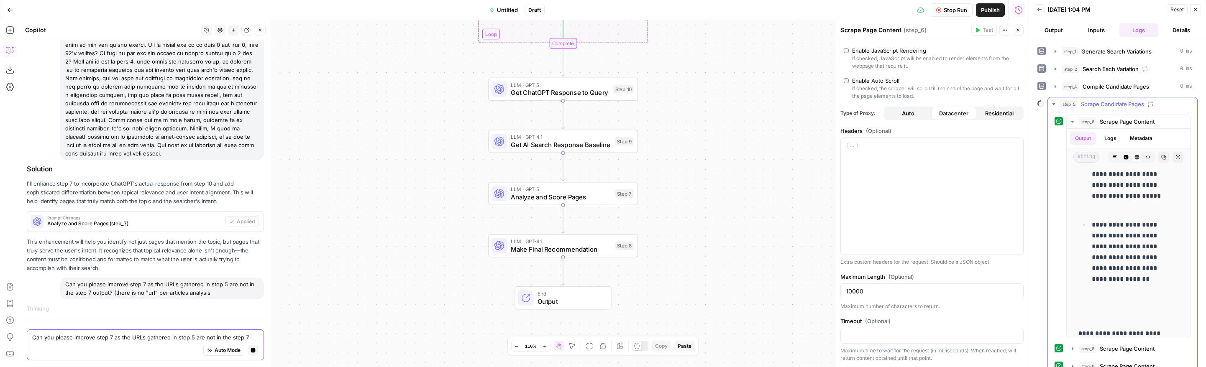
click at [1054, 105] on icon "button" at bounding box center [1053, 104] width 7 height 7
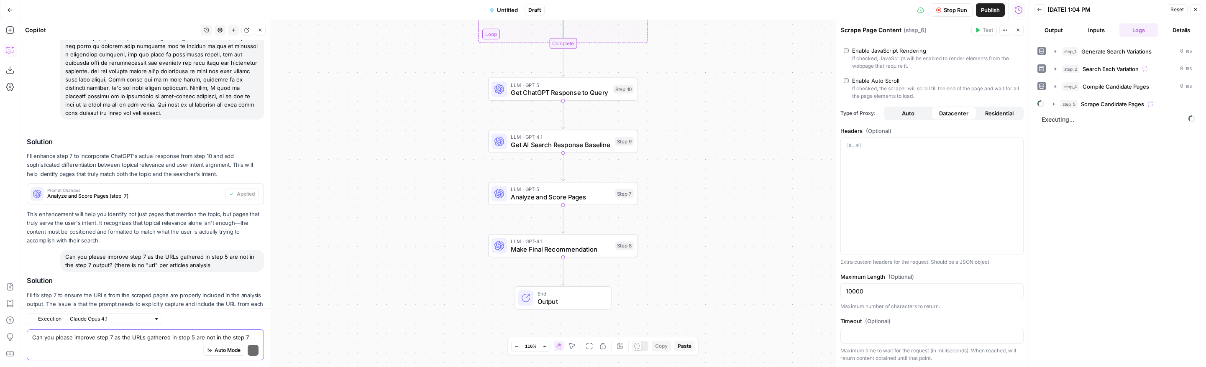
scroll to position [2054, 0]
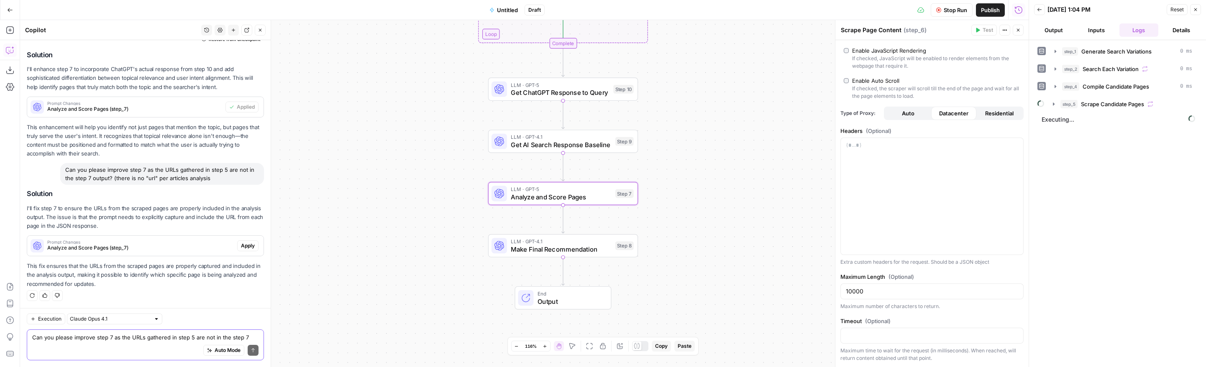
click at [241, 246] on span "Apply" at bounding box center [248, 246] width 14 height 8
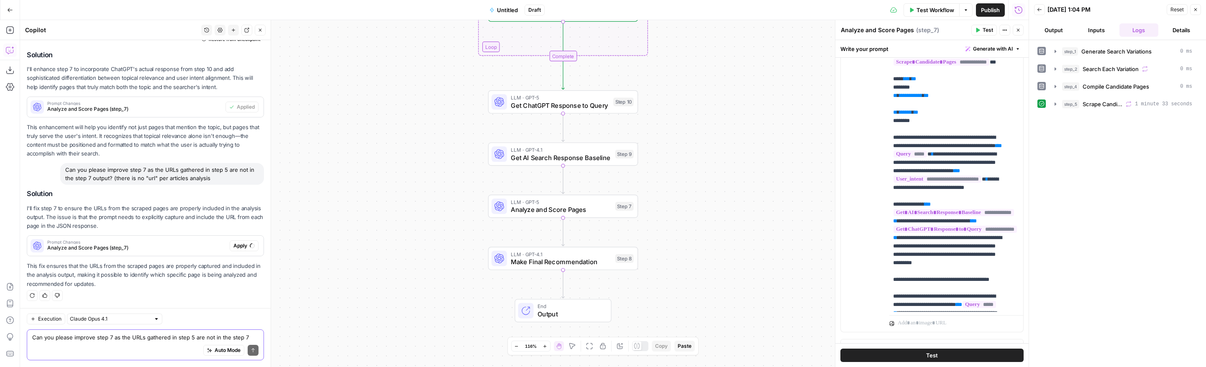
scroll to position [0, 1]
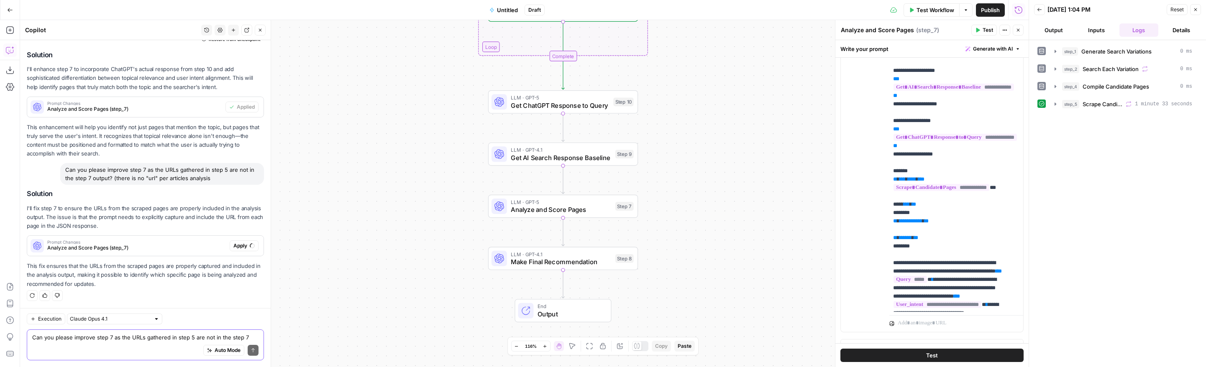
click at [119, 170] on div "Can you please improve step 7 as the URLs gathered in step 5 are not in the ste…" at bounding box center [162, 174] width 204 height 22
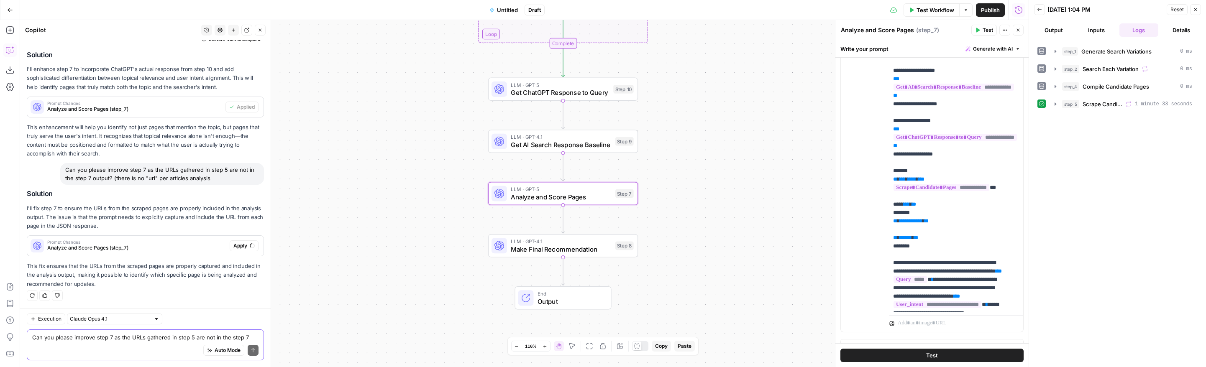
click at [100, 247] on span "Analyze and Score Pages (step_7)" at bounding box center [136, 248] width 179 height 8
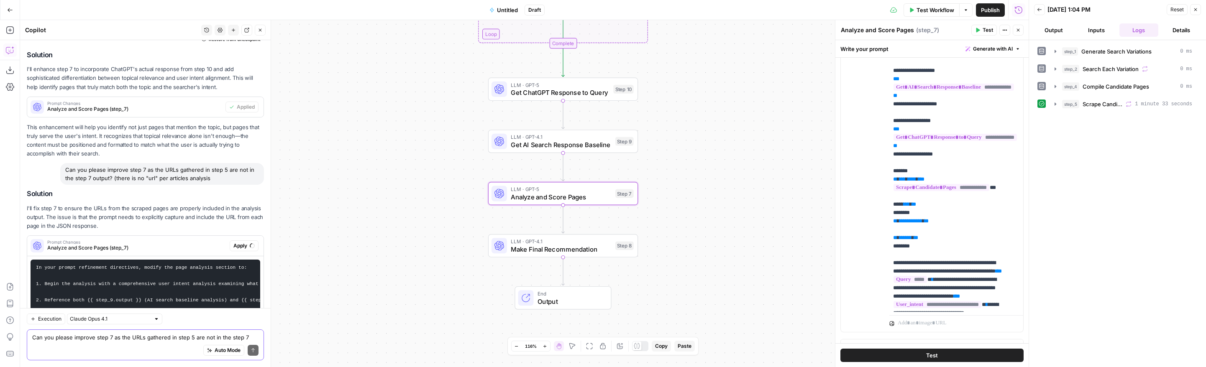
scroll to position [2468, 0]
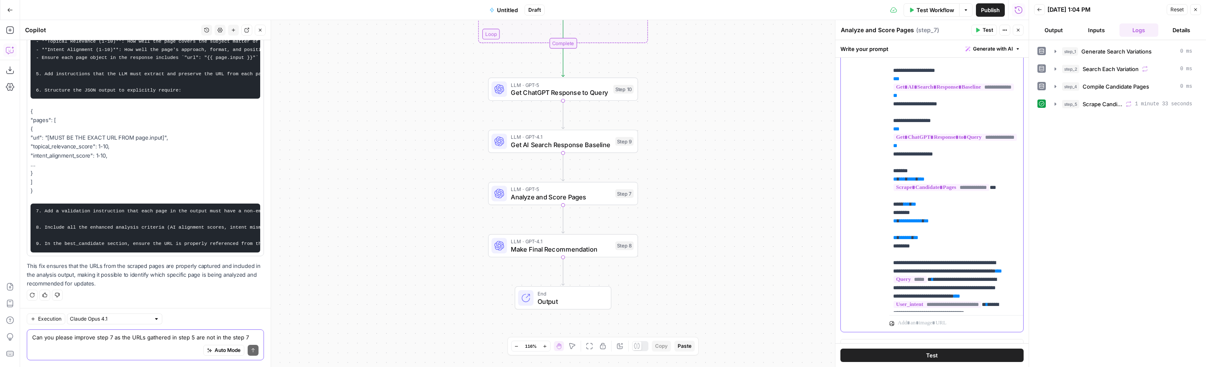
drag, startPoint x: 913, startPoint y: 231, endPoint x: 923, endPoint y: 238, distance: 12.9
click at [910, 207] on span "*" at bounding box center [909, 204] width 2 height 5
click at [979, 31] on icon "button" at bounding box center [977, 30] width 5 height 5
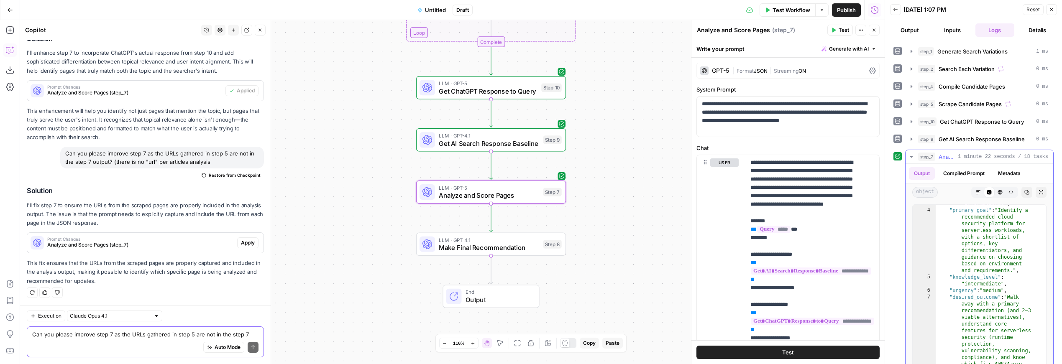
scroll to position [0, 0]
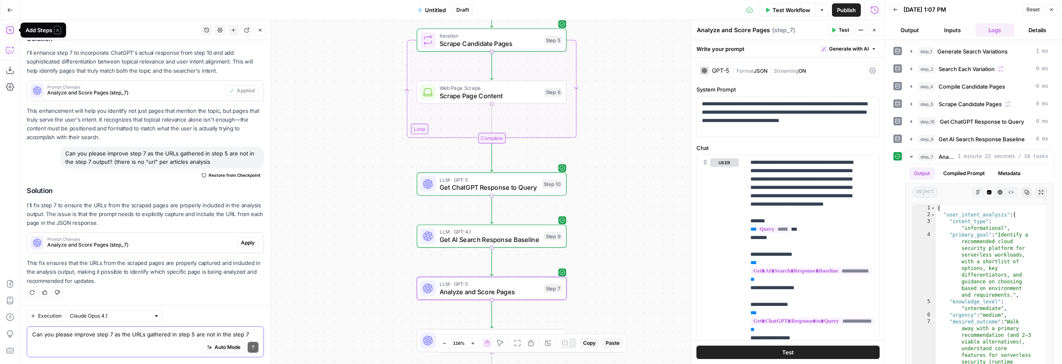
click at [10, 29] on icon "button" at bounding box center [10, 30] width 8 height 8
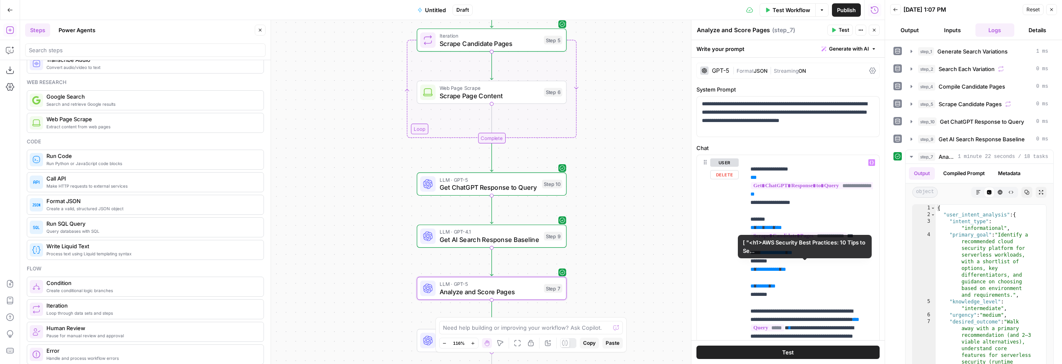
scroll to position [146, 0]
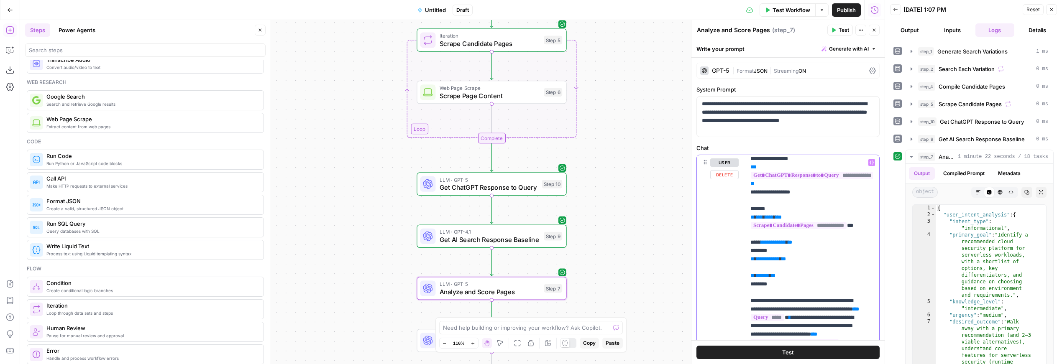
drag, startPoint x: 795, startPoint y: 268, endPoint x: 768, endPoint y: 268, distance: 27.2
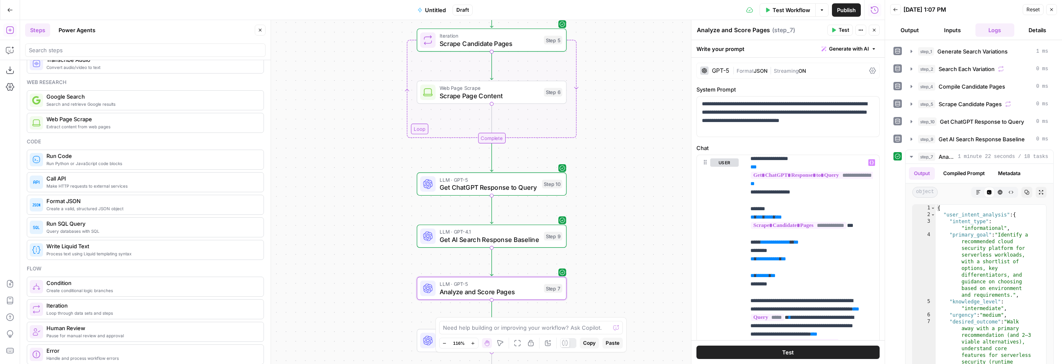
click at [505, 45] on span "Scrape Candidate Pages" at bounding box center [490, 43] width 100 height 10
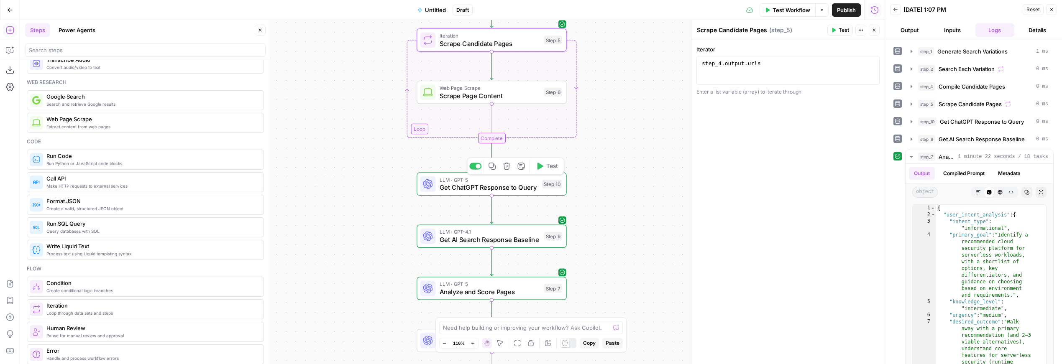
click at [515, 187] on span "Get ChatGPT Response to Query" at bounding box center [489, 188] width 99 height 10
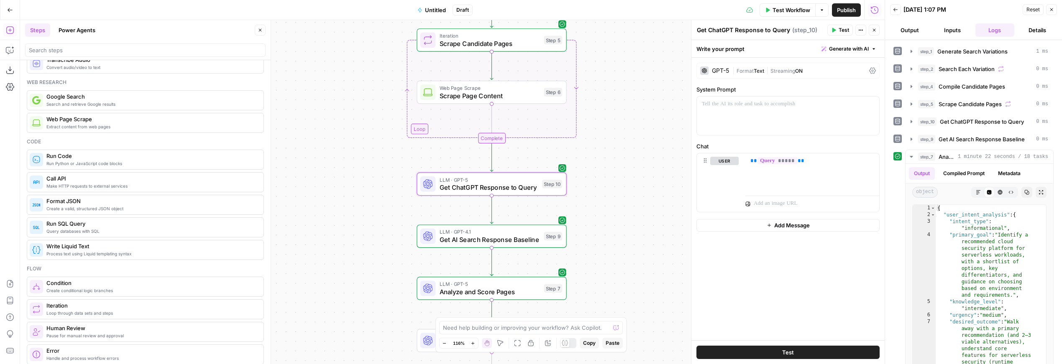
scroll to position [40, 0]
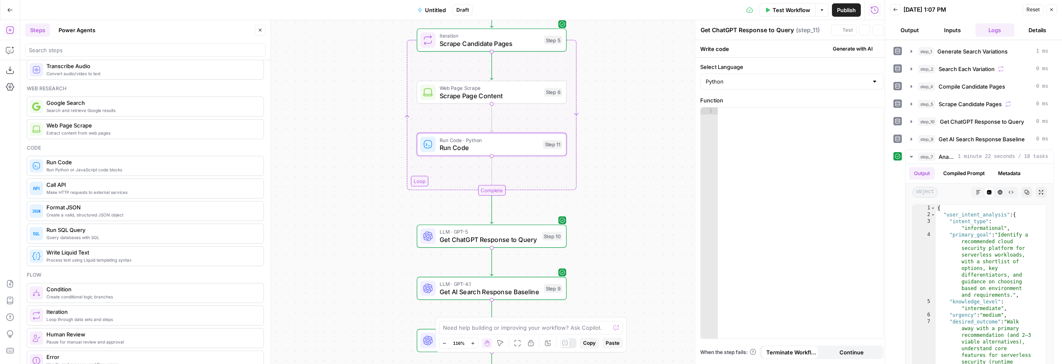
type textarea "Run Code"
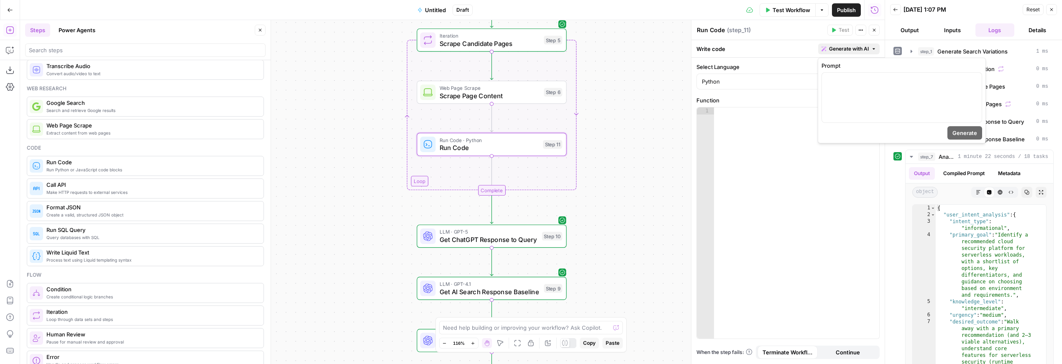
click at [831, 47] on span "Generate with AI" at bounding box center [849, 49] width 40 height 8
click at [845, 86] on div at bounding box center [902, 98] width 160 height 50
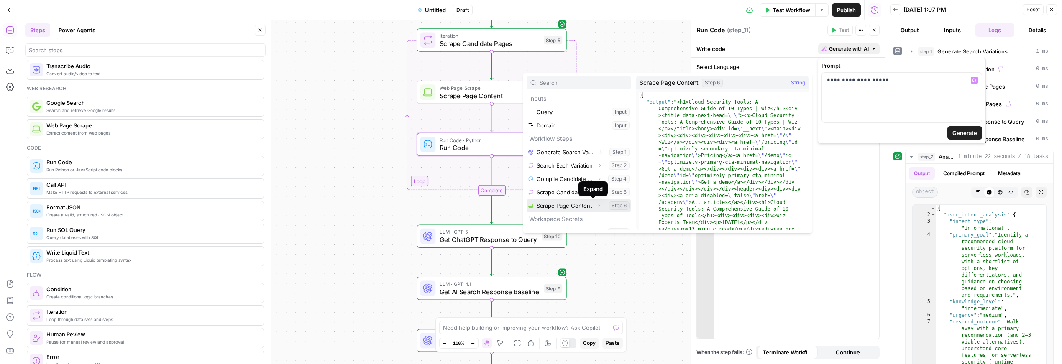
drag, startPoint x: 591, startPoint y: 205, endPoint x: 582, endPoint y: 211, distance: 10.5
click at [596, 205] on icon "button" at bounding box center [598, 205] width 5 height 5
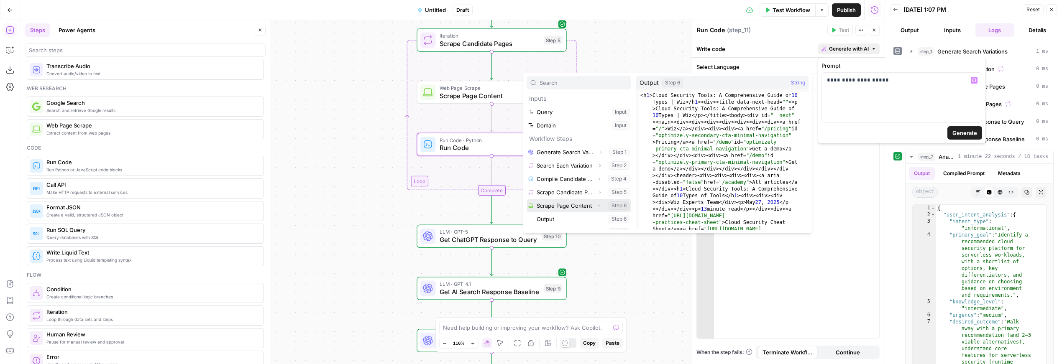
scroll to position [4, 0]
click at [547, 217] on button "Select variable Output" at bounding box center [583, 215] width 96 height 13
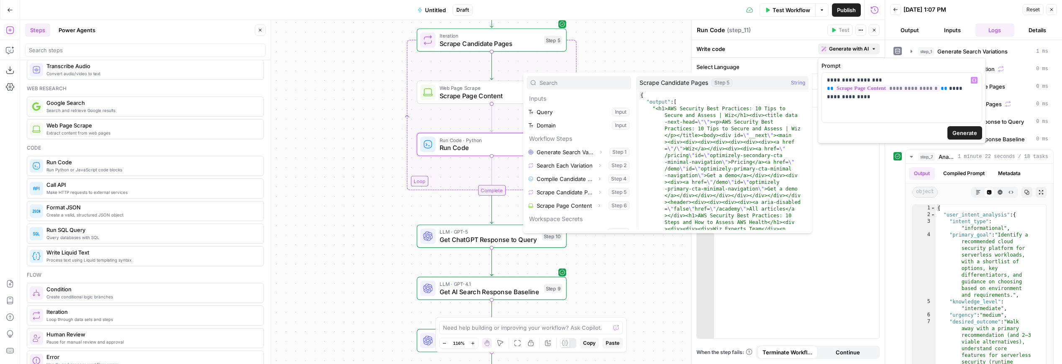
scroll to position [23, 0]
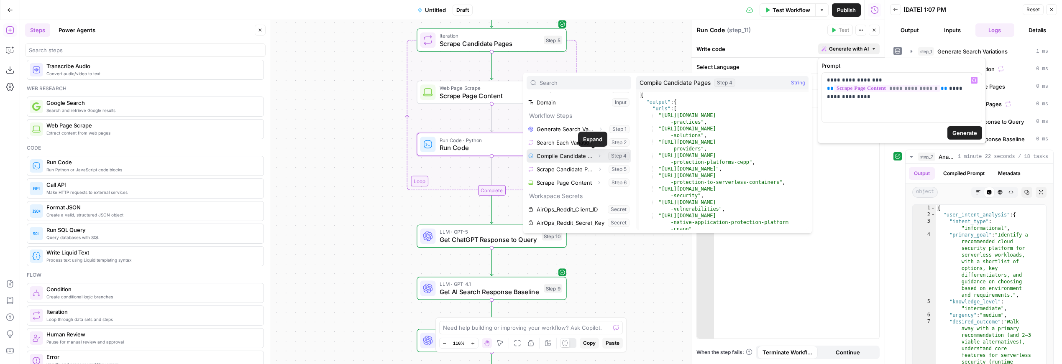
click at [599, 157] on icon "button" at bounding box center [600, 156] width 2 height 3
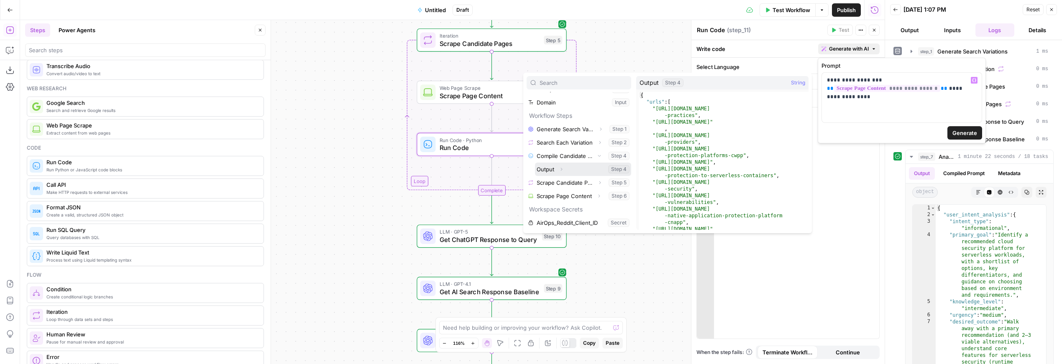
click at [561, 170] on icon "button" at bounding box center [562, 169] width 2 height 3
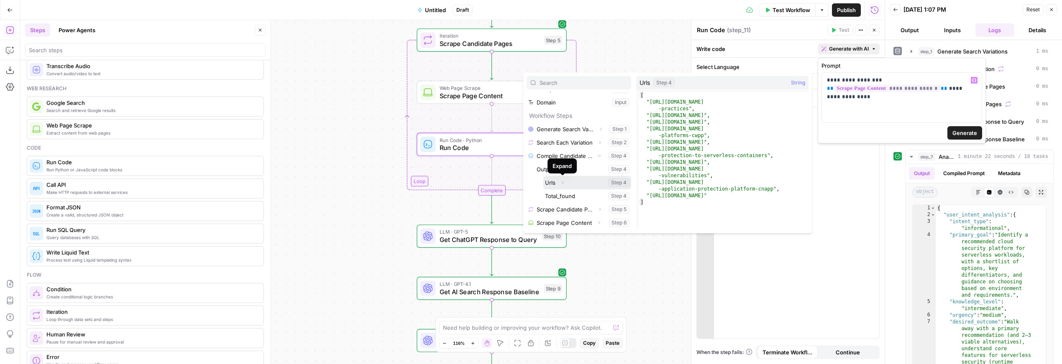
click at [563, 184] on icon "button" at bounding box center [562, 182] width 5 height 5
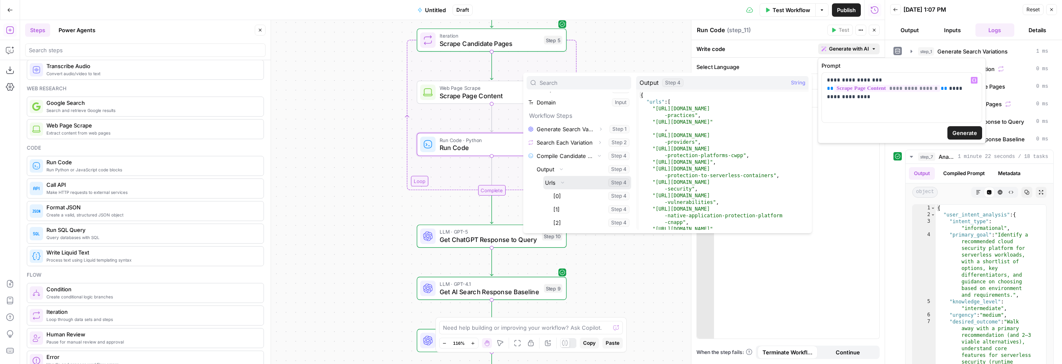
drag, startPoint x: 550, startPoint y: 182, endPoint x: 590, endPoint y: 171, distance: 40.9
click at [590, 171] on li "Output Collapse Step 4 Urls Collapse Step 4 [0] Step 4 [1] Step 4 [2] Step 4 [3…" at bounding box center [583, 250] width 96 height 174
click at [562, 170] on icon "button" at bounding box center [561, 169] width 5 height 5
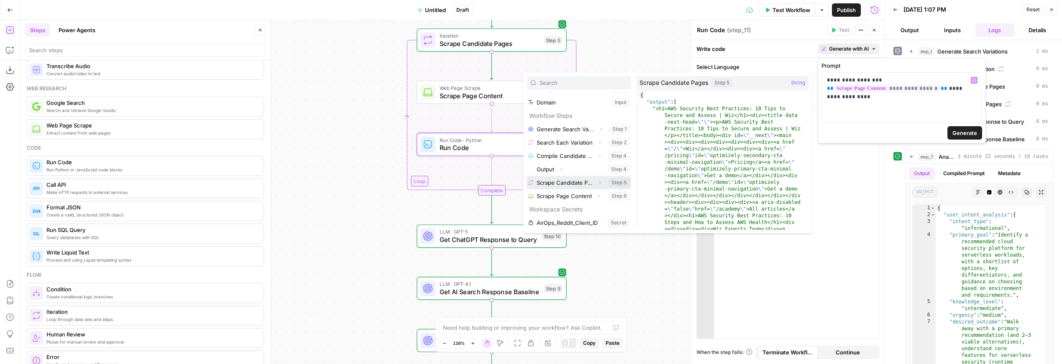
click at [599, 184] on icon "button" at bounding box center [600, 183] width 2 height 3
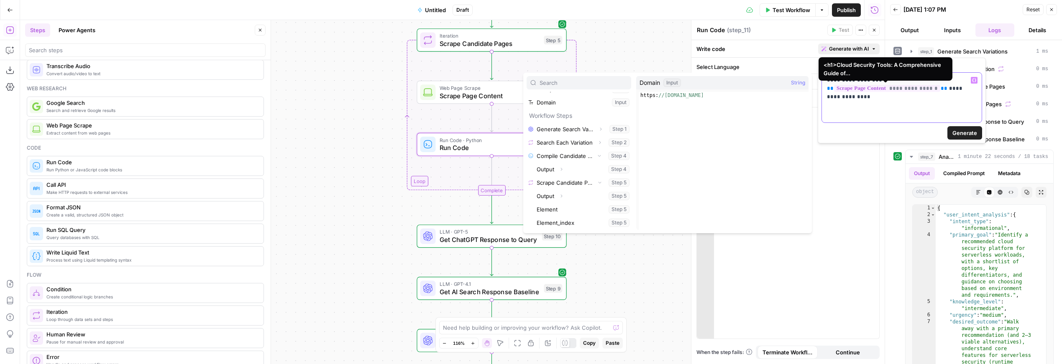
click at [839, 103] on div "**********" at bounding box center [902, 98] width 160 height 50
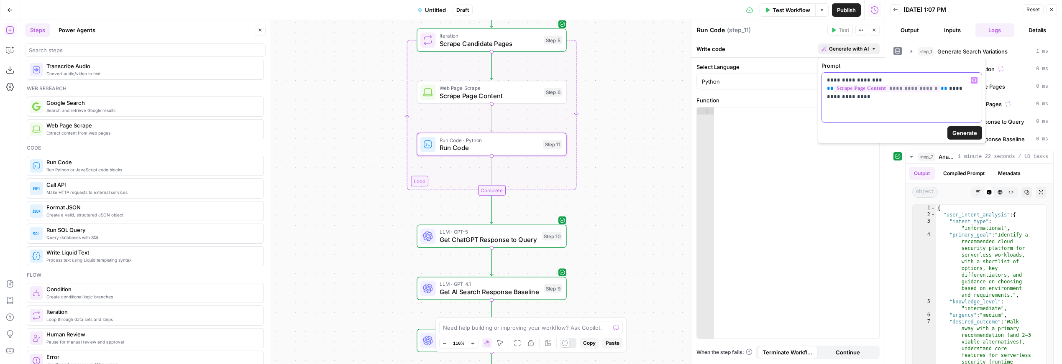
drag, startPoint x: 846, startPoint y: 82, endPoint x: 897, endPoint y: 80, distance: 50.6
click at [897, 80] on p "**********" at bounding box center [902, 88] width 150 height 25
drag, startPoint x: 946, startPoint y: 89, endPoint x: 950, endPoint y: 99, distance: 11.3
click at [950, 99] on p "**********" at bounding box center [902, 88] width 150 height 25
click at [970, 130] on span "Generate" at bounding box center [964, 133] width 25 height 8
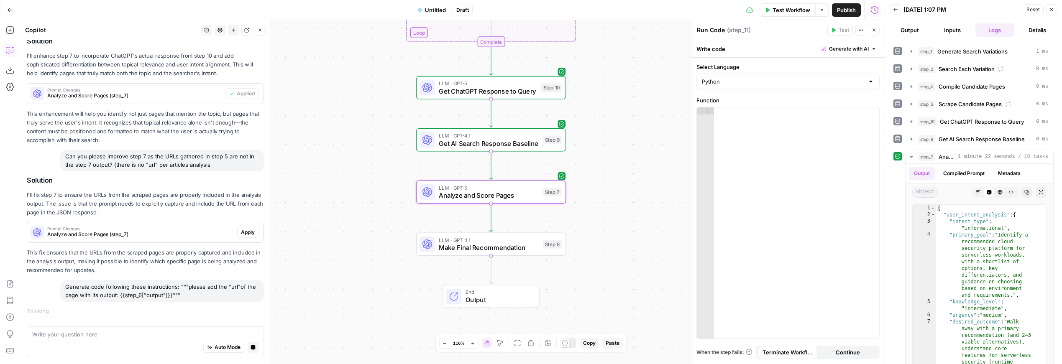
scroll to position [2004, 0]
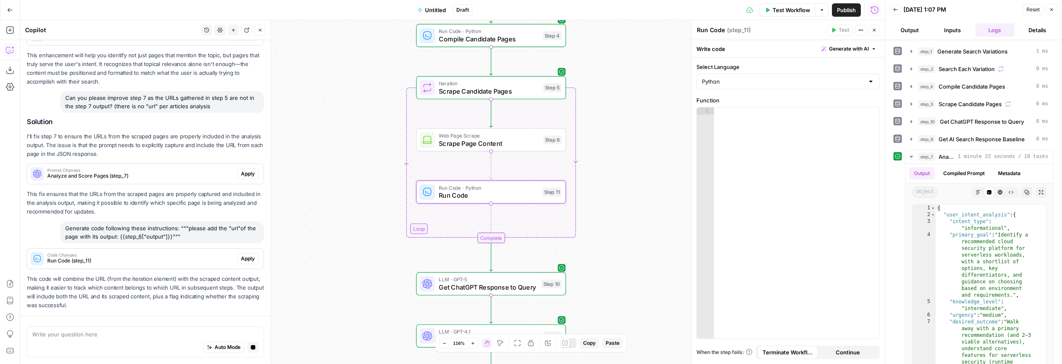
click at [240, 256] on div "Code Changes Run Code (step_11) Apply This code will combine the URL (from the …" at bounding box center [145, 279] width 237 height 62
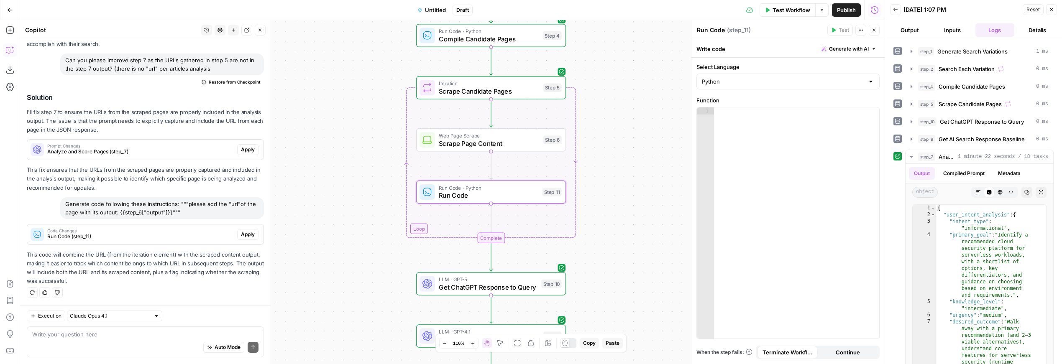
click at [246, 231] on span "Apply" at bounding box center [248, 235] width 14 height 8
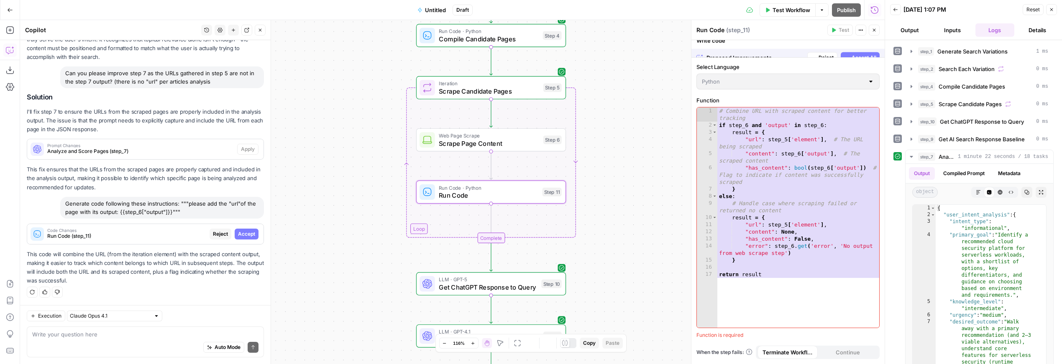
scroll to position [2097, 0]
click at [854, 46] on span "Accept All" at bounding box center [863, 49] width 25 height 8
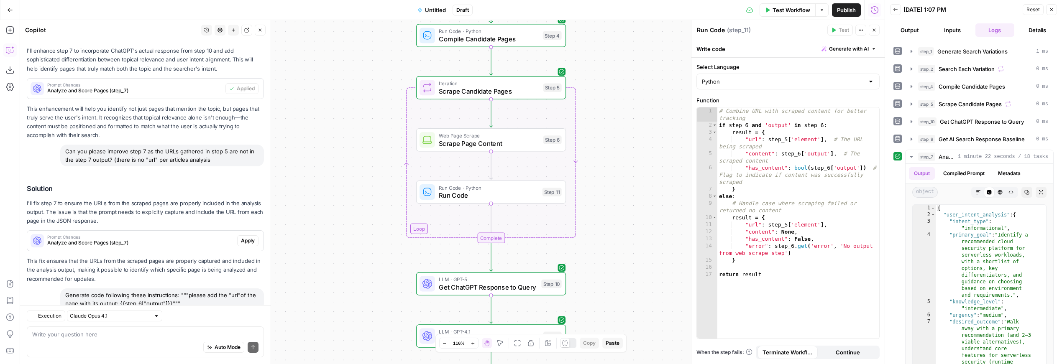
scroll to position [2177, 0]
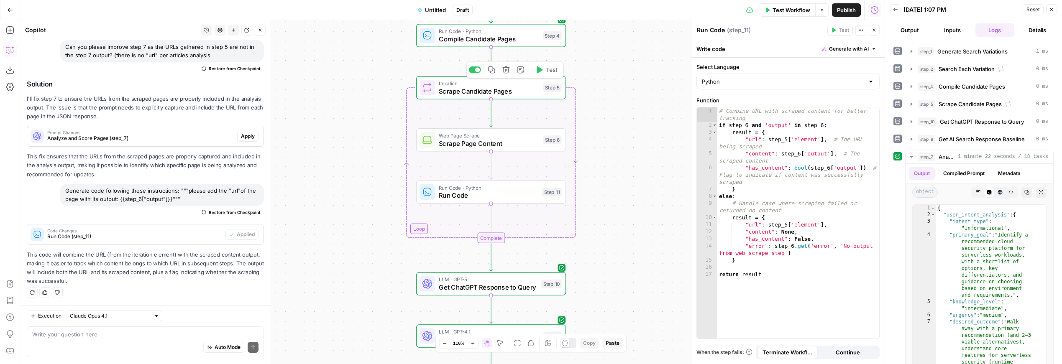
click at [553, 72] on span "Test" at bounding box center [552, 70] width 12 height 9
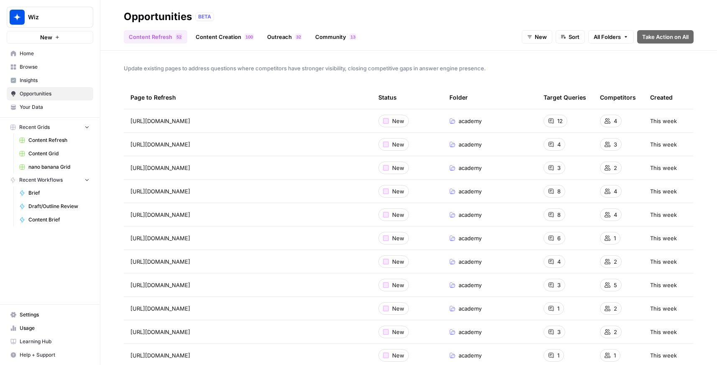
scroll to position [3, 0]
